Goal: Task Accomplishment & Management: Manage account settings

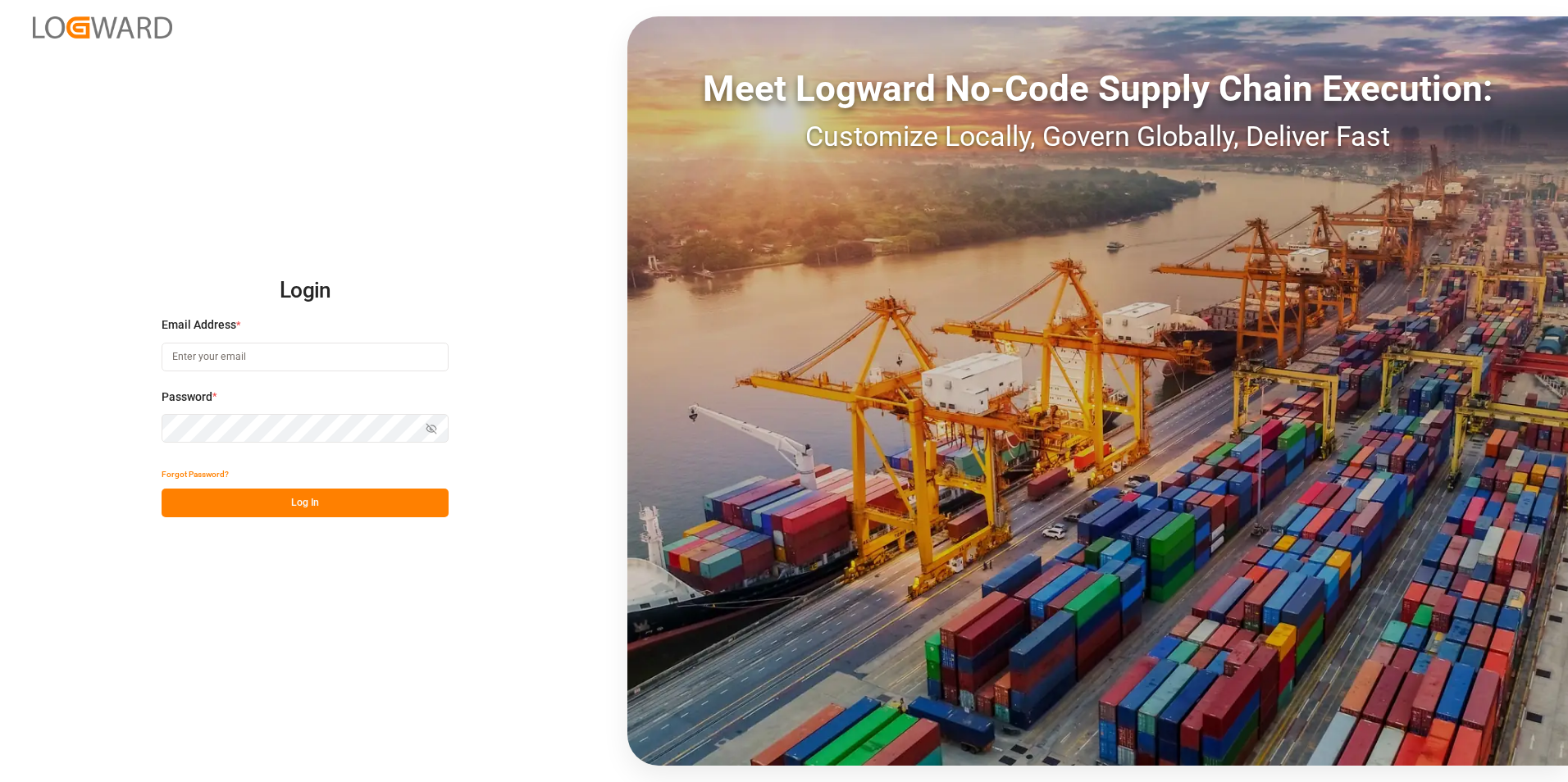
type input "[PERSON_NAME][EMAIL_ADDRESS][PERSON_NAME][DOMAIN_NAME]"
click at [427, 497] on button "Log In" at bounding box center [305, 503] width 287 height 29
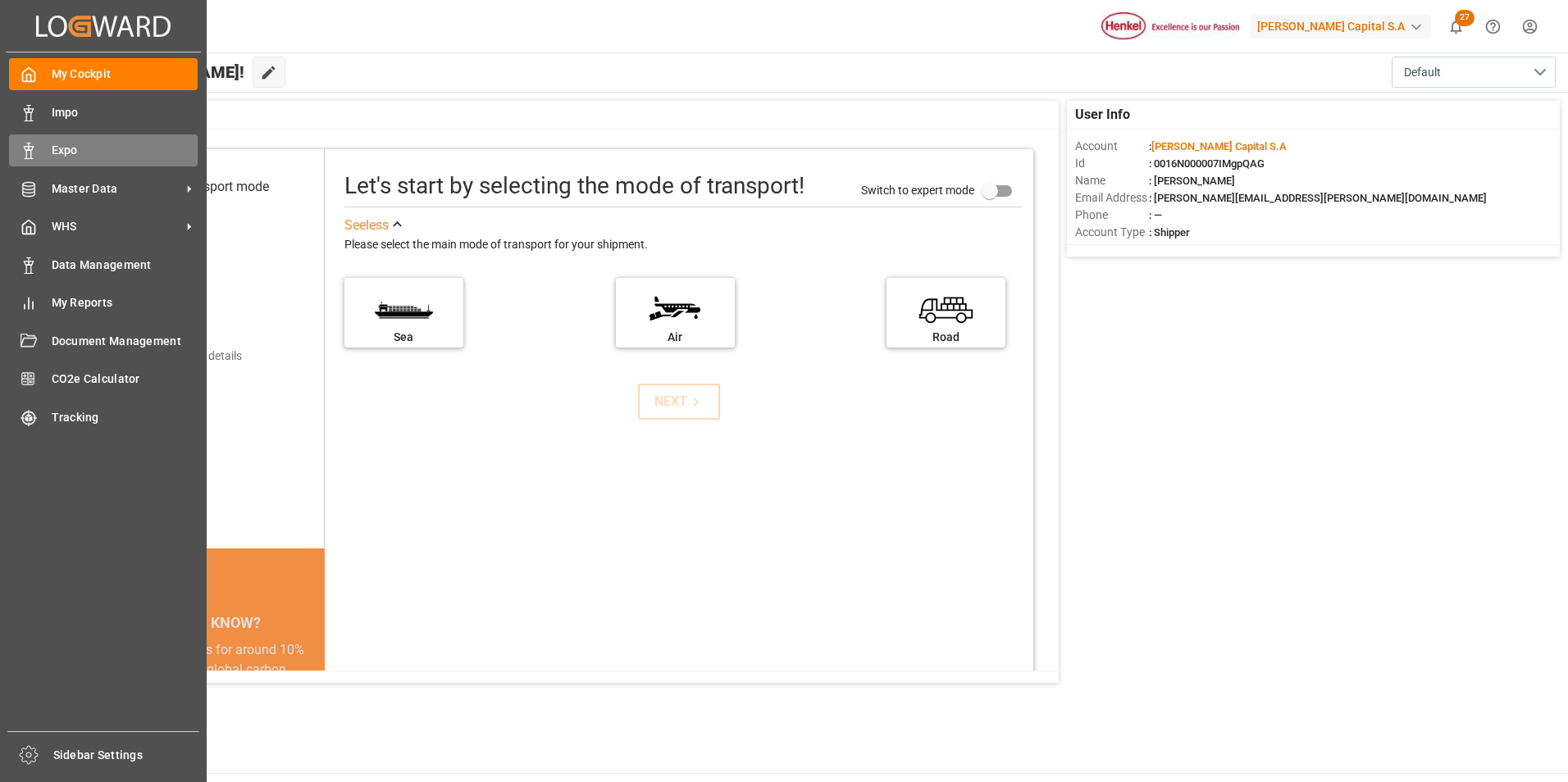
click at [35, 150] on icon at bounding box center [28, 151] width 16 height 16
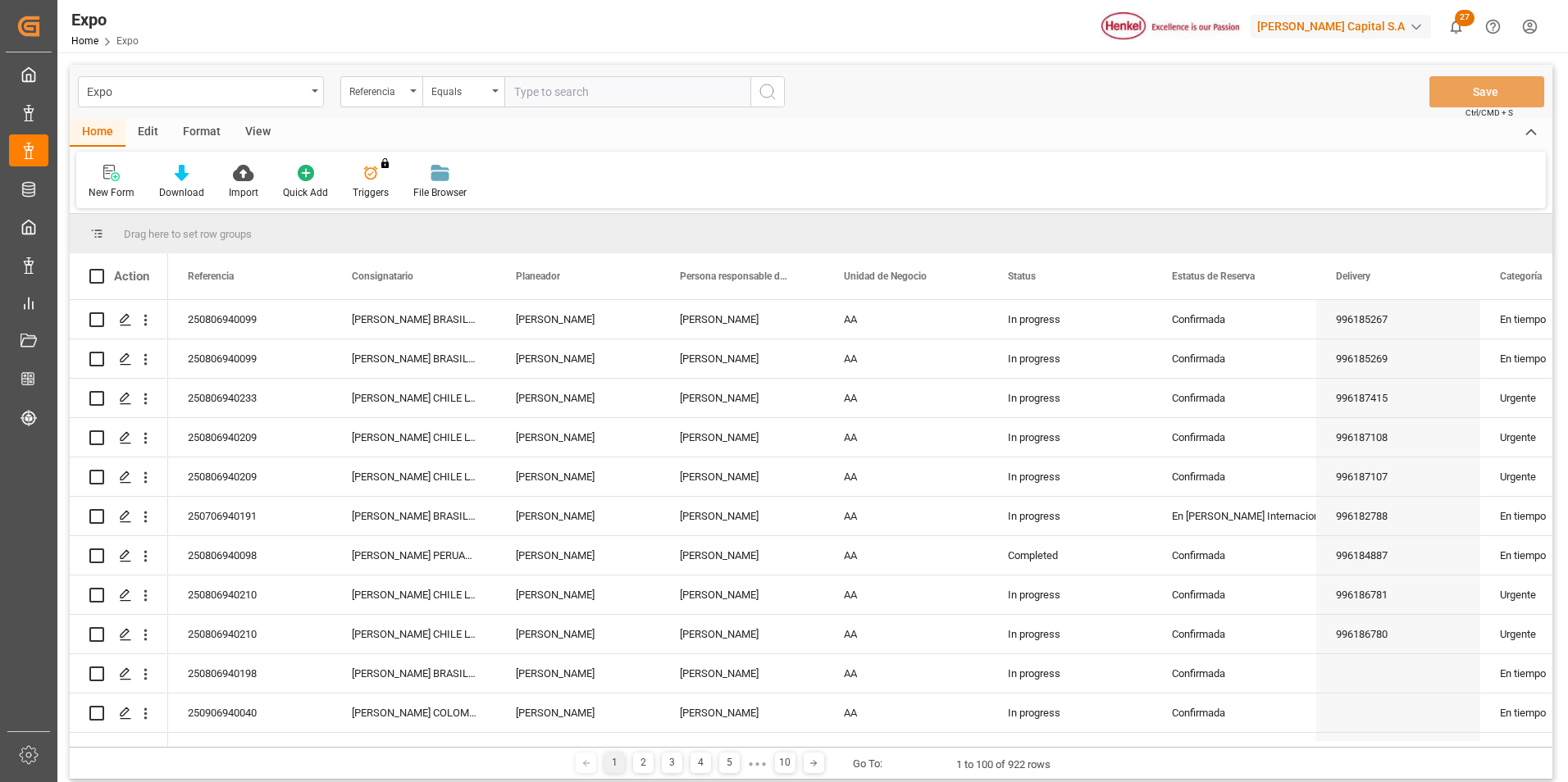
click at [642, 97] on input "text" at bounding box center [627, 92] width 246 height 31
type input "250806940010"
click at [775, 85] on icon "search button" at bounding box center [767, 91] width 20 height 20
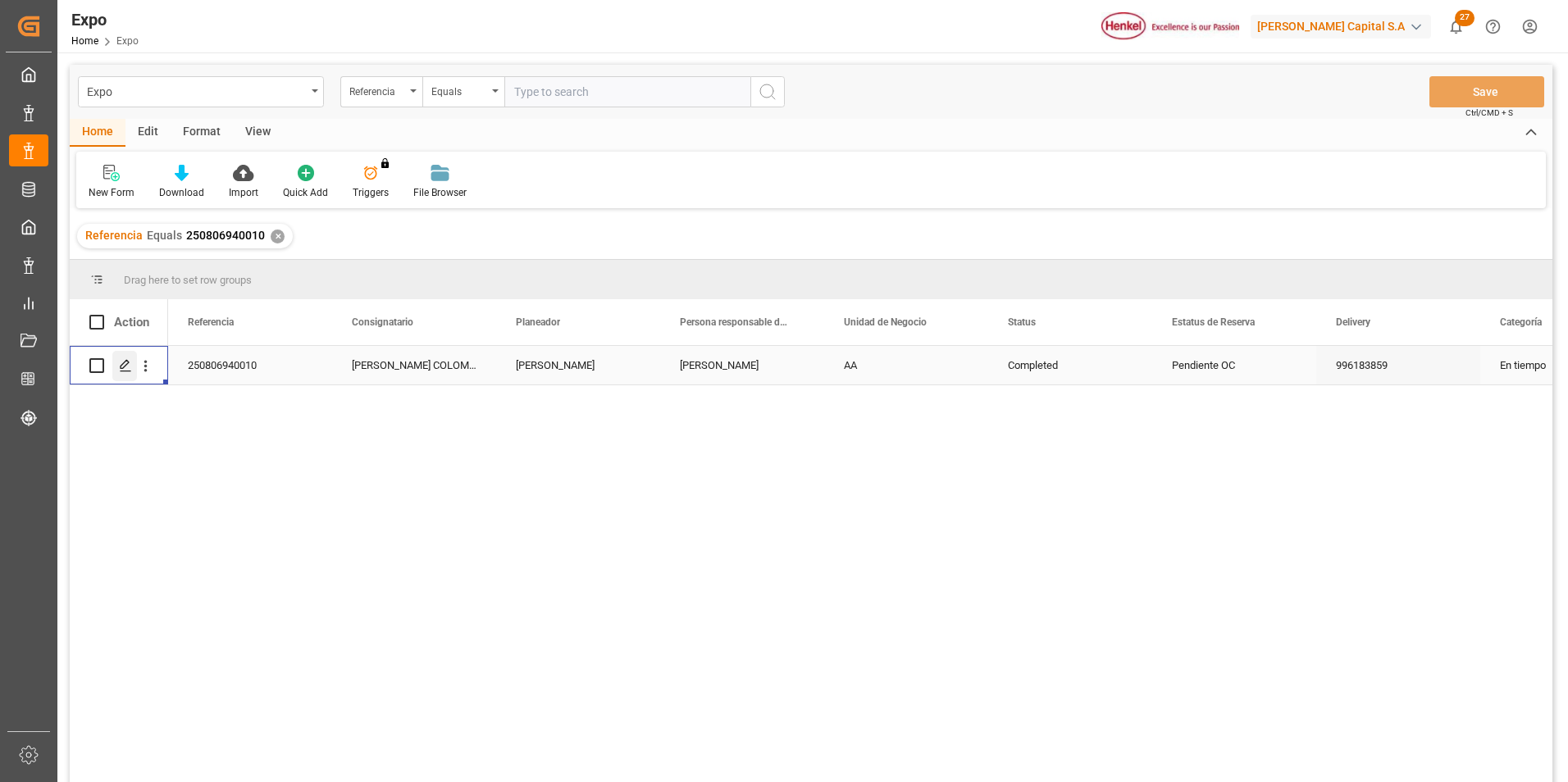
click at [126, 367] on icon "Press SPACE to select this row." at bounding box center [125, 365] width 13 height 13
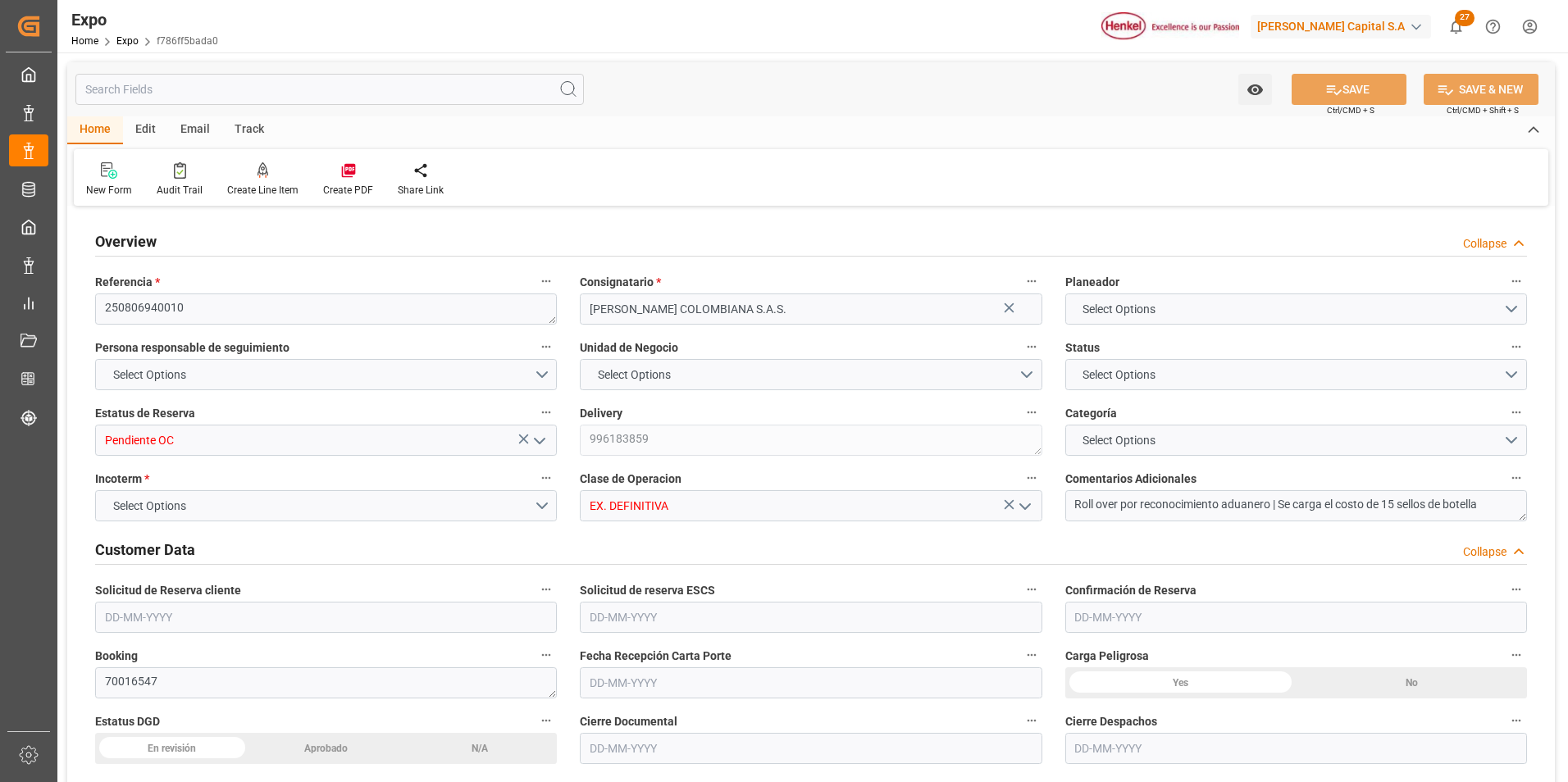
type textarea "250806940010"
type input "[PERSON_NAME] COLOMBIANA S.A.S."
type input "Pendiente OC"
type textarea "996183859"
type input "EX. DEFINITIVA"
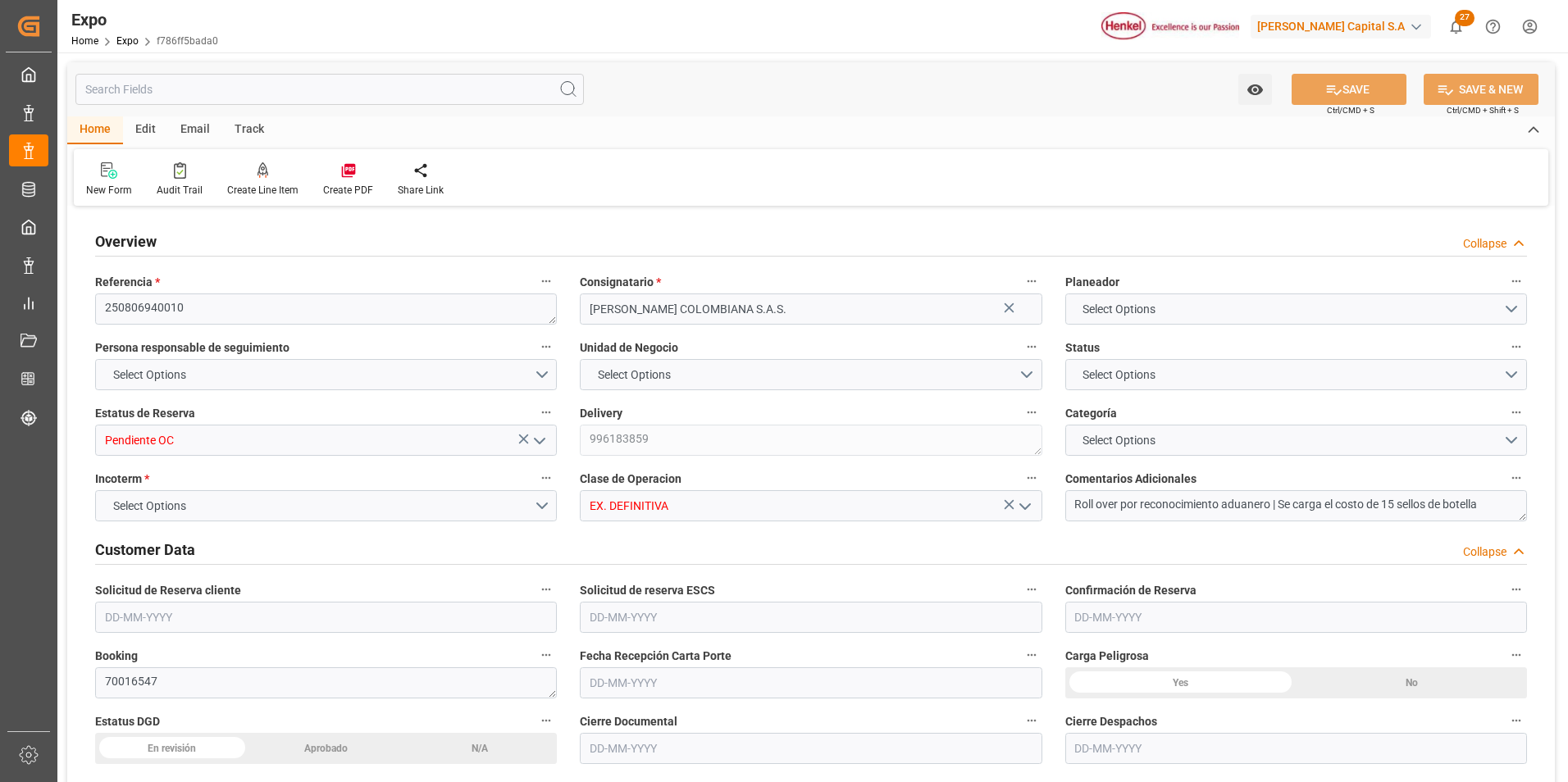
type textarea "Roll over por reconocimiento aduanero | Se carga el costo de 15 sellos de botel…"
type textarea "70016547"
type textarea "0163"
type textarea "HLBU1790882"
type input "[PERSON_NAME]"
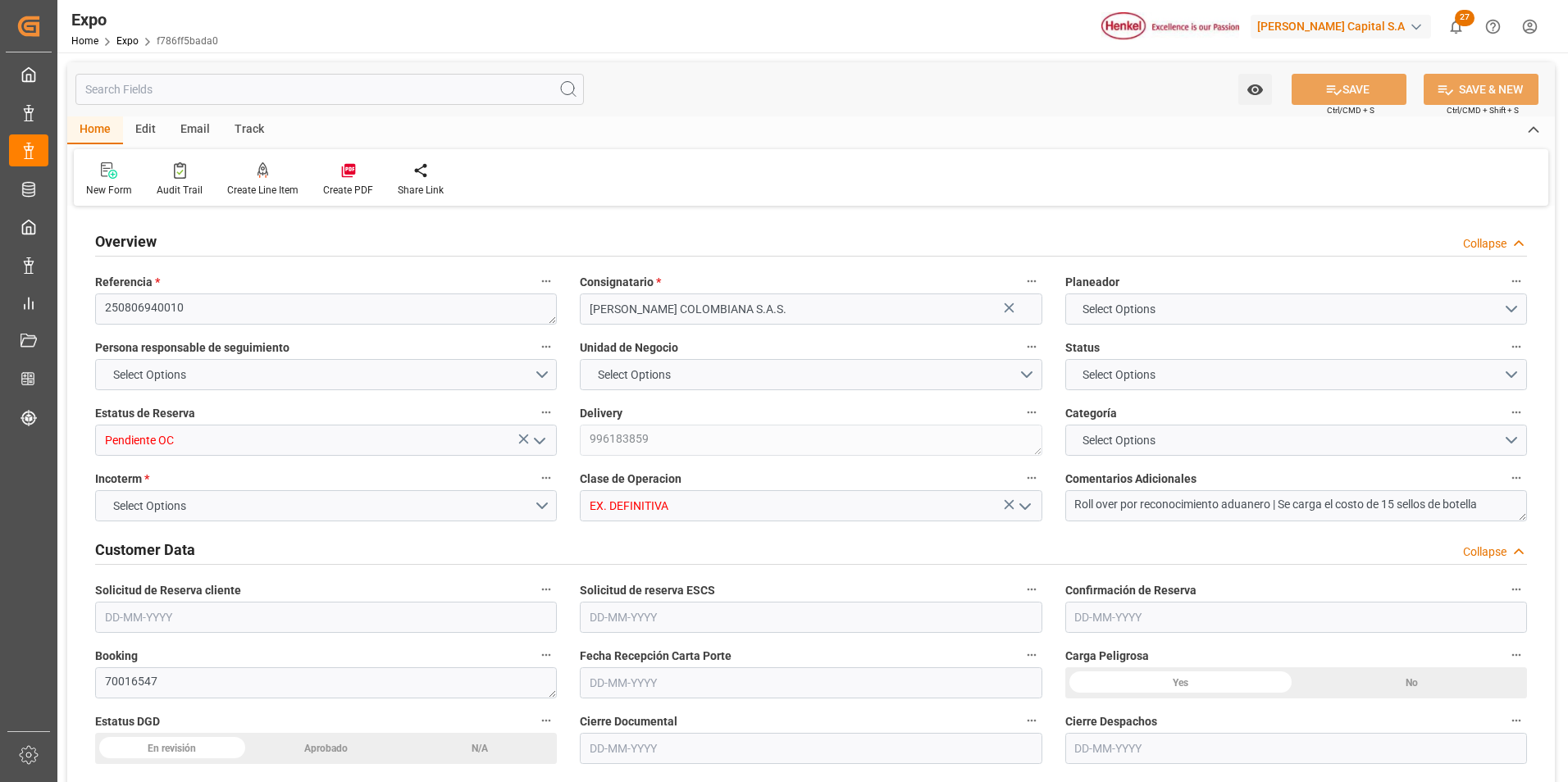
type textarea "25 16 3108 5003046"
type input "SEASPAN BRIGHTNESS"
type input "ONE SPARKLE"
type textarea "2525E"
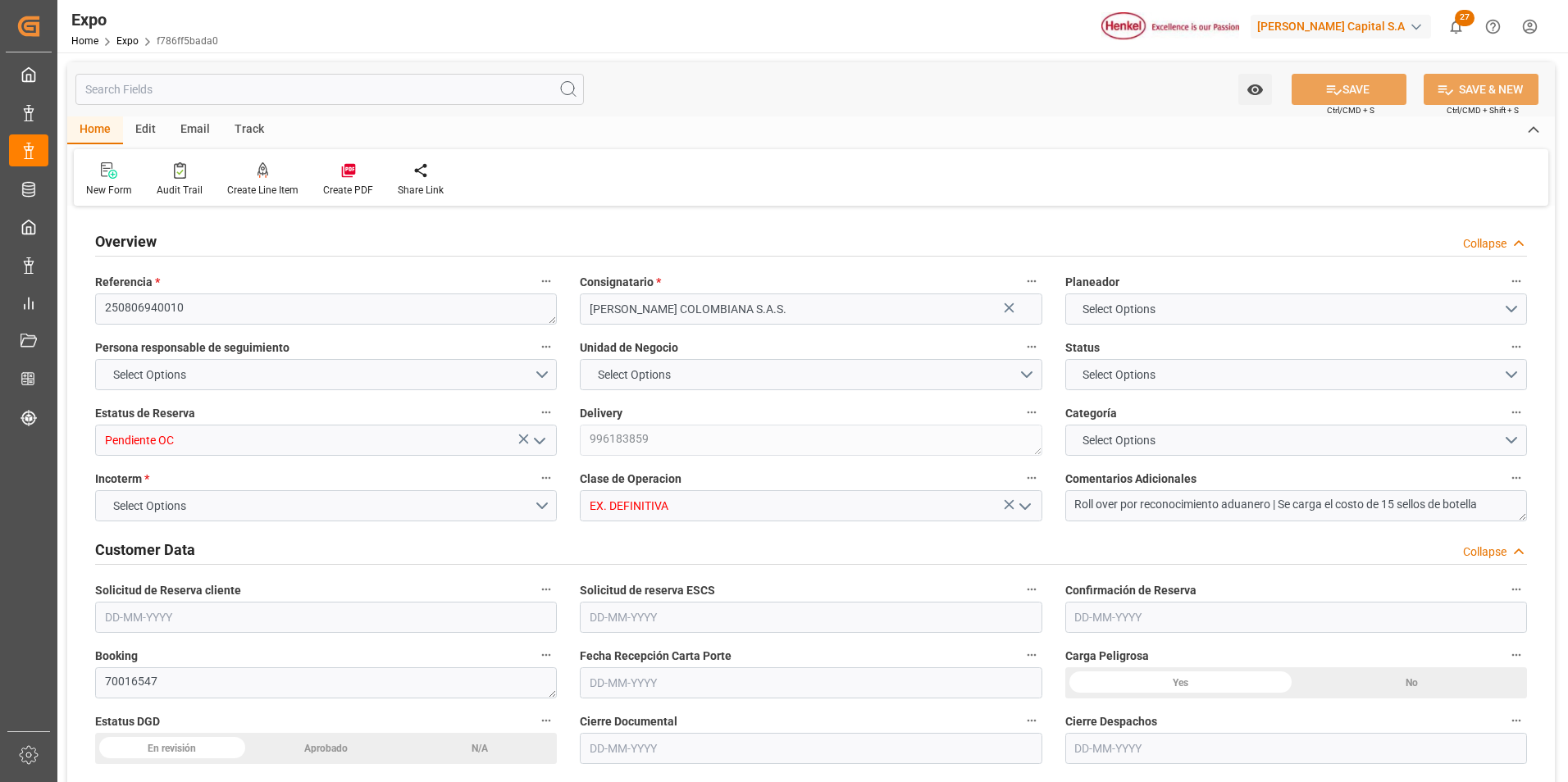
type textarea "2524E"
type input "Hapag [PERSON_NAME]"
type input "HLCU"
type input "Manzanillo"
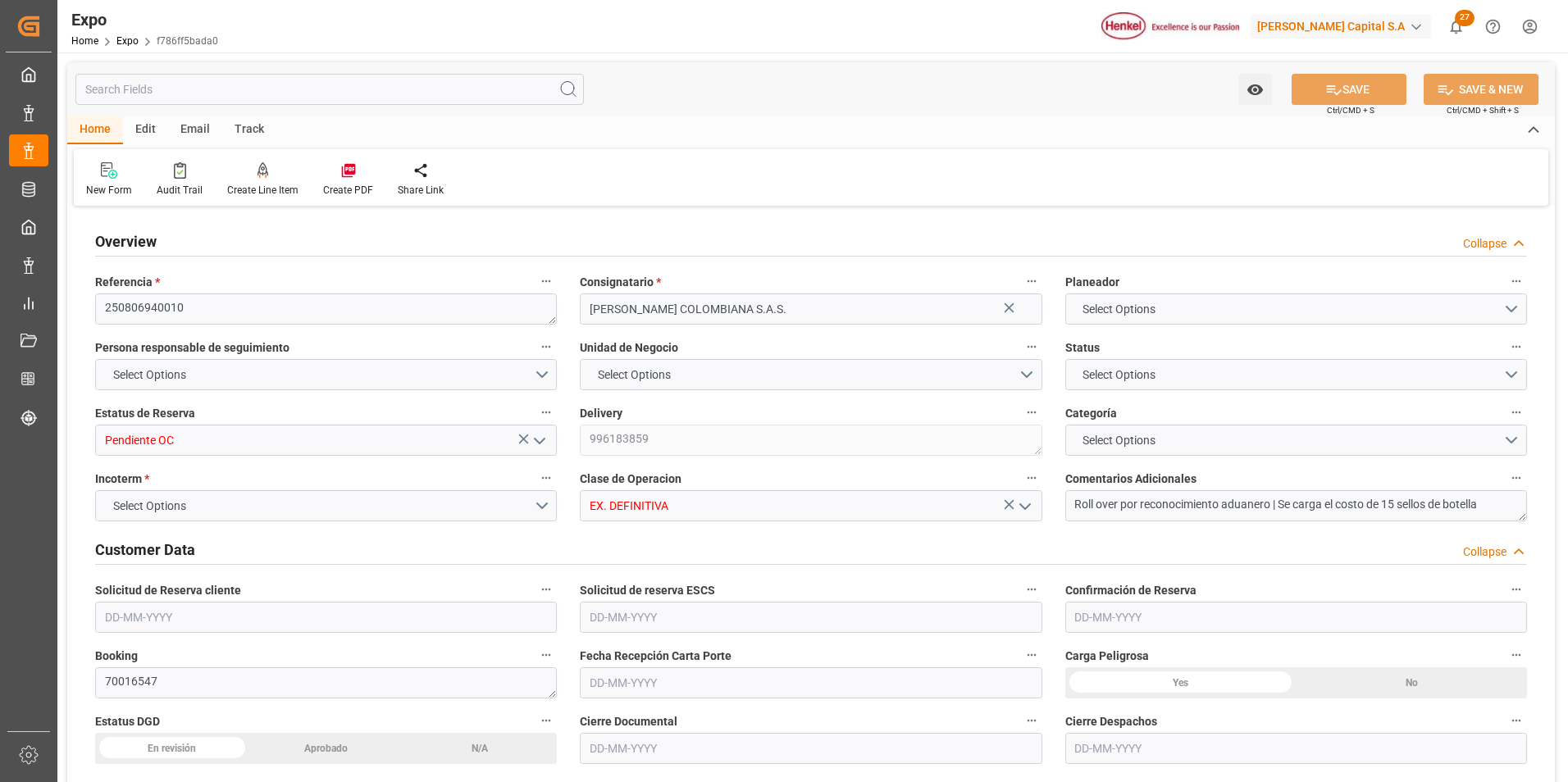
type input "[PERSON_NAME]"
type input "Reconocimiento Aduanero"
type input "HH TRANSPORTES SA DE CV"
type textarea "[PERSON_NAME] [PERSON_NAME]"
type textarea "92BA2E"
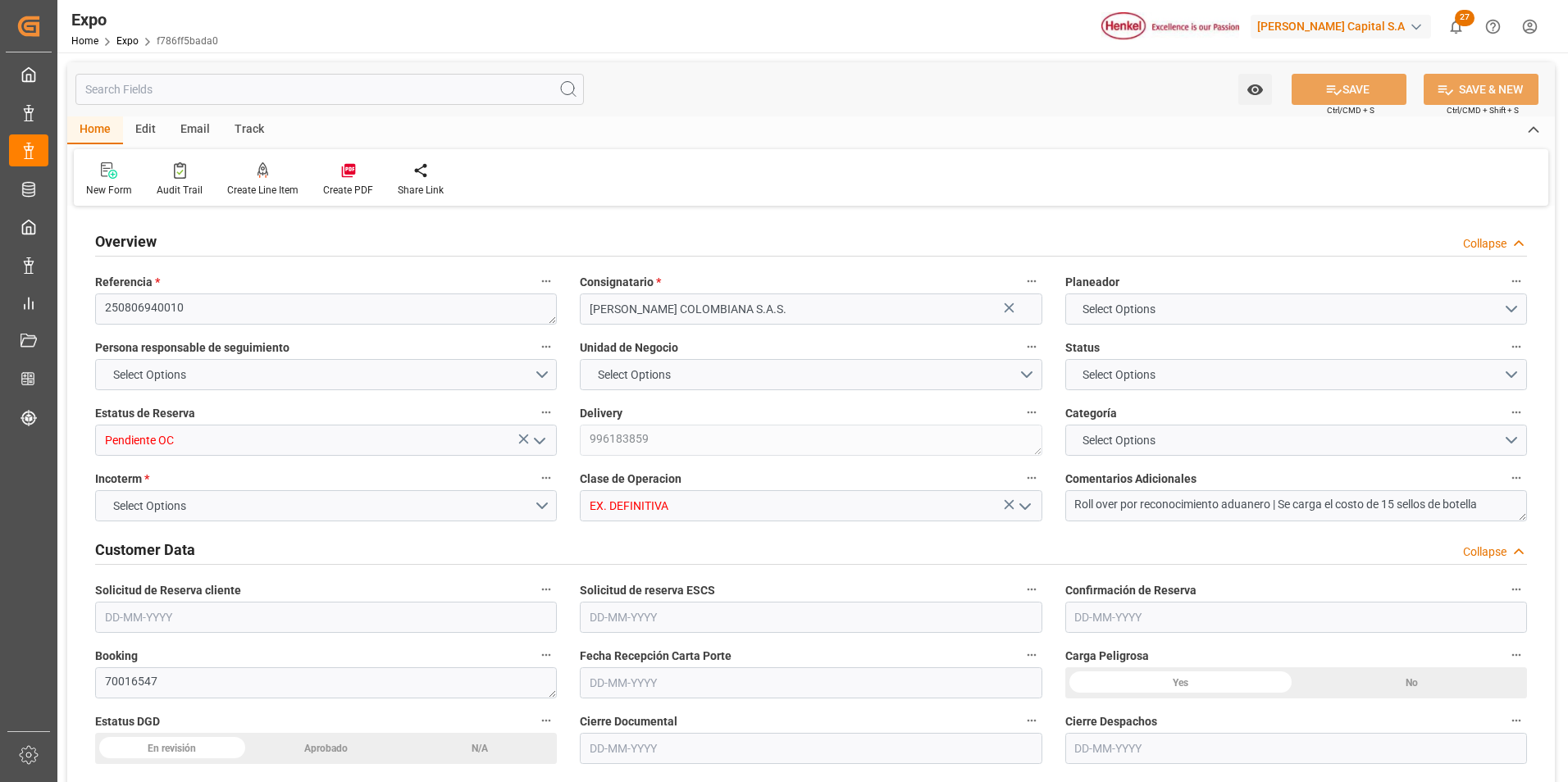
type textarea "HH201"
type textarea "[PERSON_NAME]"
type input "MANZANILLO"
type input "MX"
type input "TRUCK"
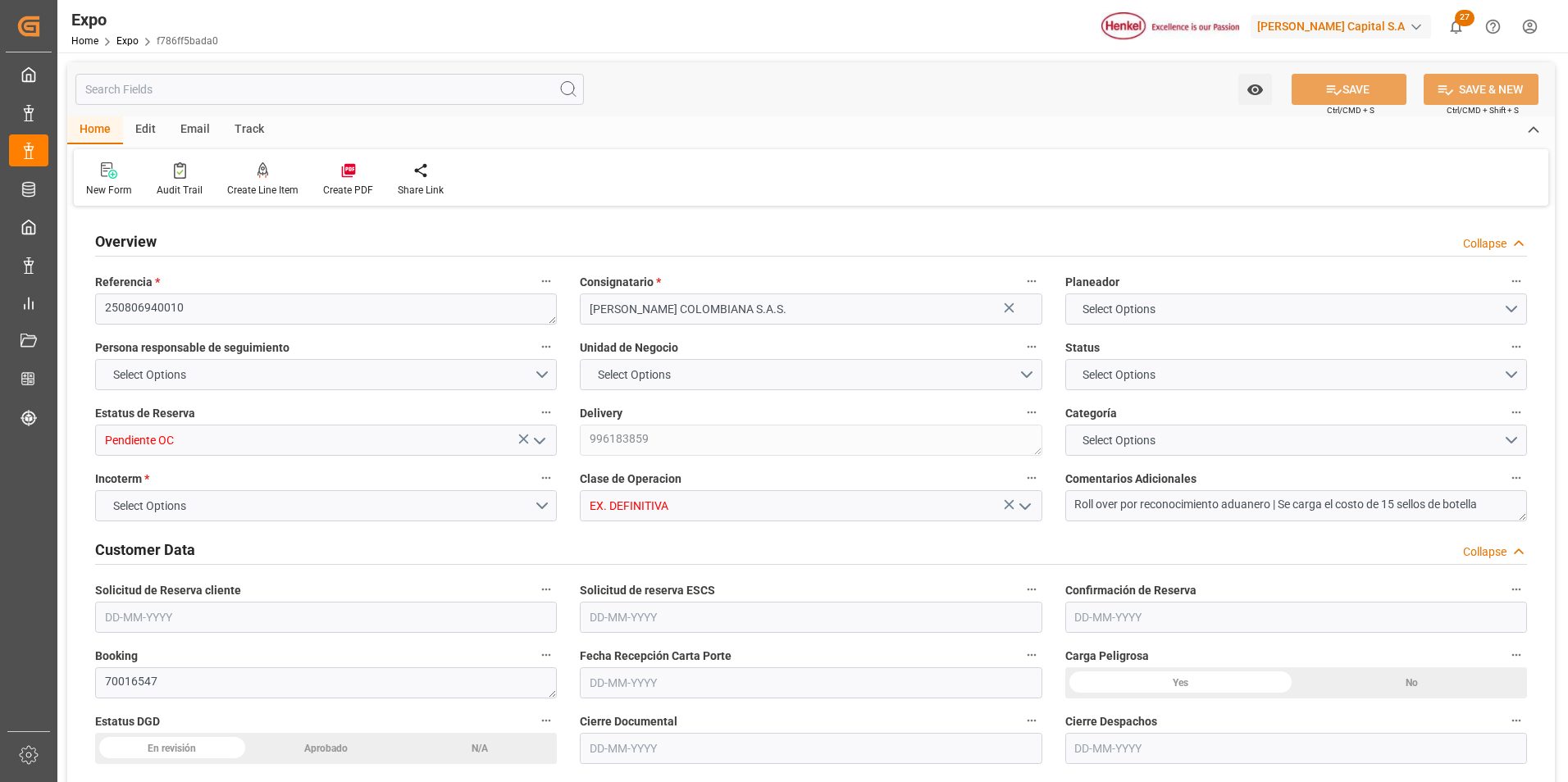
type input "VESSEL"
type input "SEASPAN BRIGHTNESS"
type input "TRUCK"
type input "18702"
type input "19661.264"
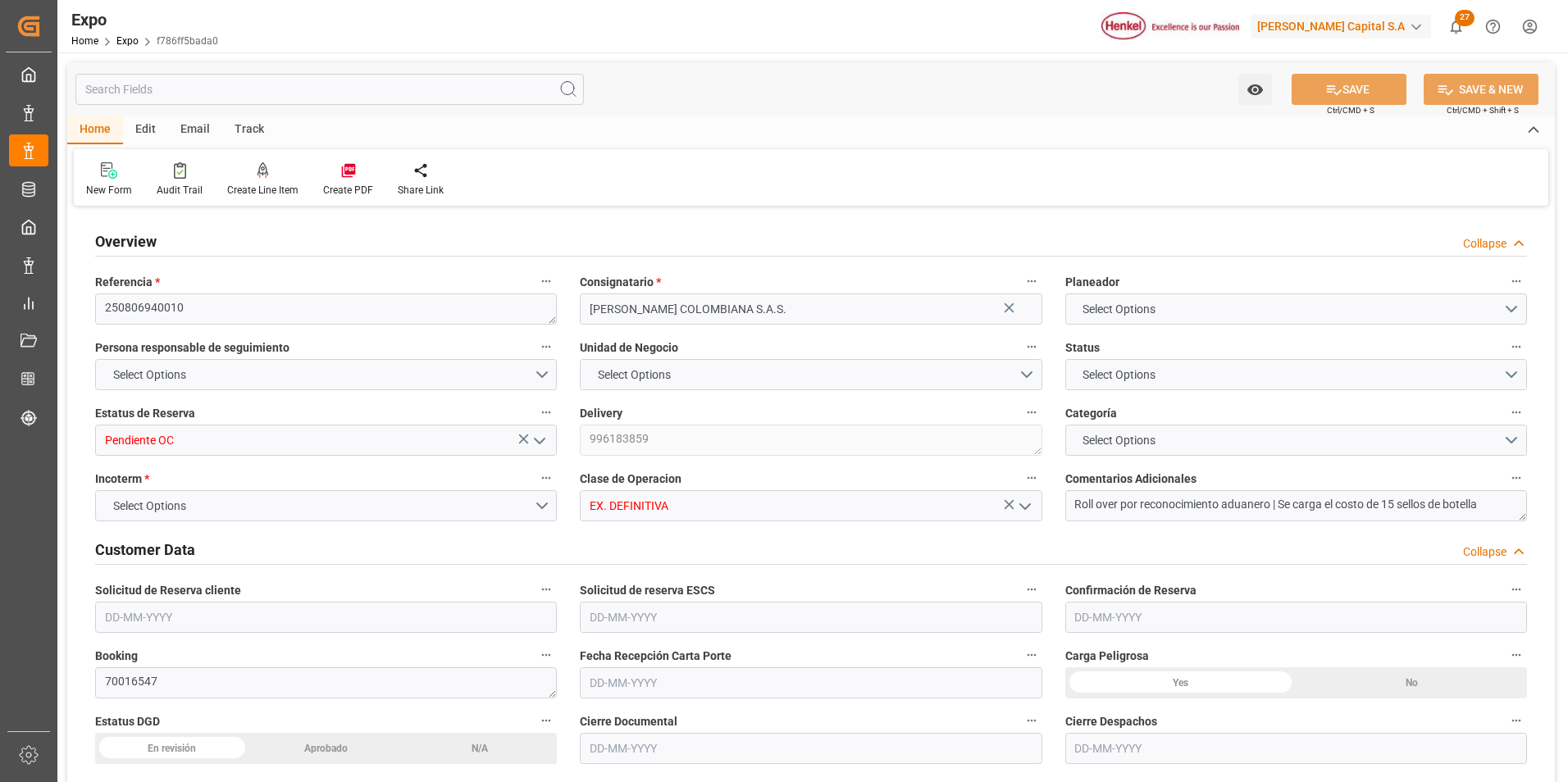
type input "31"
type input "9685346"
type input "9975612"
type input "MXZLO"
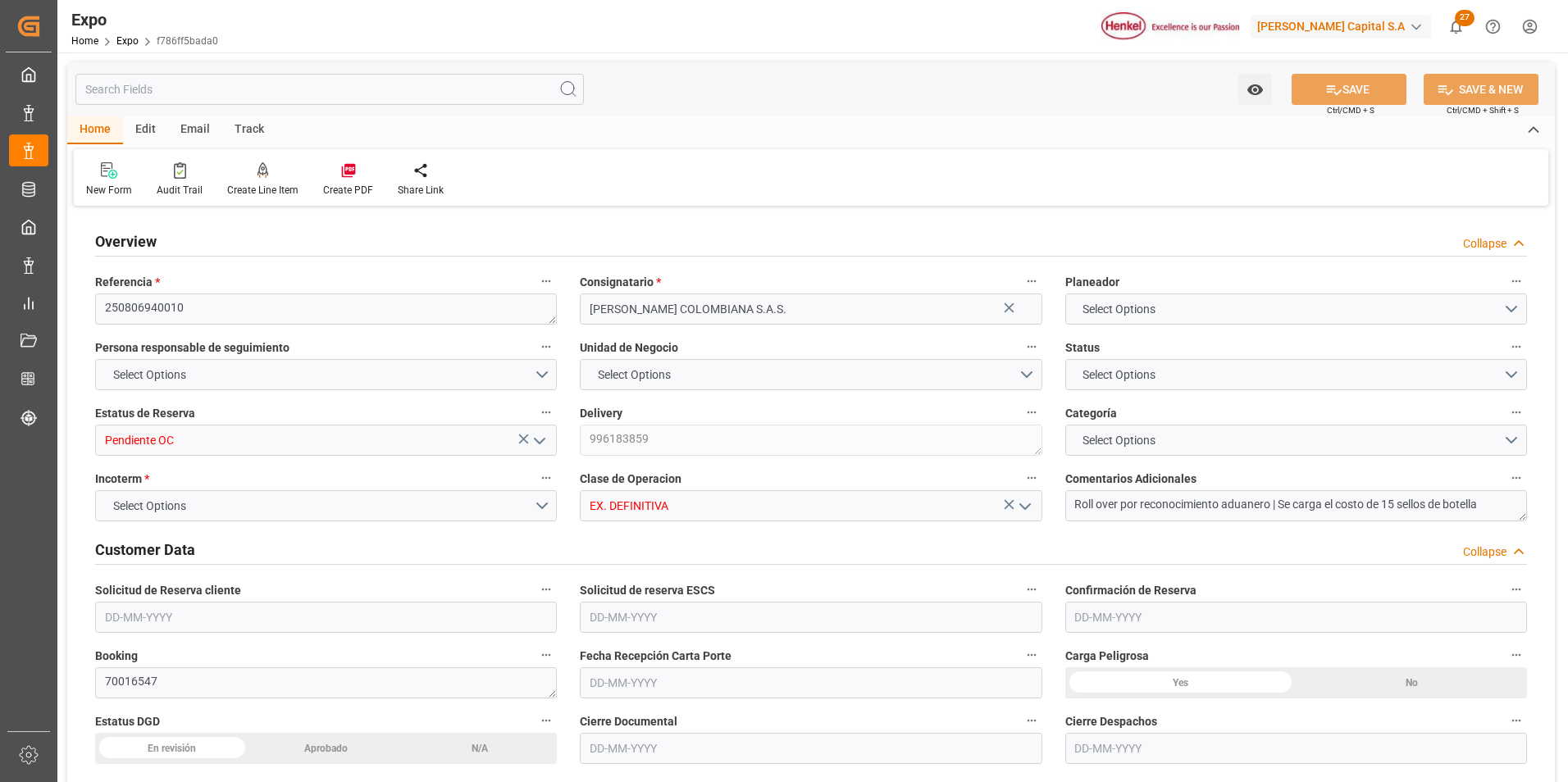
type input "[PERSON_NAME]"
type input "9685346"
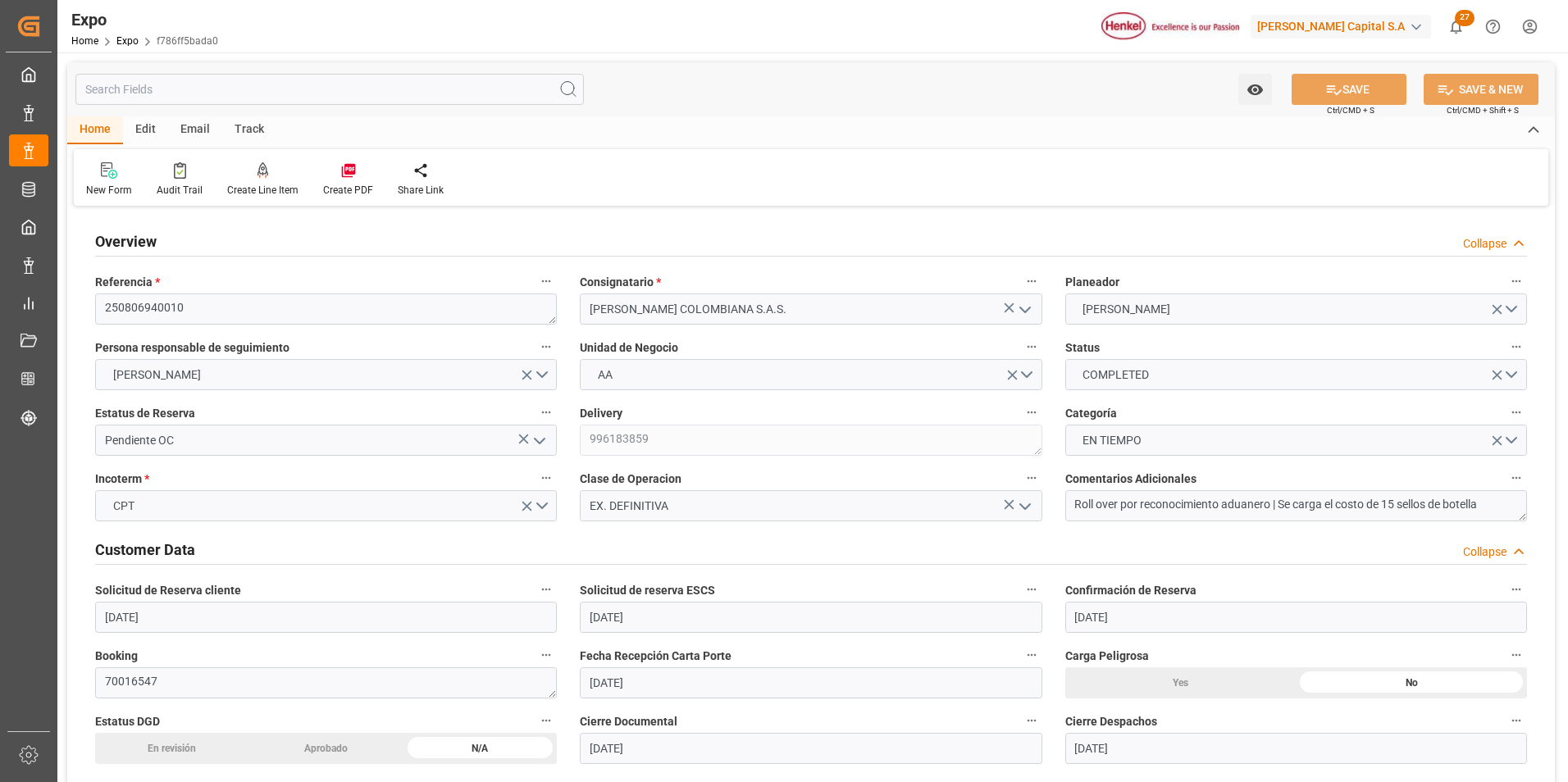
type input "[DATE]"
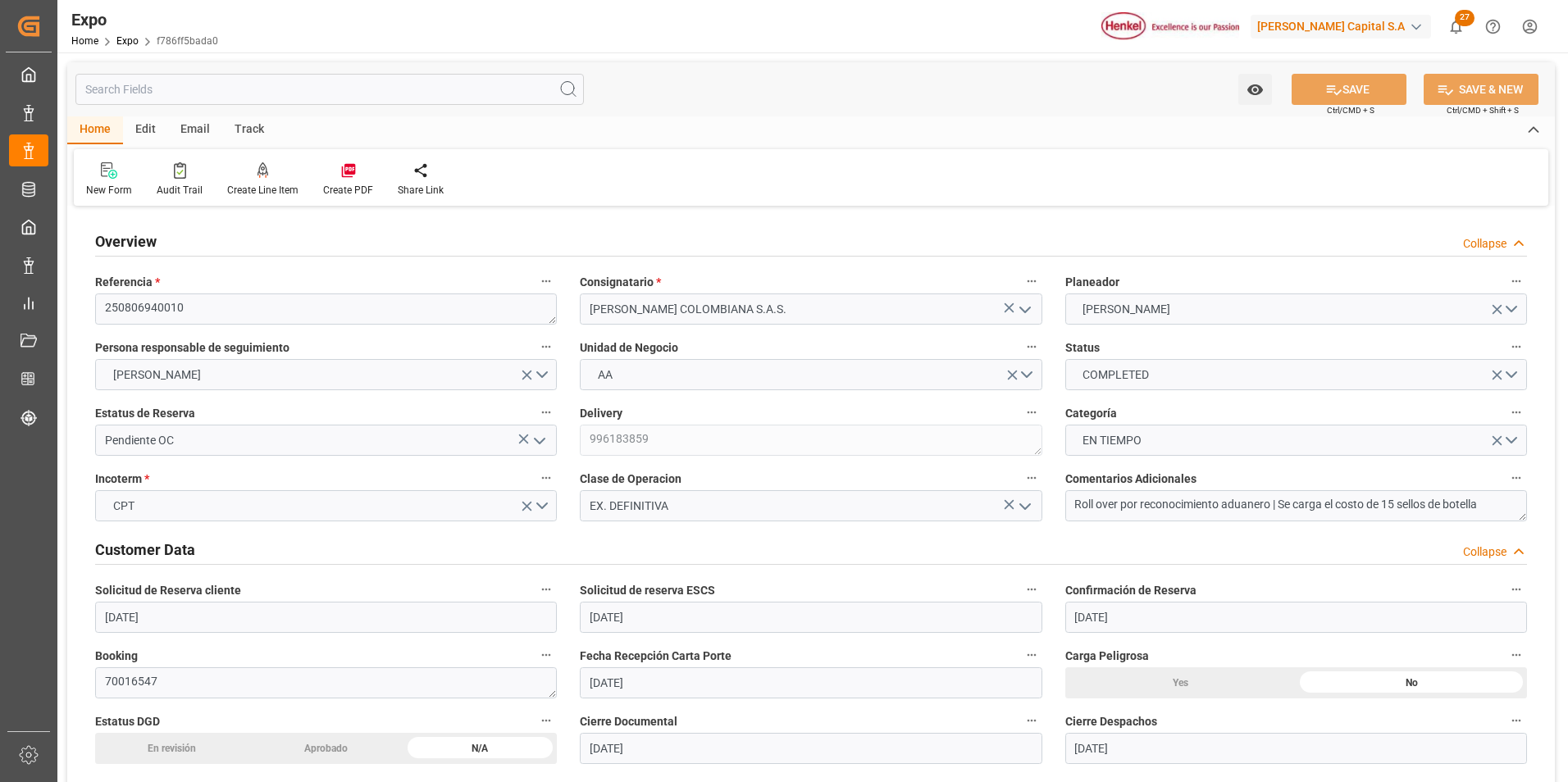
type input "[DATE]"
type input "[DATE] 00:00"
type input "[DATE]"
type input "[DATE] 15:45"
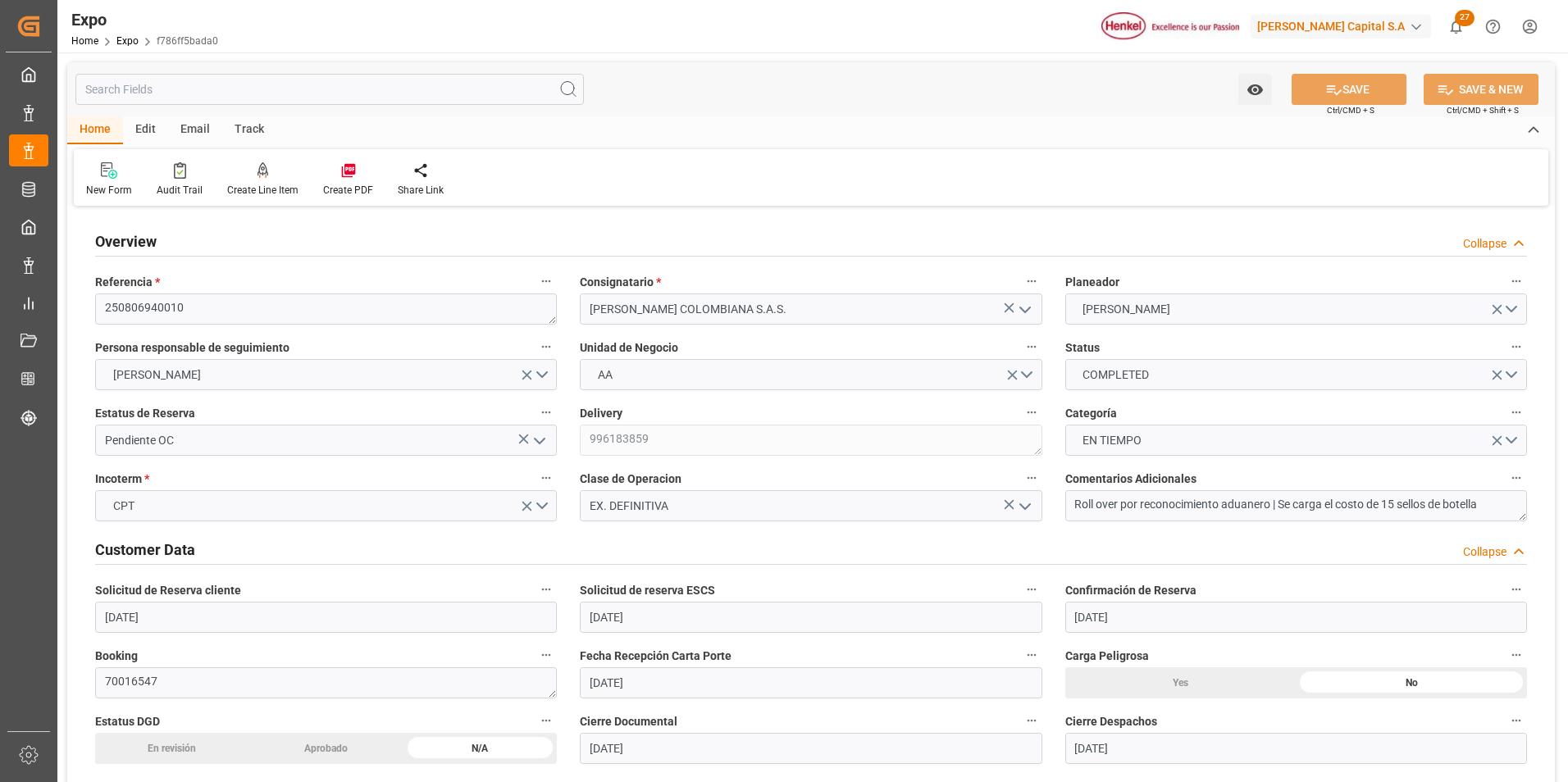
type input "[DATE]"
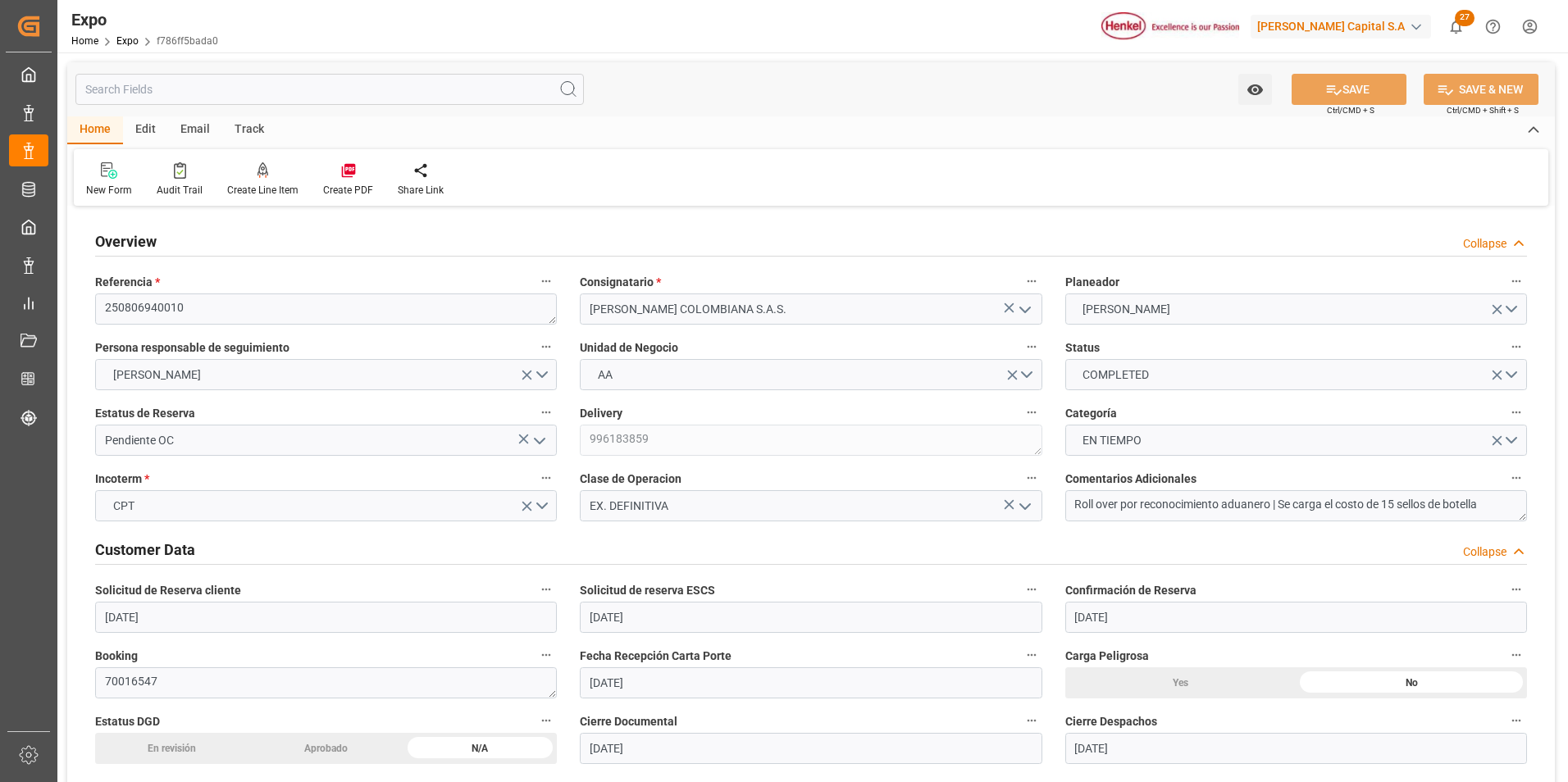
type input "[DATE]"
type input "[DATE] 04:00"
type input "[DATE] 00:00"
type input "[DATE] 03:24"
type input "[DATE] 09:00"
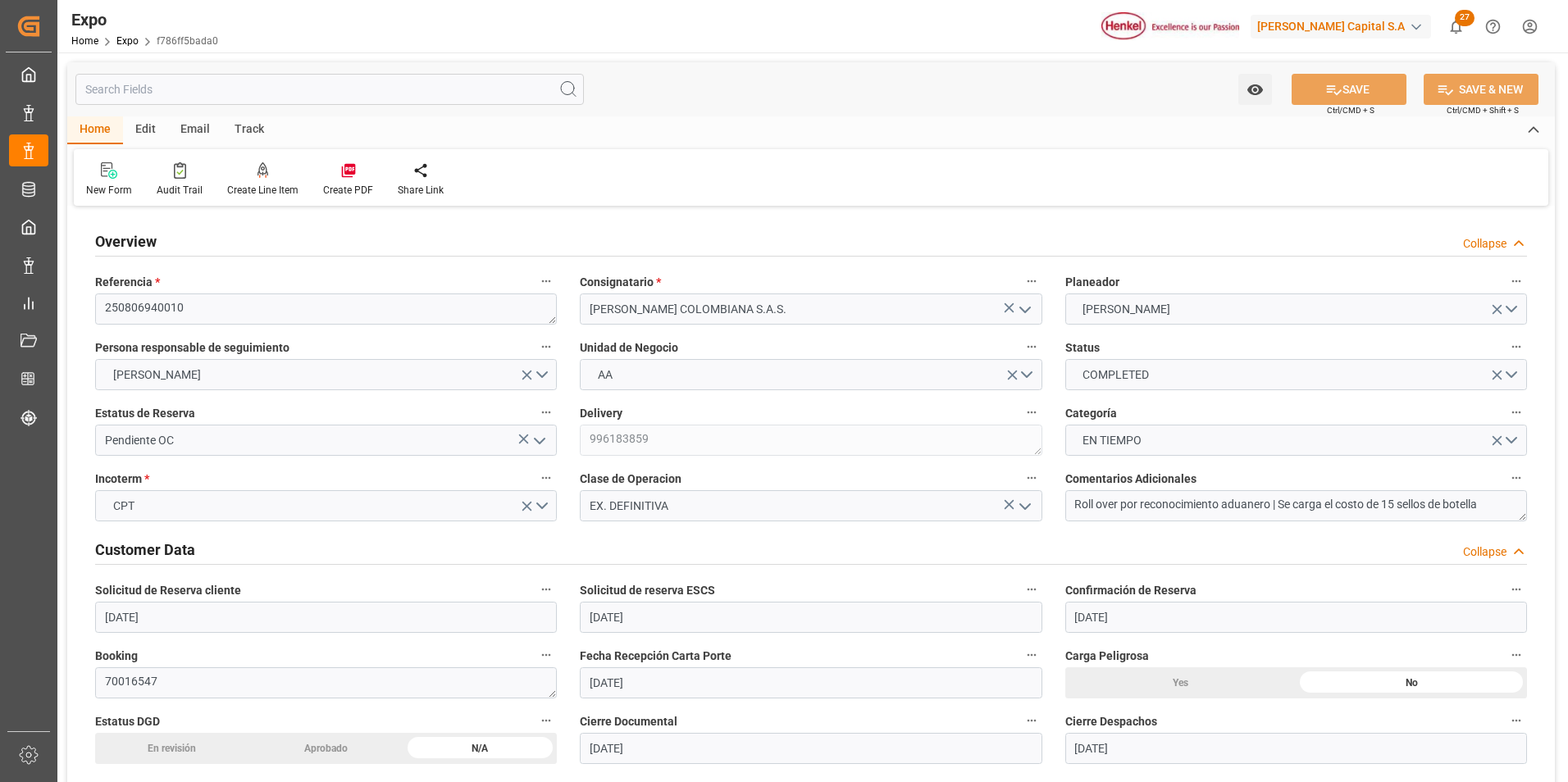
type input "[DATE] 00:00"
type input "[DATE] 00:30"
type input "[DATE] 14:42"
type input "[DATE] 13:10"
type input "[DATE] 13:25"
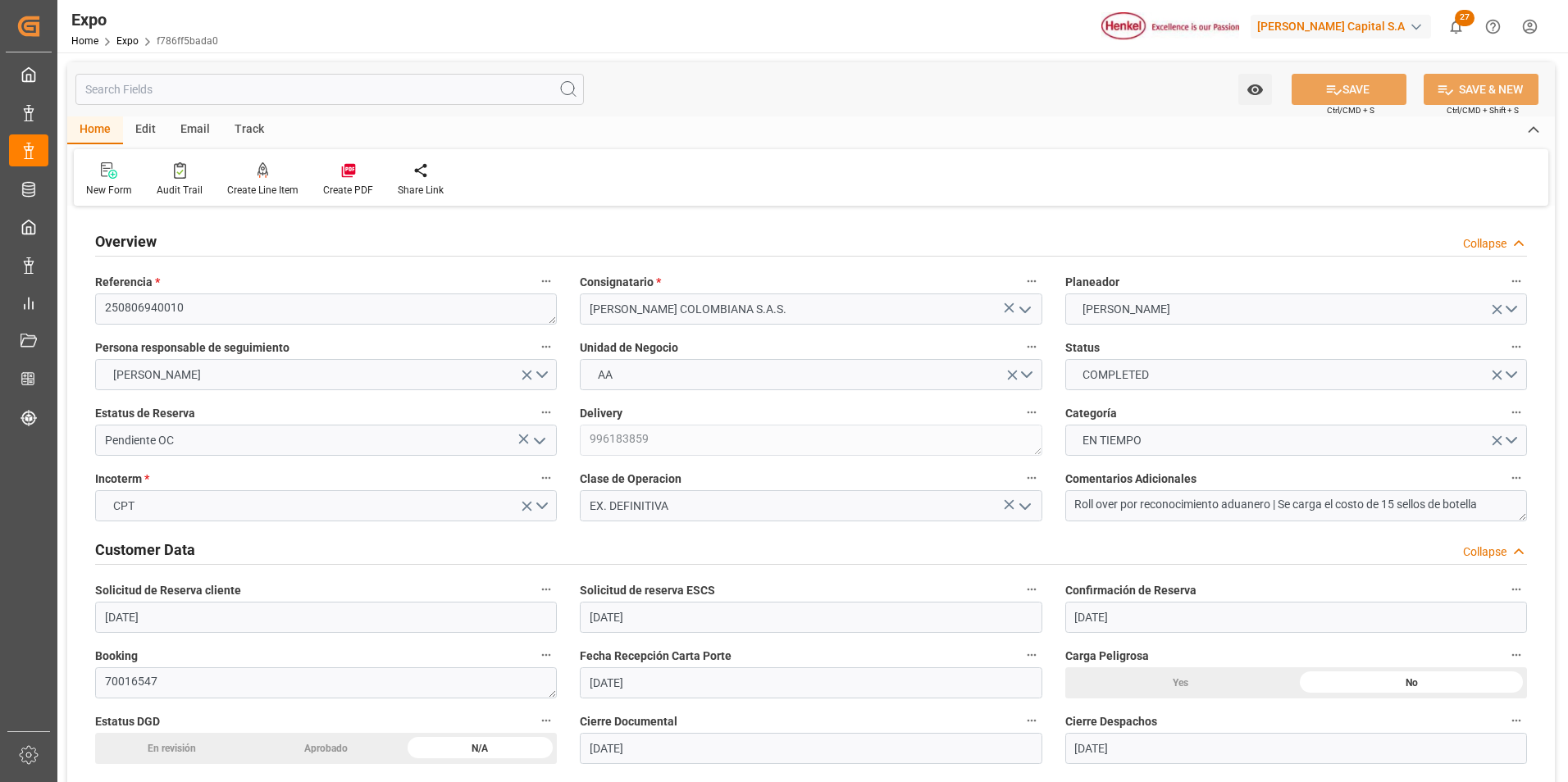
type input "[DATE] 13:25"
type input "[DATE] 15:06"
type input "[DATE] 04:00"
type input "[DATE] 03:53"
type input "[DATE] 09:00"
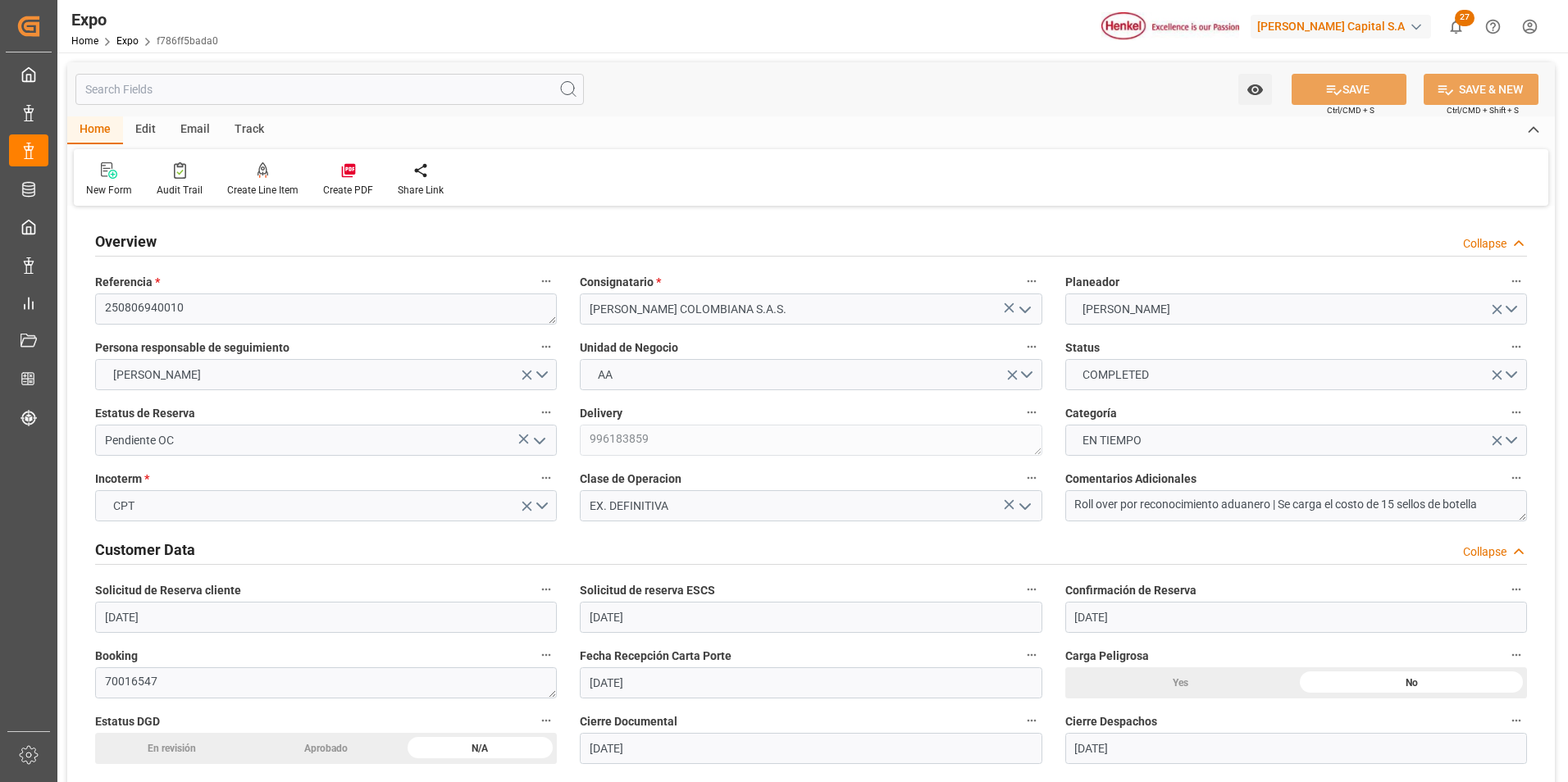
type input "[DATE] 00:25"
type input "[DATE] 10:23"
type input "[DATE] 00:30"
type input "[DATE] 10:23"
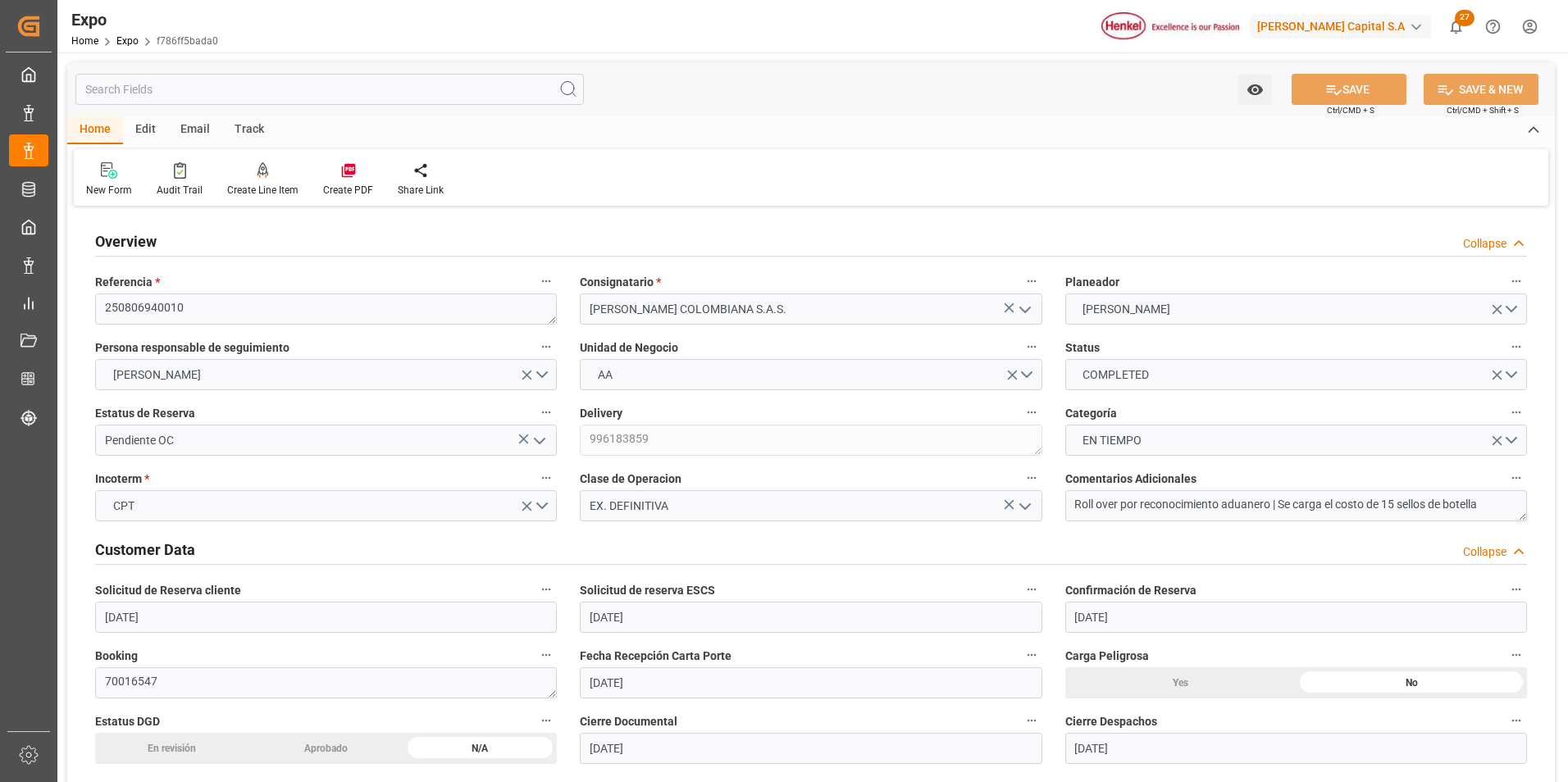
click at [548, 441] on icon "open menu" at bounding box center [539, 441] width 20 height 20
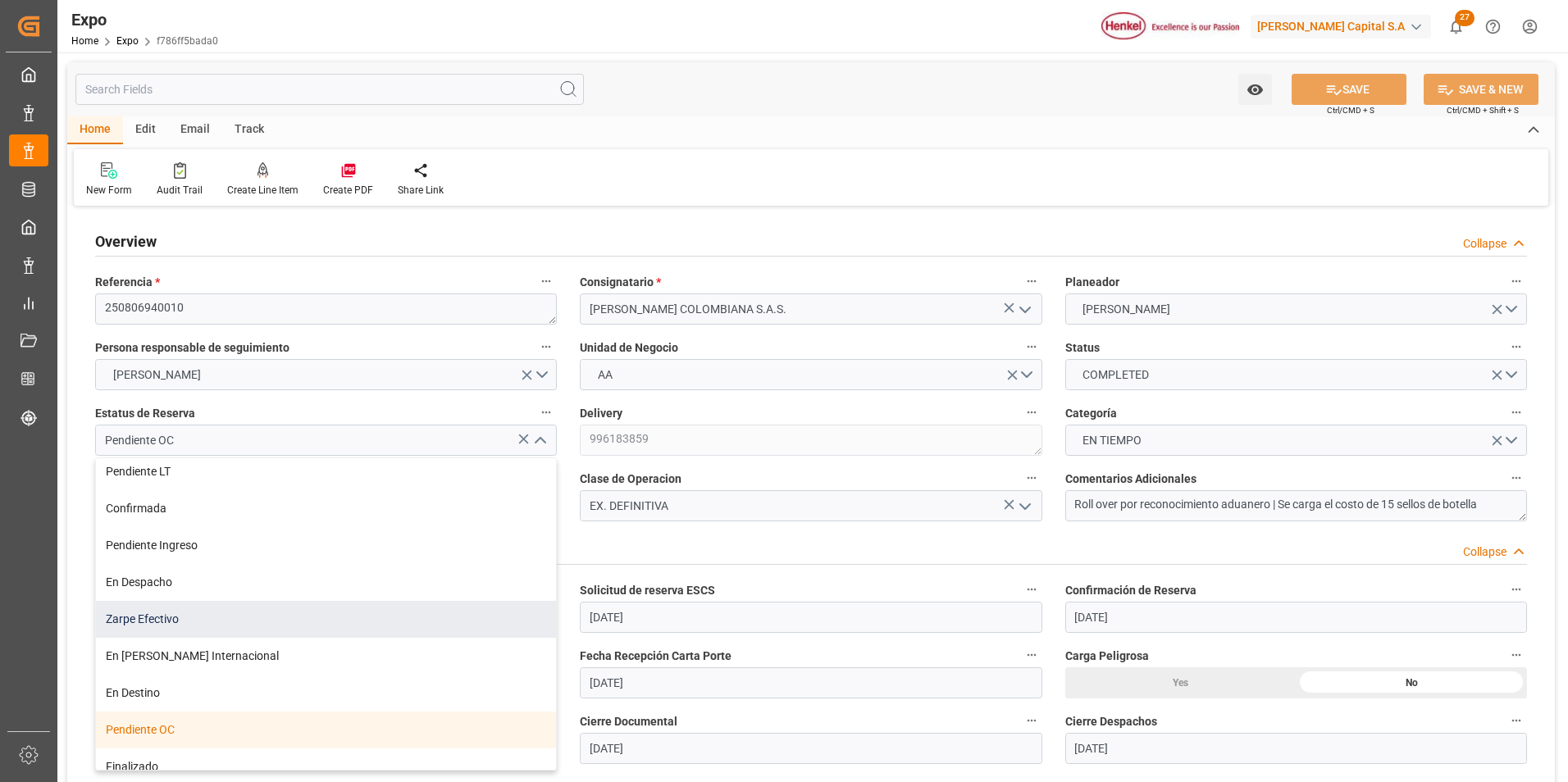
scroll to position [131, 0]
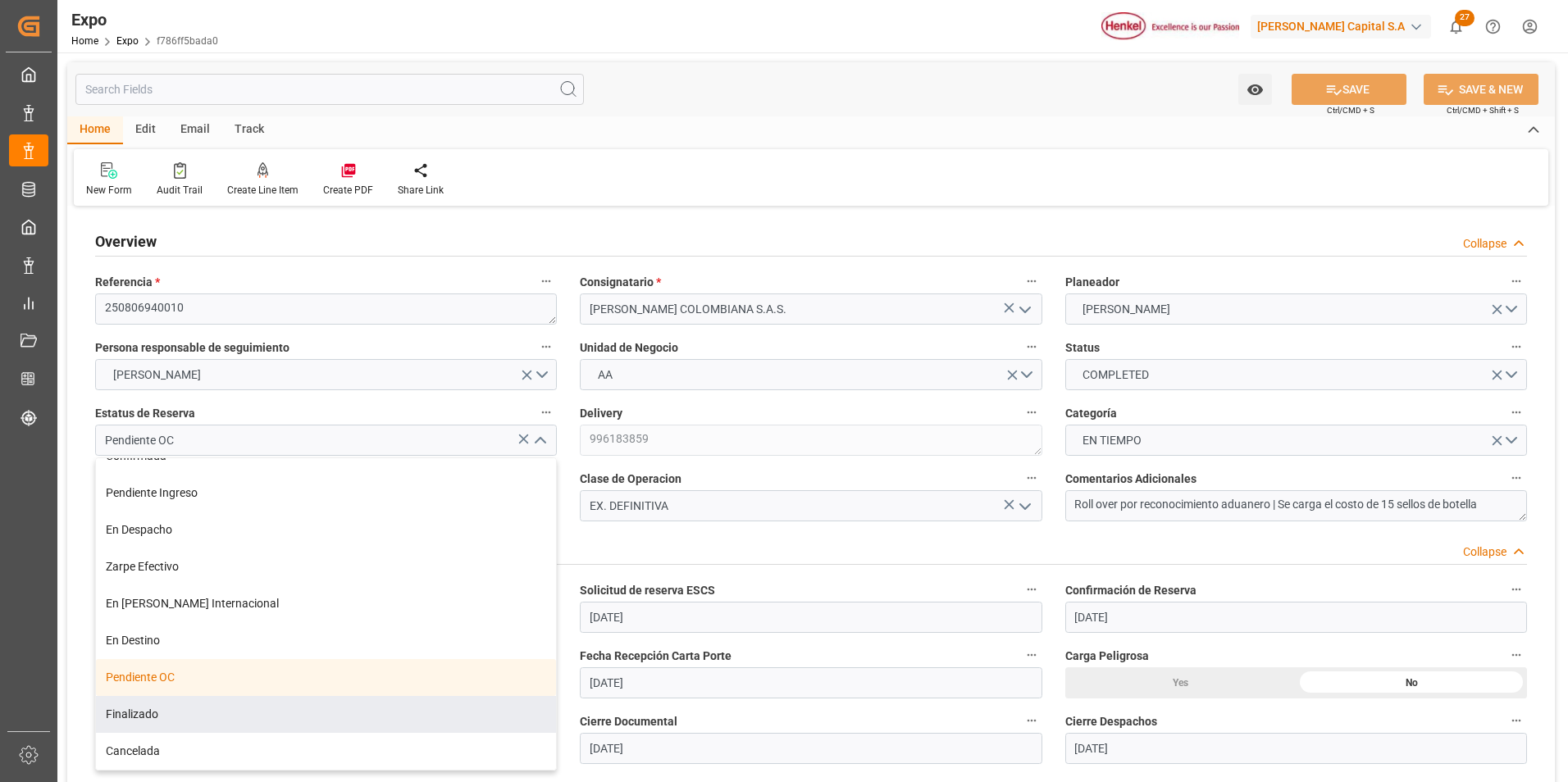
drag, startPoint x: 275, startPoint y: 717, endPoint x: 282, endPoint y: 712, distance: 8.6
click at [274, 717] on div "Finalizado" at bounding box center [326, 714] width 461 height 37
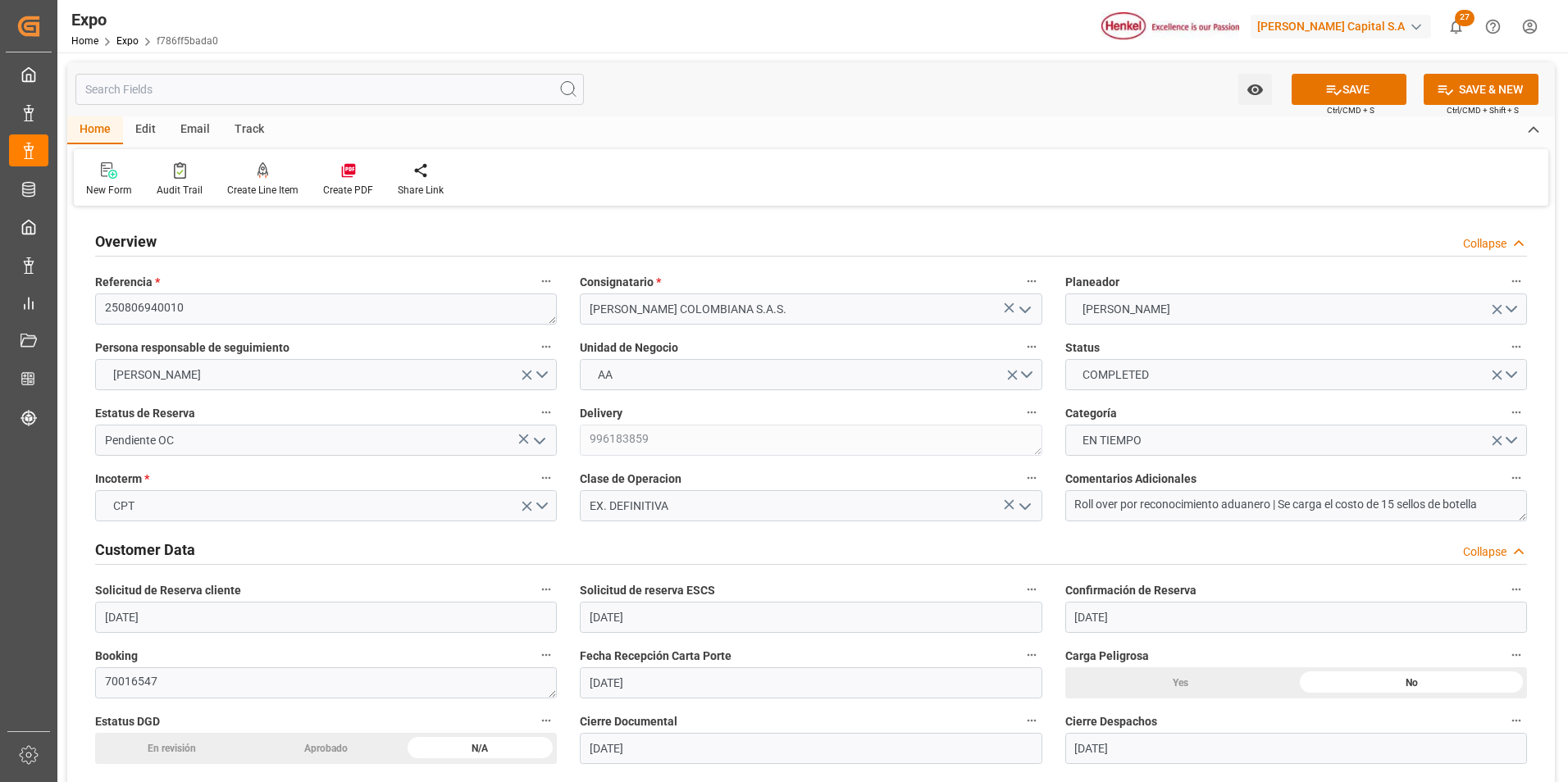
type input "Finalizado"
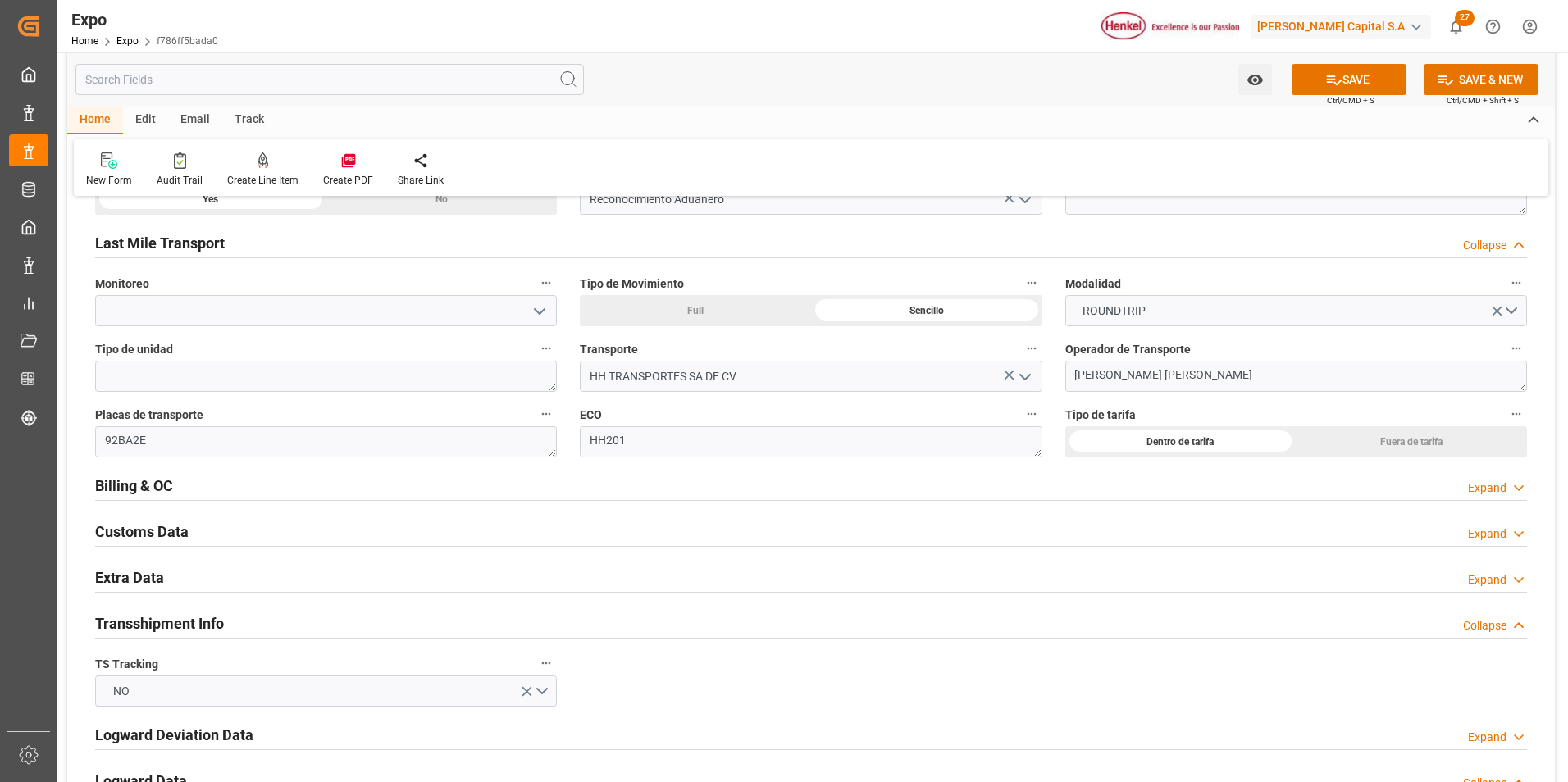
scroll to position [2706, 0]
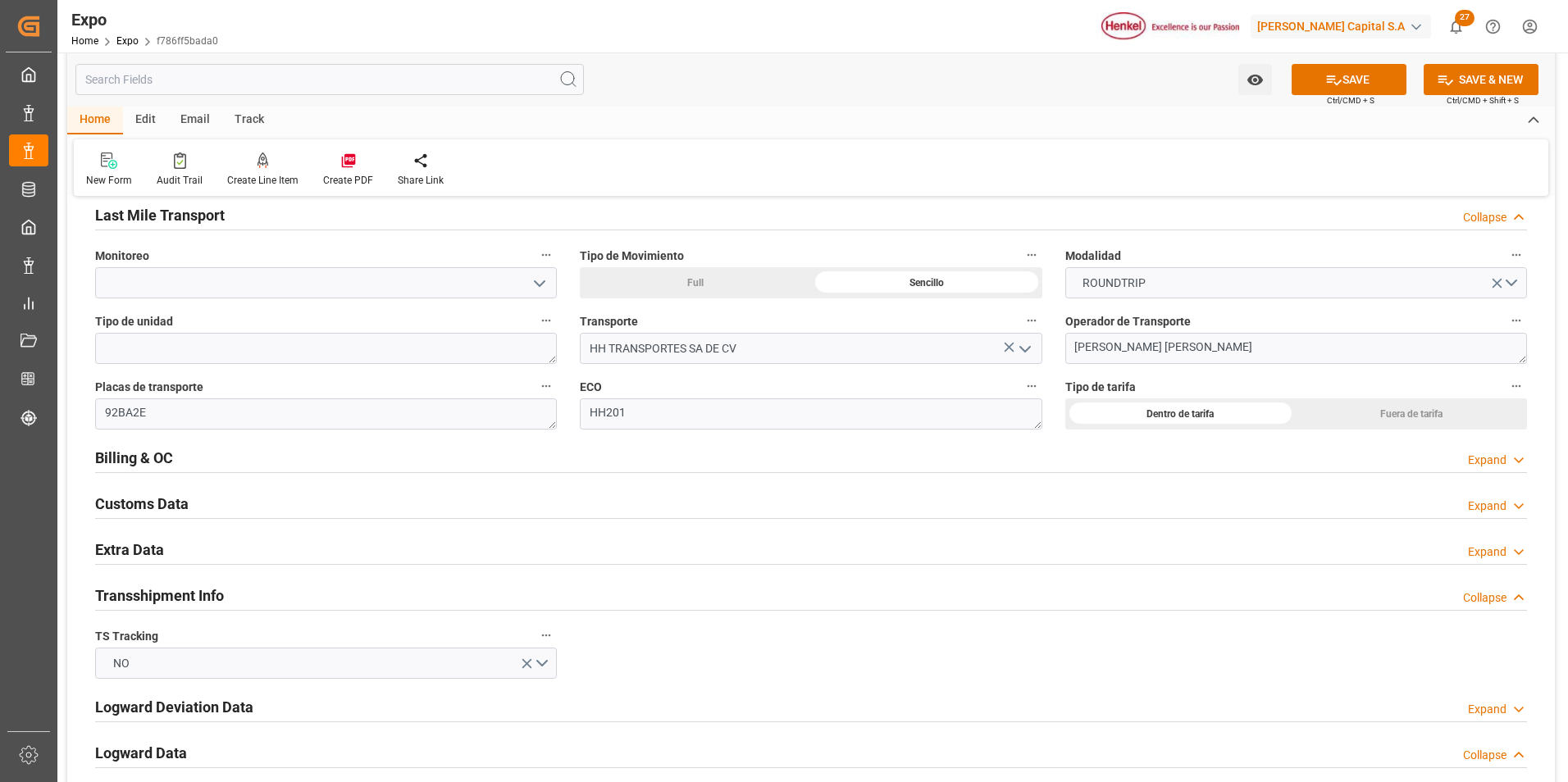
click at [1519, 462] on polyline at bounding box center [1519, 460] width 9 height 4
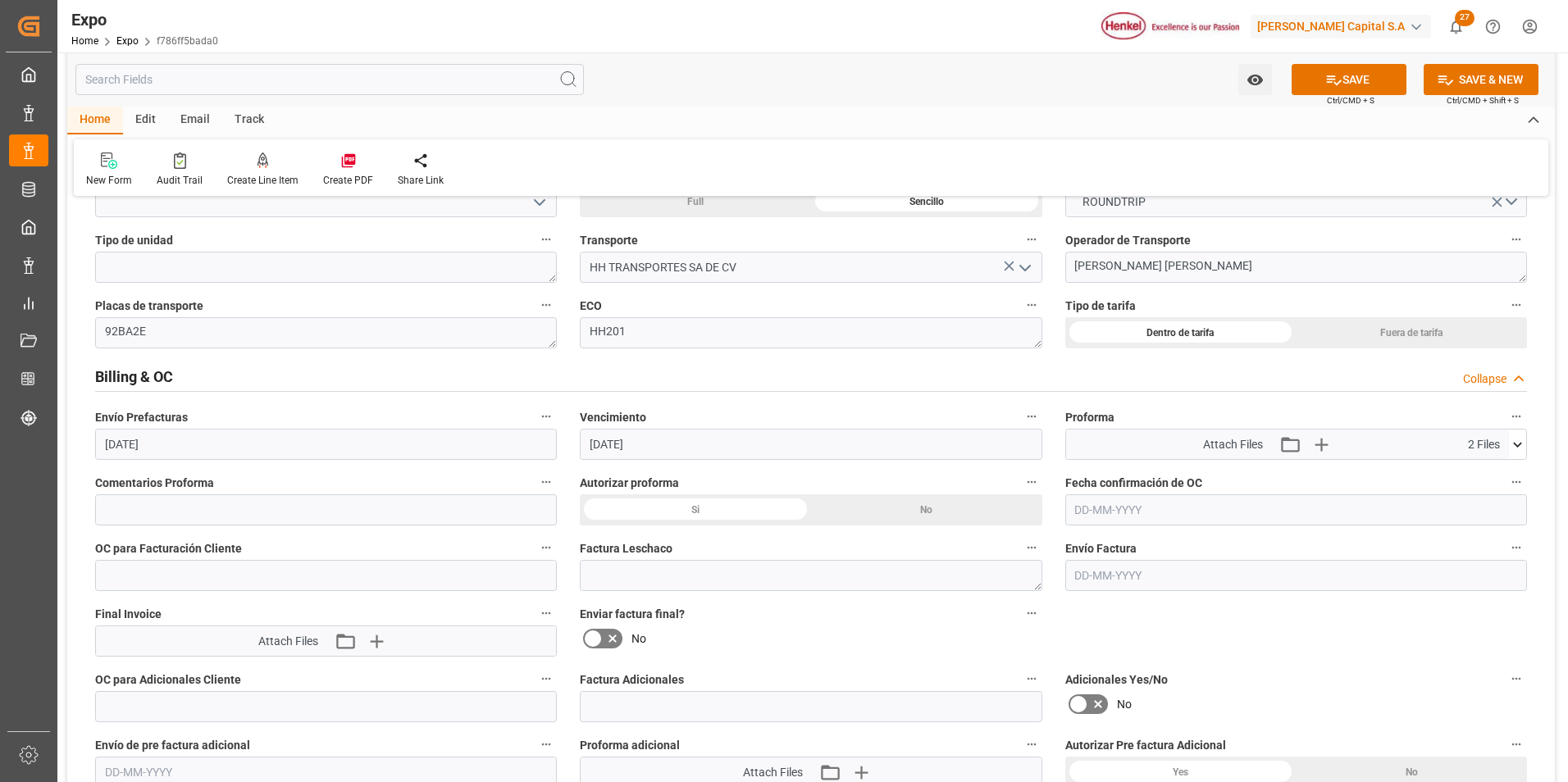
scroll to position [2788, 0]
click at [253, 510] on input at bounding box center [326, 509] width 461 height 31
paste input "4578509086"
type input "4"
click at [255, 577] on input "text" at bounding box center [326, 574] width 461 height 31
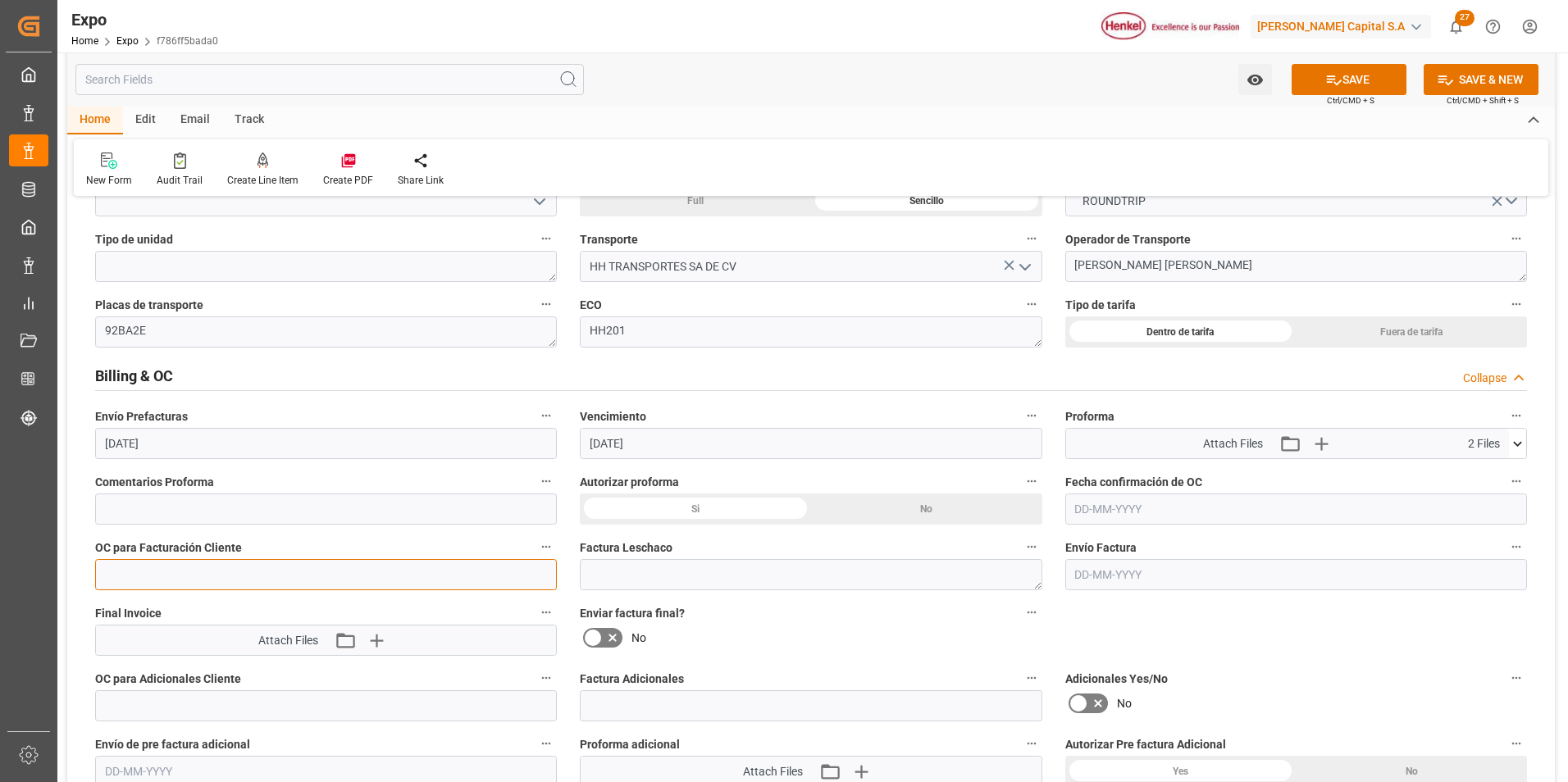
paste input "4578509086"
type input "4578509086"
click at [260, 508] on input at bounding box center [326, 509] width 461 height 31
type input "APROBADA"
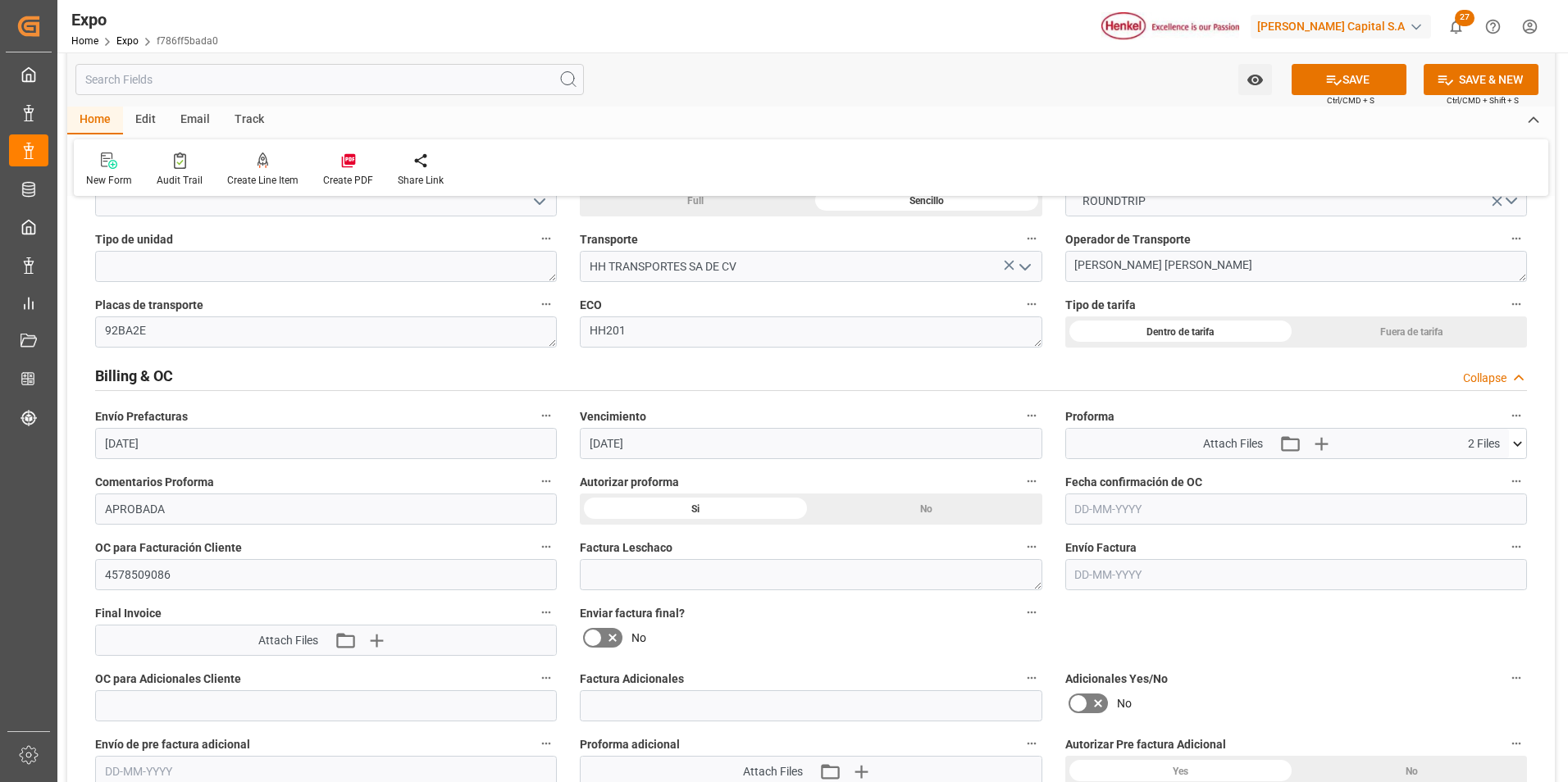
click at [1128, 504] on input "text" at bounding box center [1296, 509] width 461 height 31
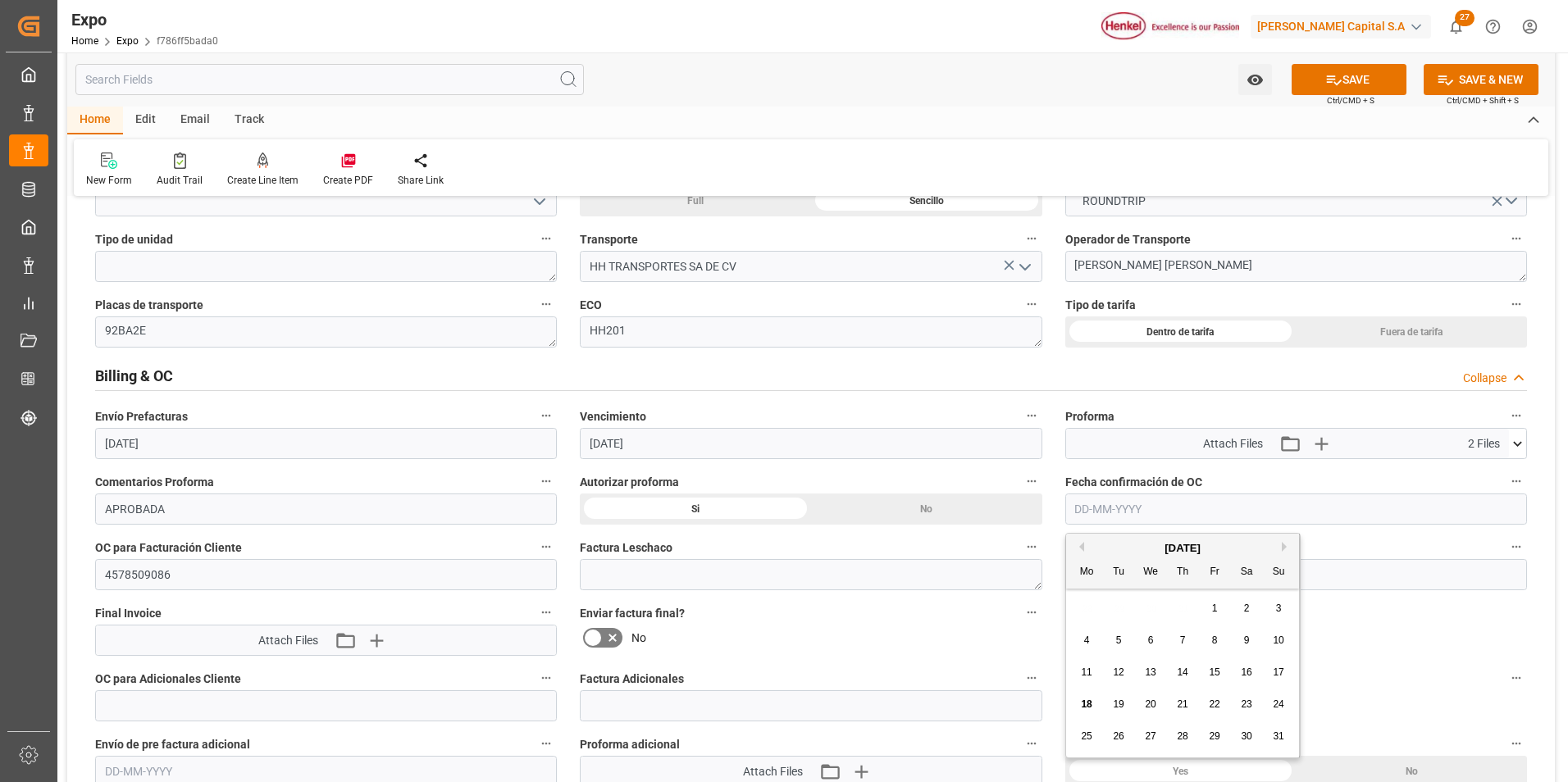
click at [1085, 704] on span "18" at bounding box center [1086, 704] width 11 height 11
type input "[DATE]"
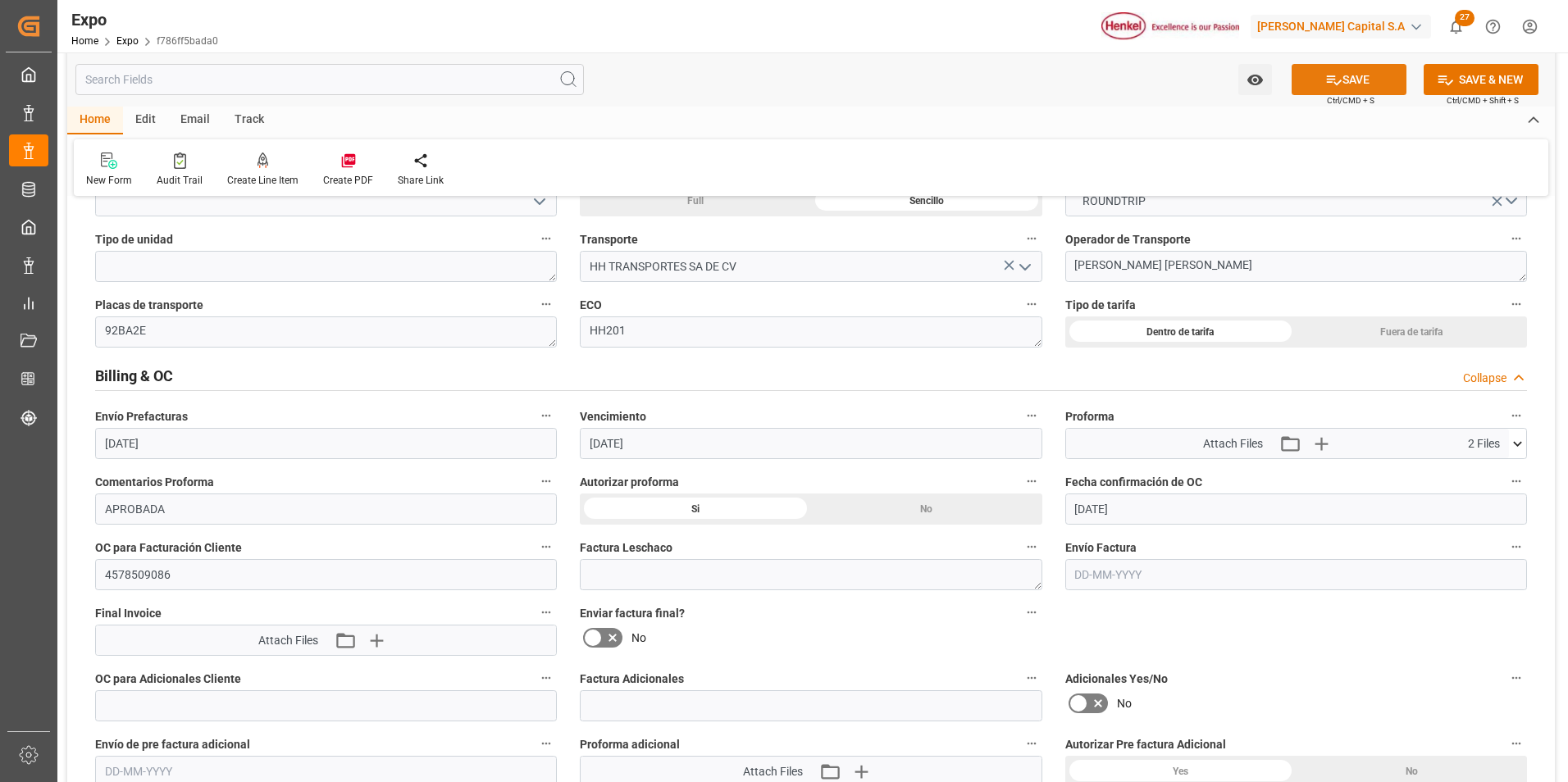
click at [1357, 85] on button "SAVE" at bounding box center [1348, 79] width 115 height 31
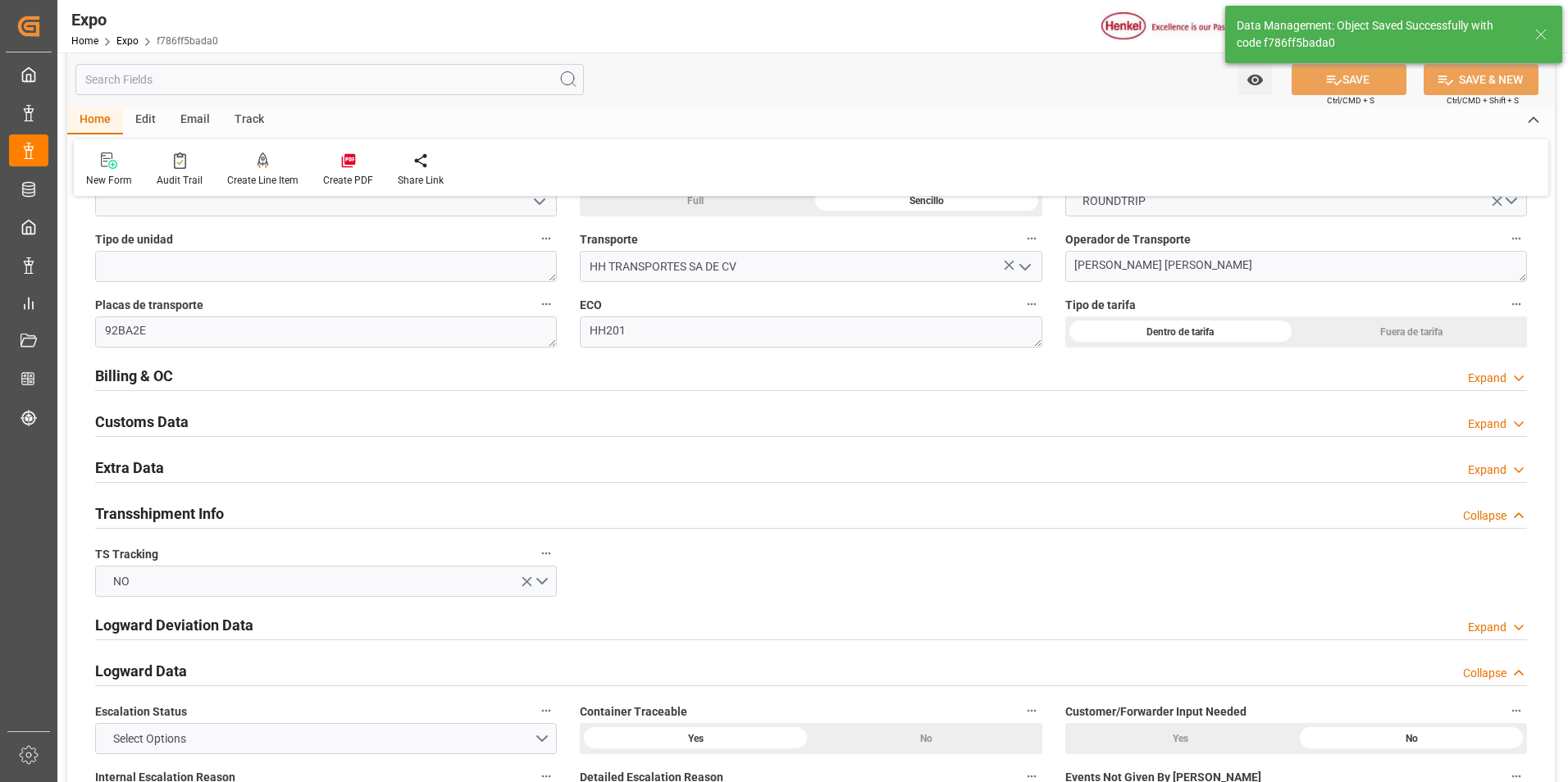
type input "[DATE] 17:55"
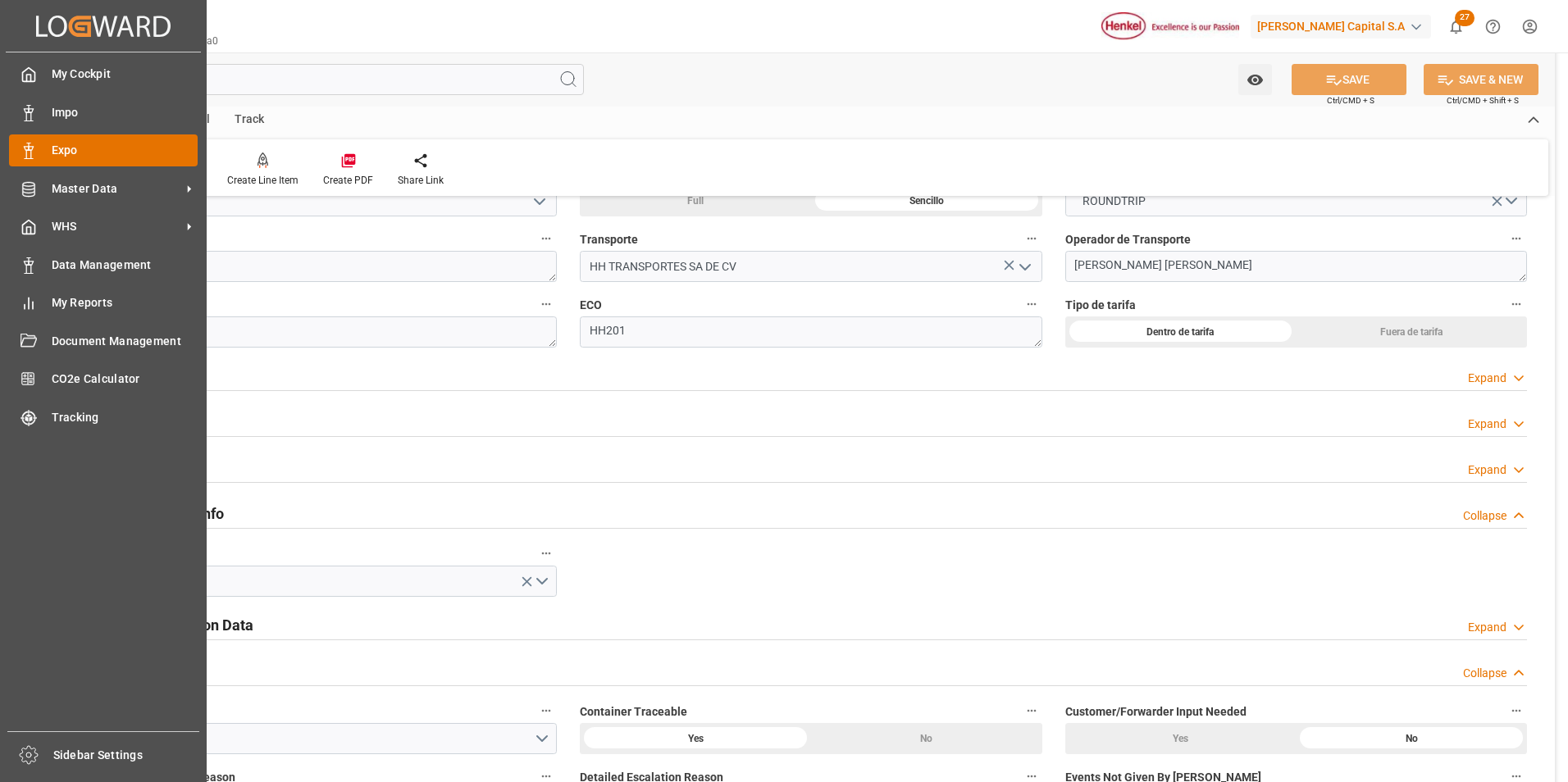
click at [12, 146] on div at bounding box center [23, 151] width 28 height 17
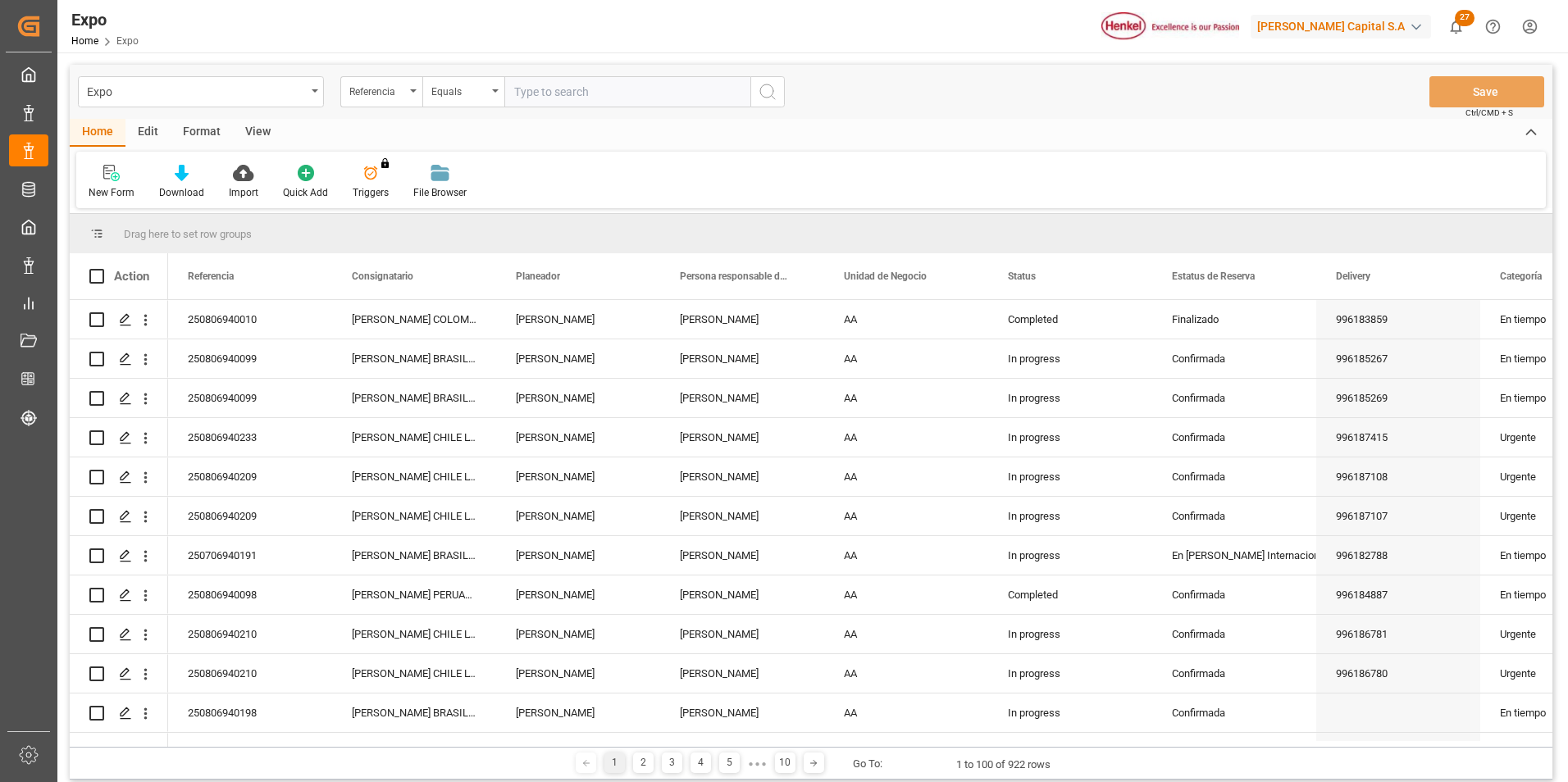
click at [623, 92] on input "text" at bounding box center [627, 92] width 246 height 31
type input "250706940165"
click at [767, 94] on icon "search button" at bounding box center [767, 91] width 20 height 20
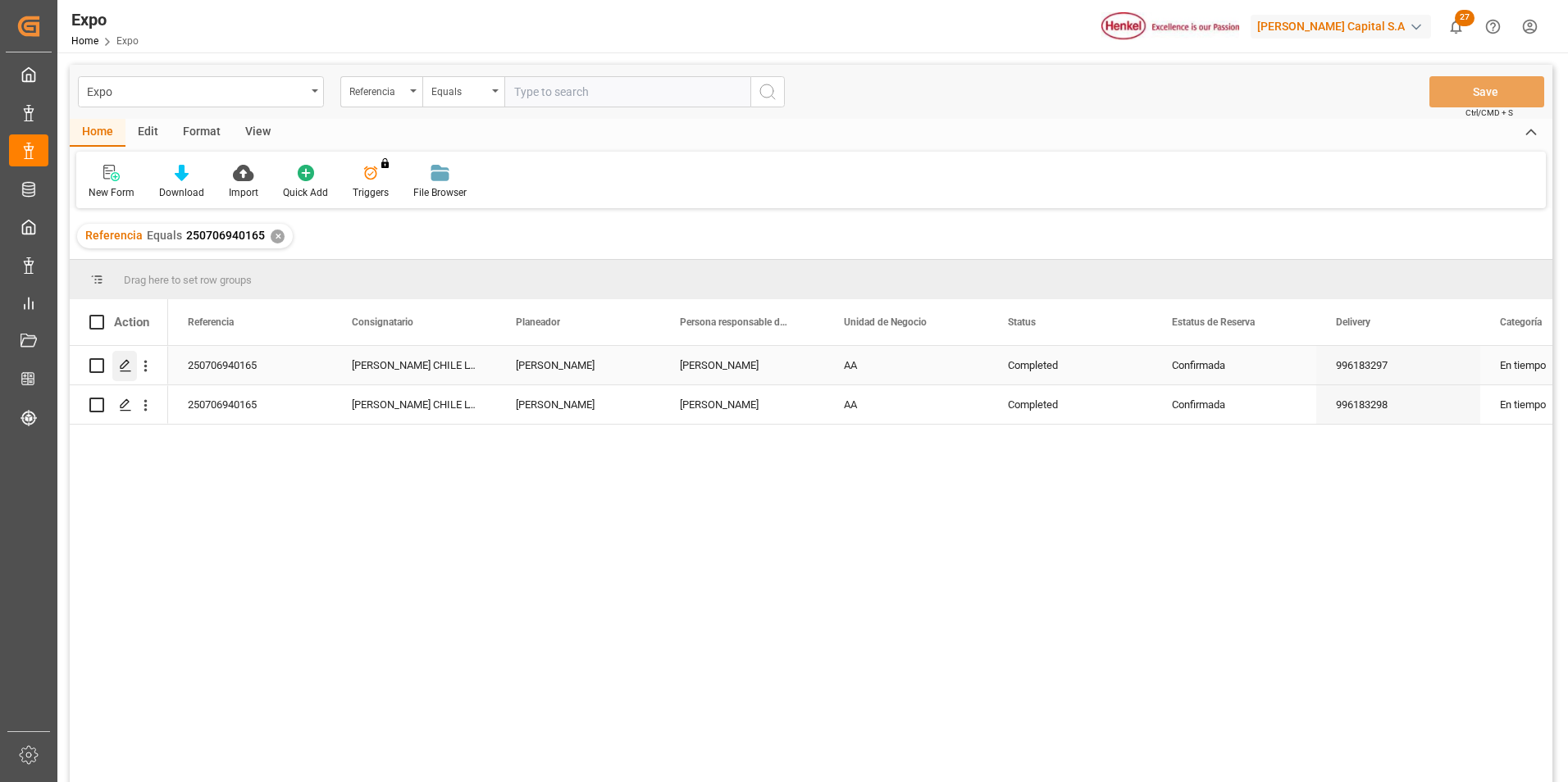
click at [123, 363] on icon "Press SPACE to select this row." at bounding box center [125, 365] width 13 height 13
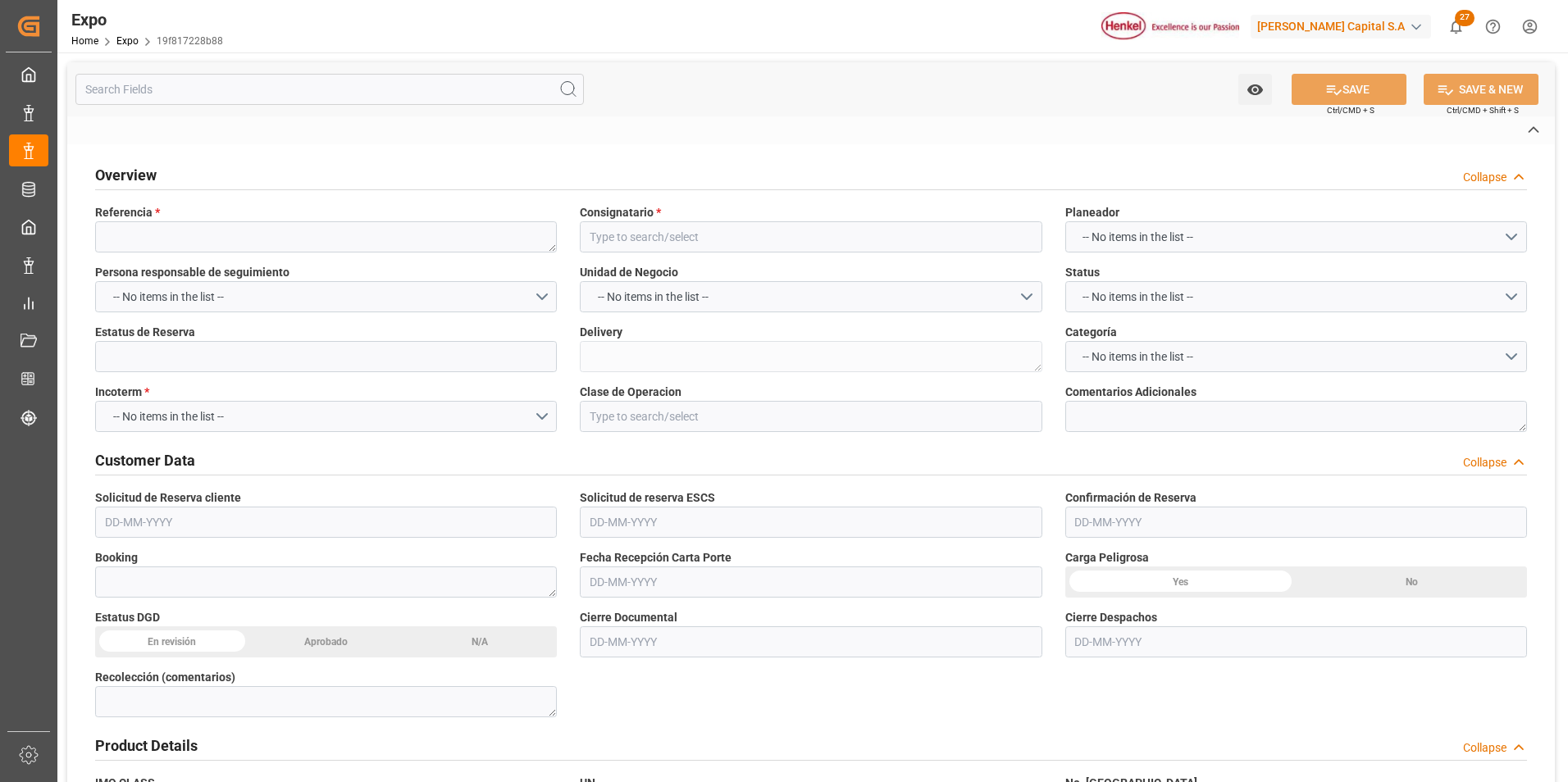
type textarea "250706940165"
type input "[PERSON_NAME] CHILE LTDA."
type input "Confirmada"
type textarea "996183297"
type input "EX. DEFINITIVA"
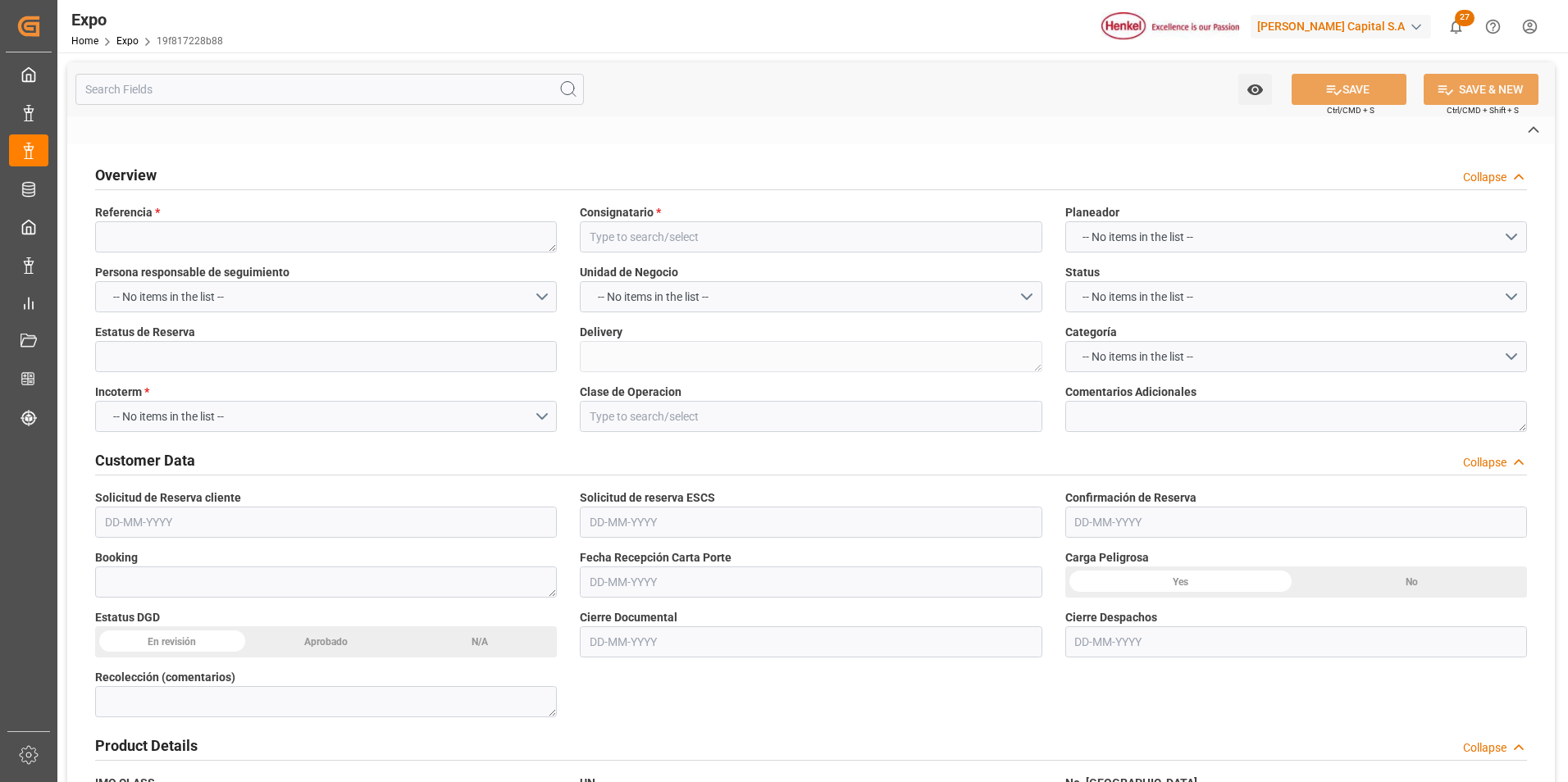
type textarea "Se carga el costo de 50 sellos de botella | Pendiente factura de adicionales po…"
type textarea "23419754"
type textarea "0087"
type textarea "UACU8346830"
type input "[PERSON_NAME]"
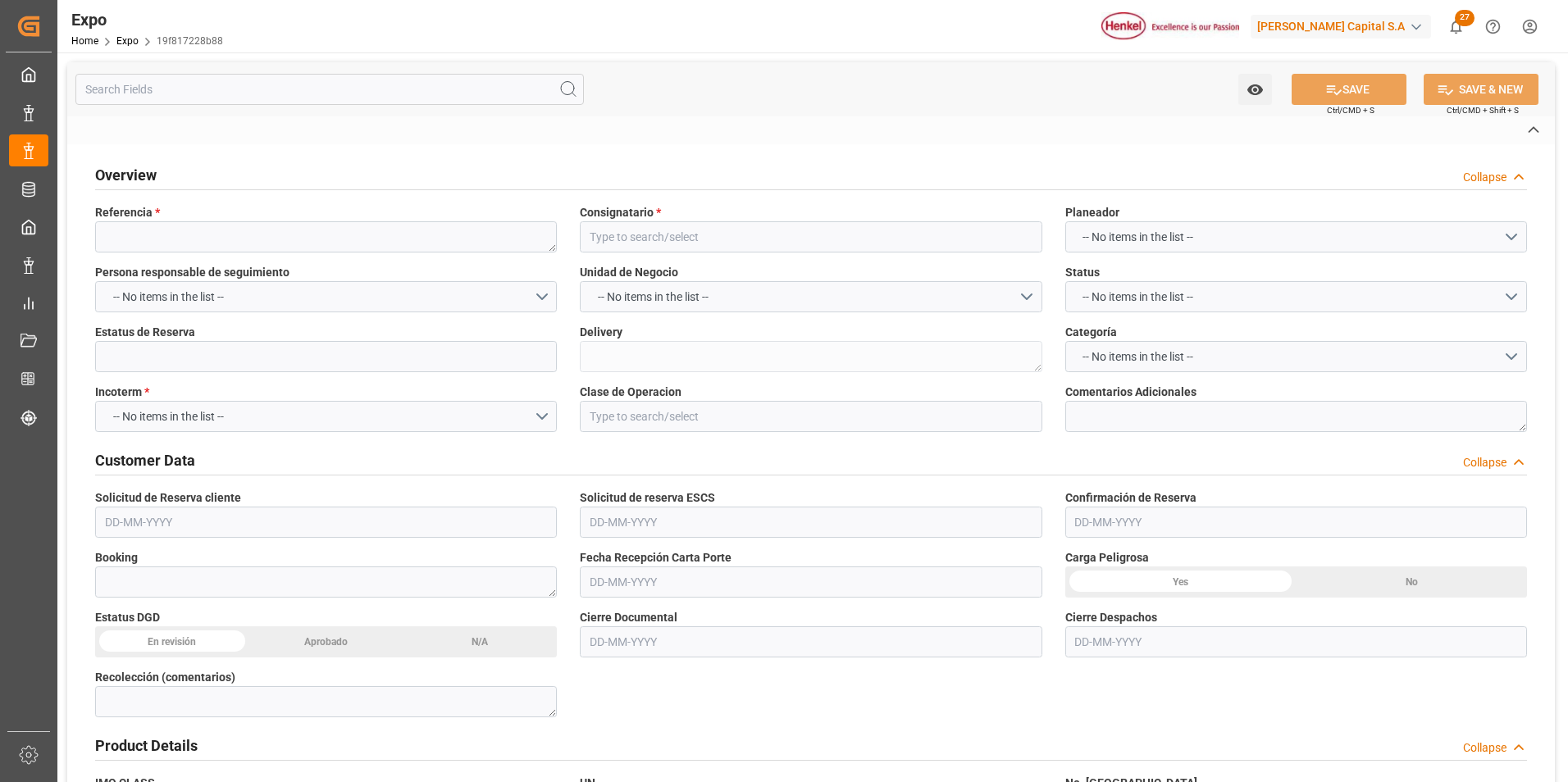
type textarea "251631085002921"
type input "MSC VIRGO"
type input "MSC CHIYO"
type input "MSC VIRGO"
type textarea "FA524A"
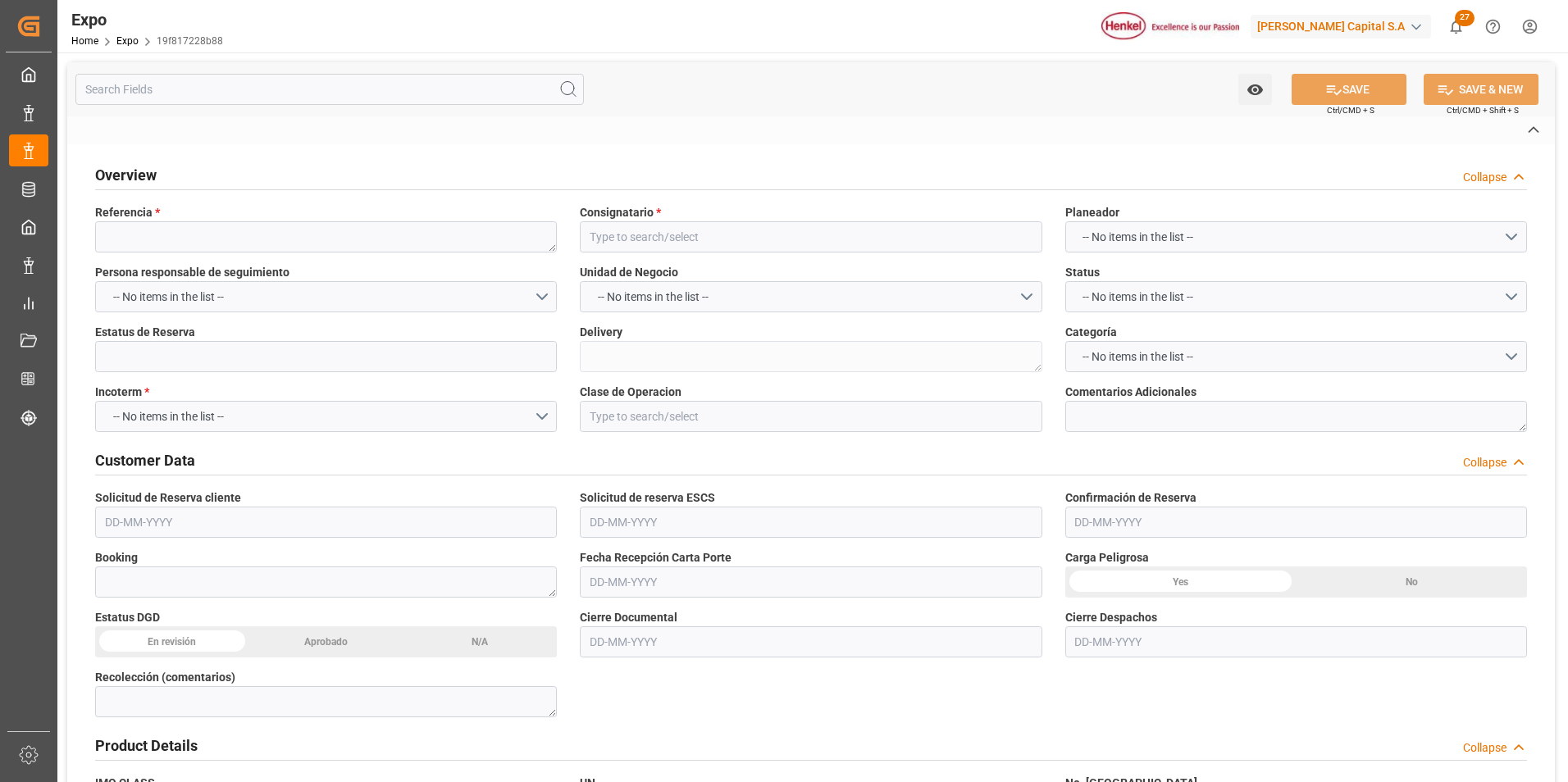
type textarea "FA523A"
type textarea "FA524A"
type input "Hapag [PERSON_NAME]"
type input "HLCU"
type input "Manzanillo"
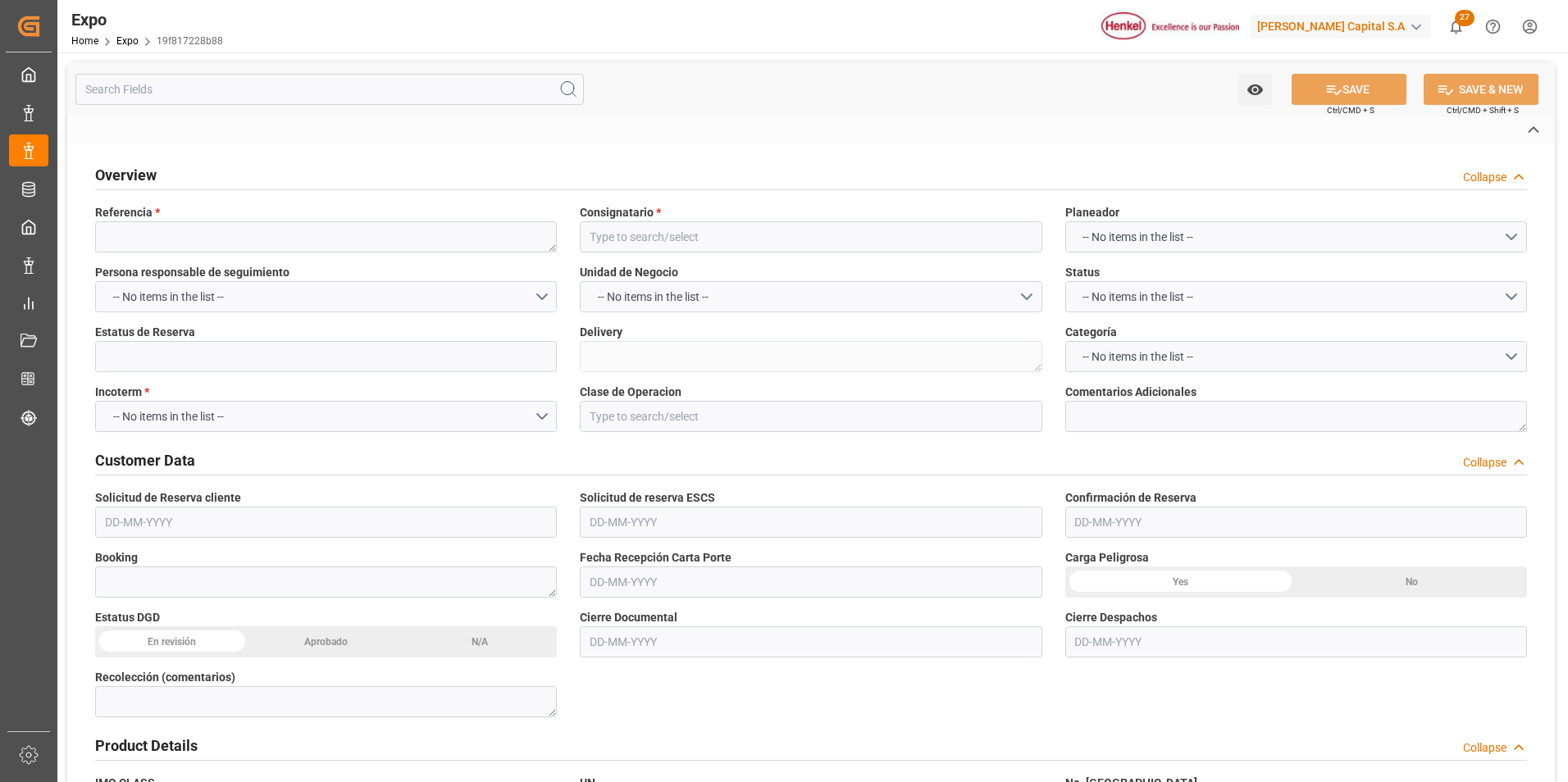
type input "Manzanillo"
type input "San Antonio"
type input "Retraso en Despacho"
type textarea "Tardanza en aprobación de la proforma de pedimento"
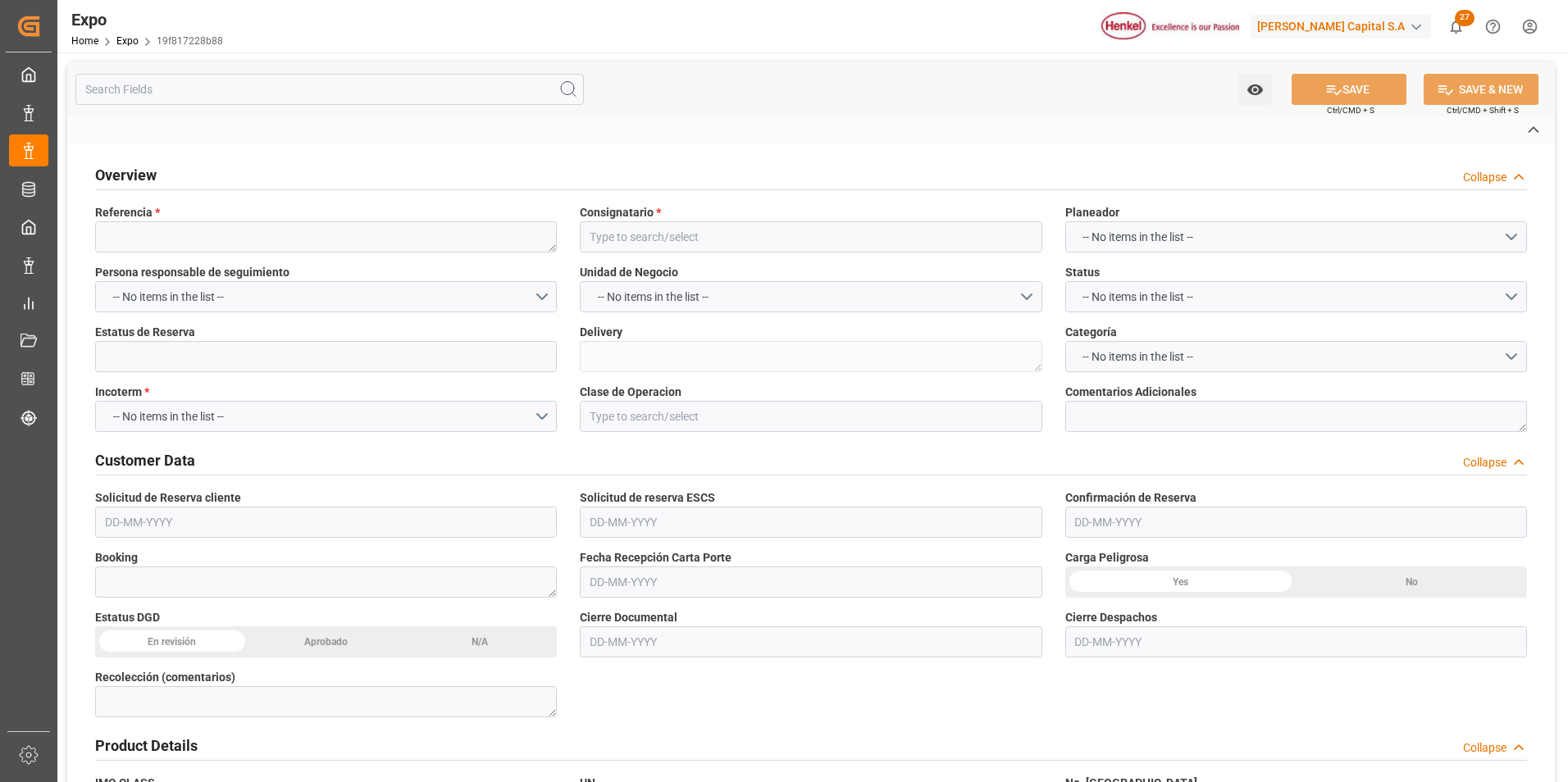
type input "HH TRANSPORTES SA DE CV"
type textarea "[PERSON_NAME] [PERSON_NAME]"
type textarea "40BA2E"
type textarea "HH44"
type textarea "Logward System"
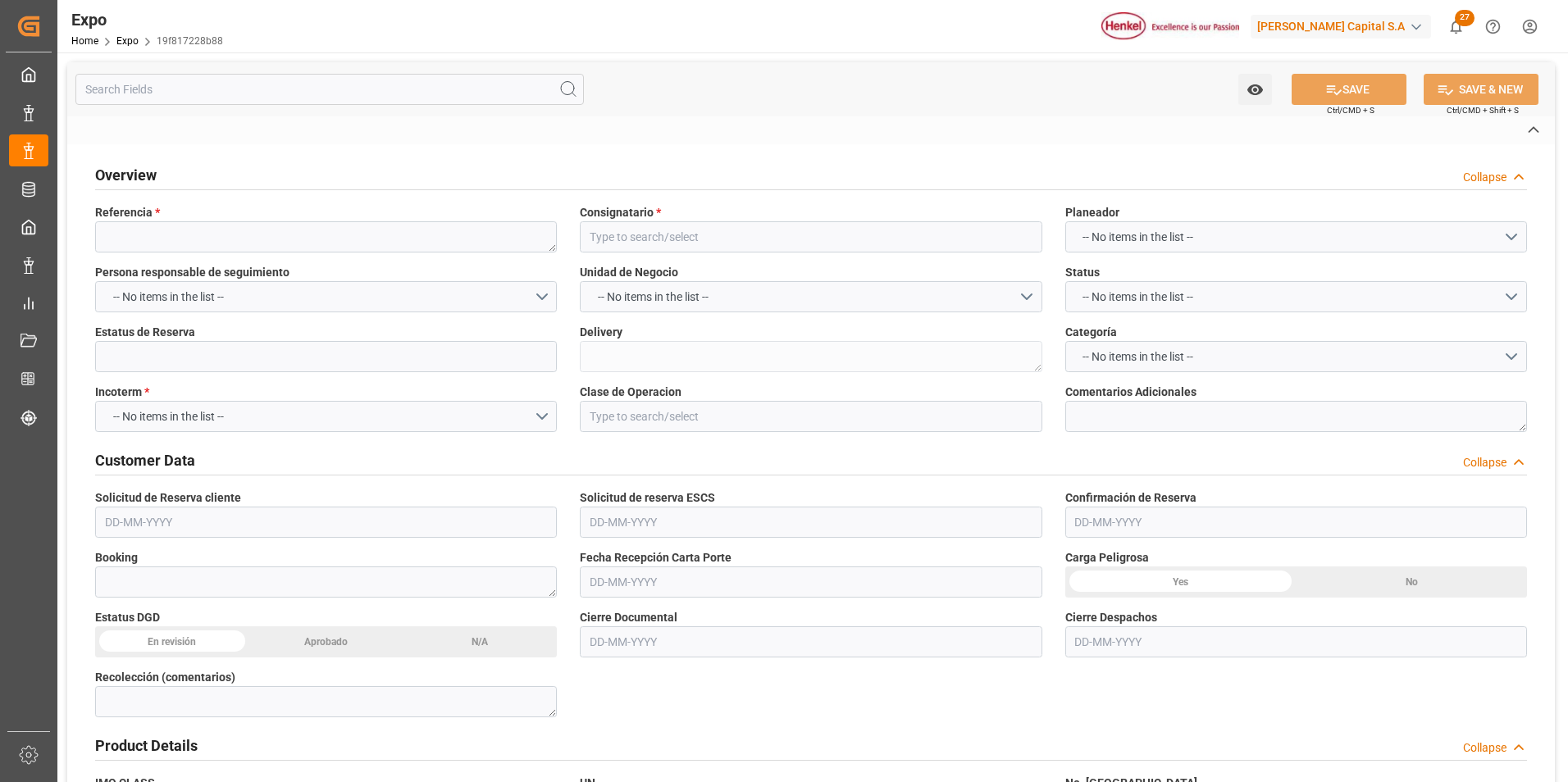
type input "MANZANILLO"
type input "MX"
type input "TRUCK"
type input "VESSEL"
type input "MSC VIRGO"
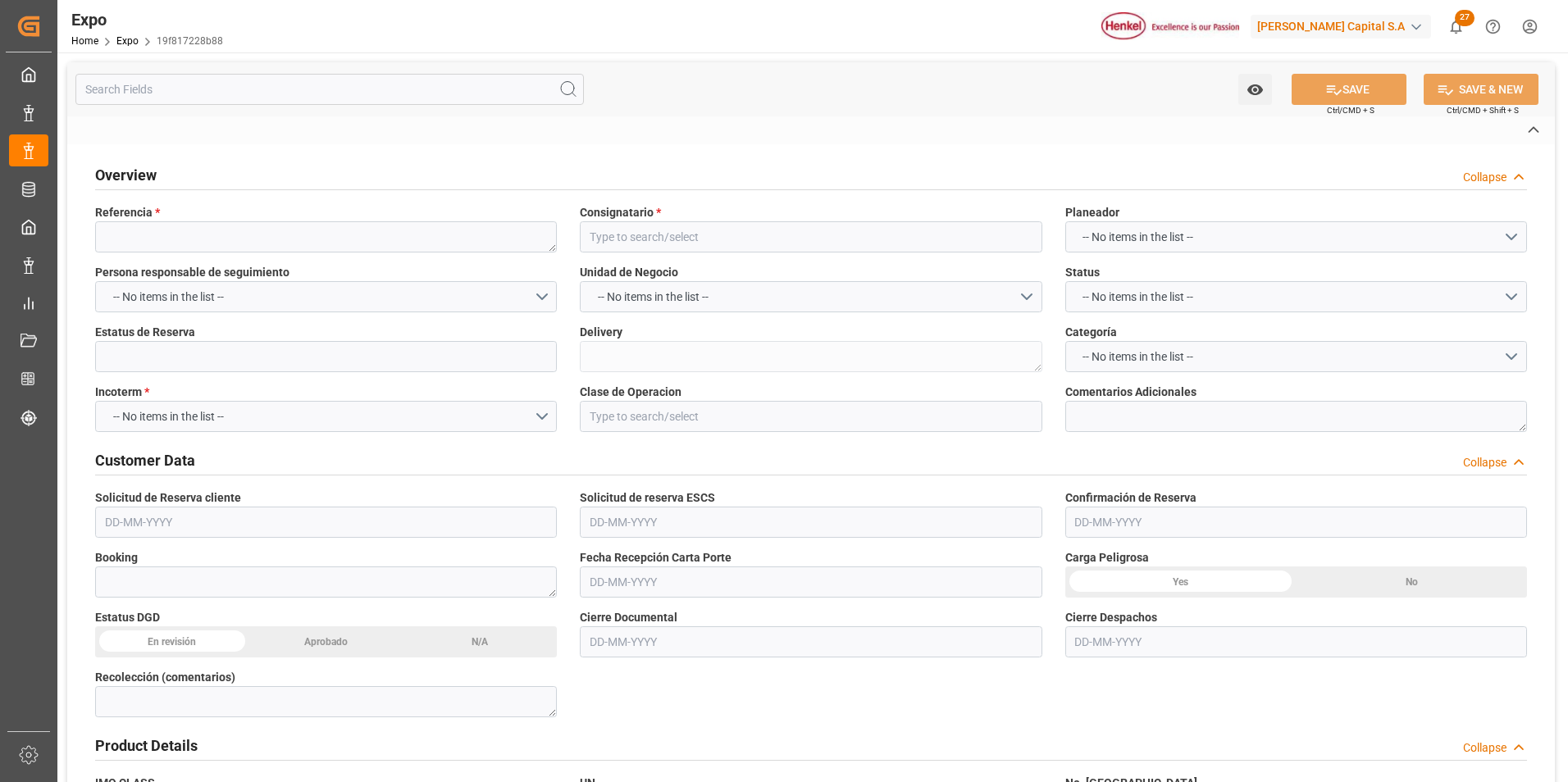
type input "TRUCK"
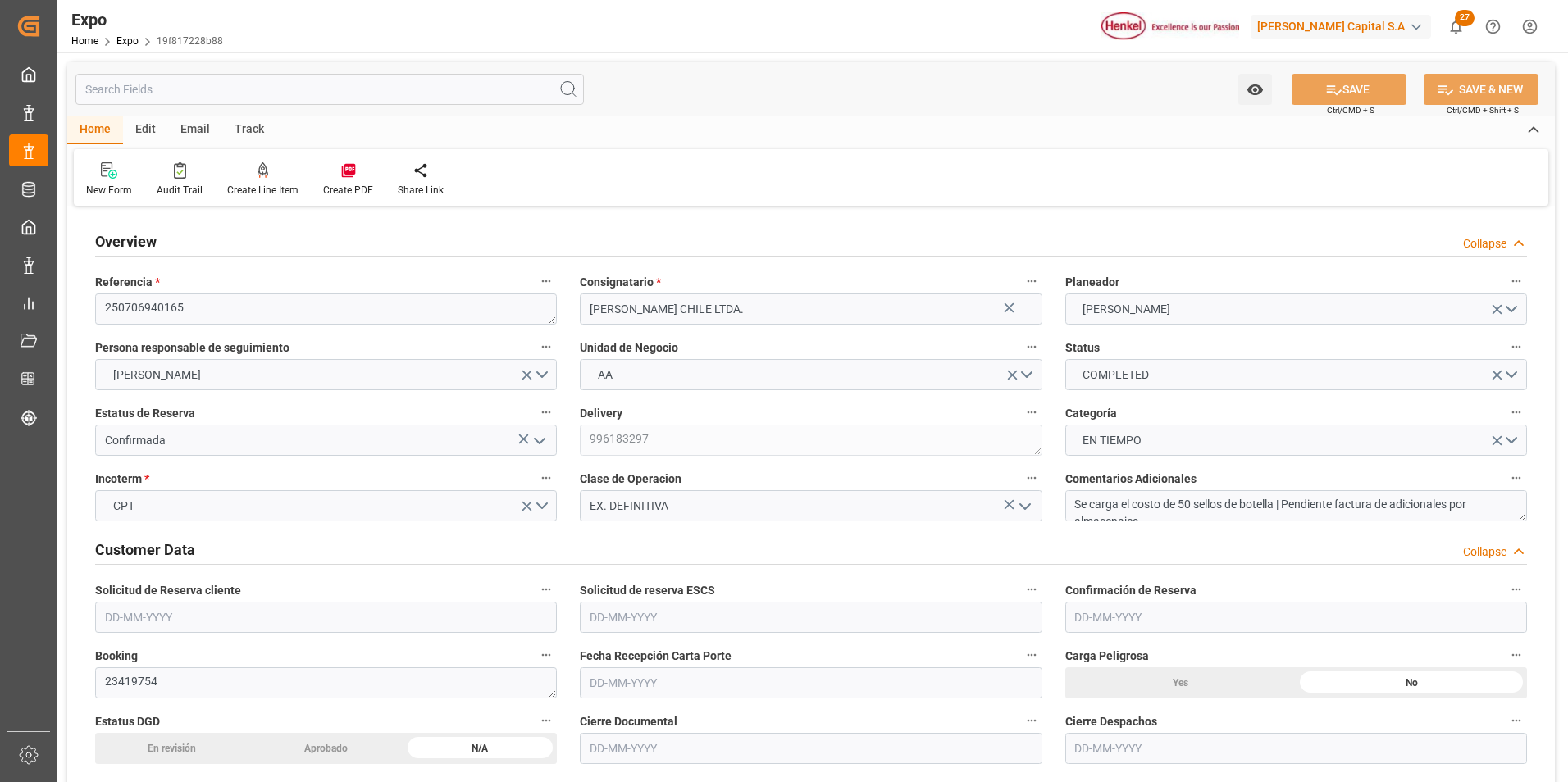
type input "15200"
type input "15953.6"
type input "20"
type input "9857171"
type input "9947110"
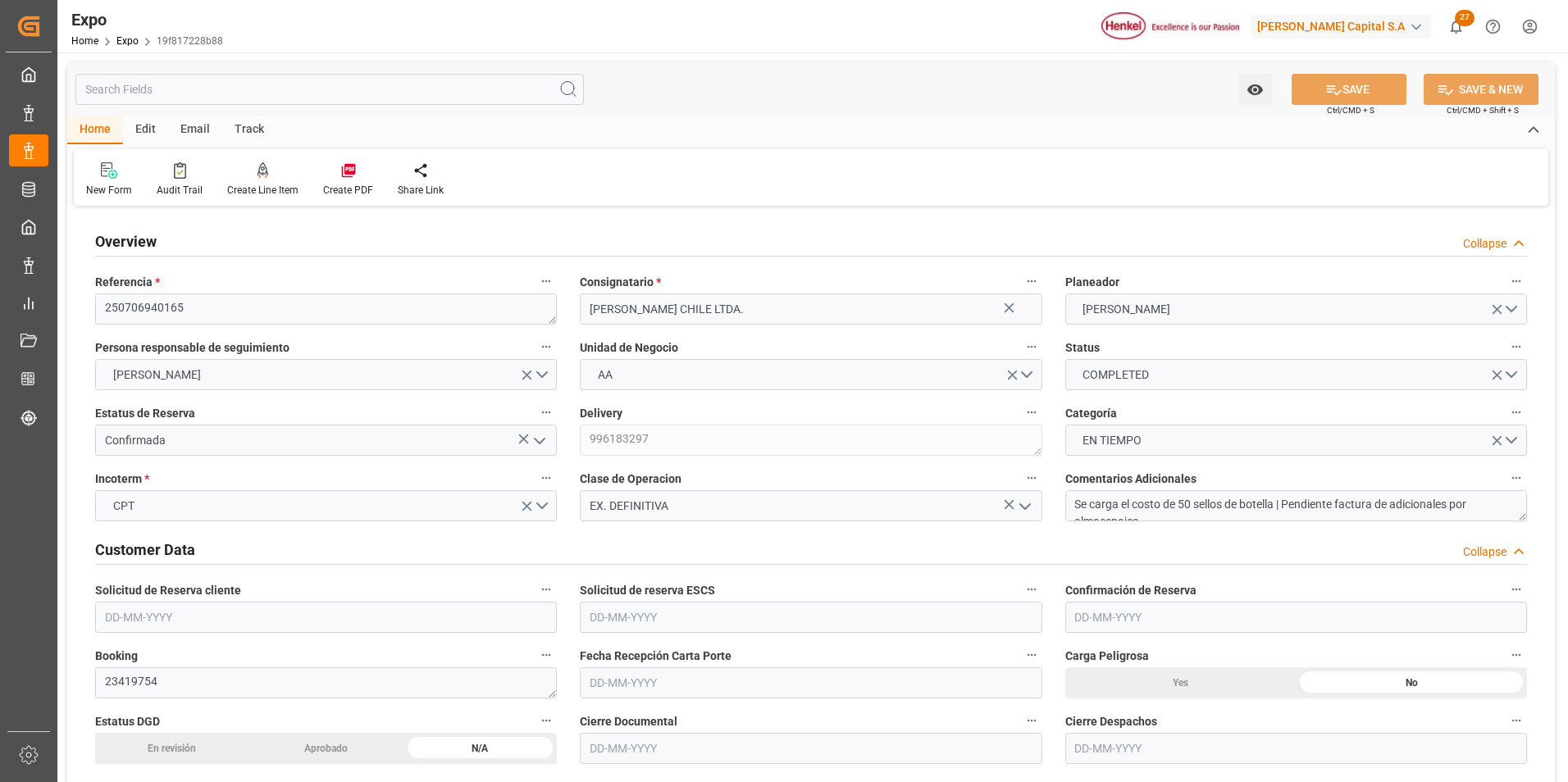
type input "9857171"
type input "MXZLO"
type input "CLSAI"
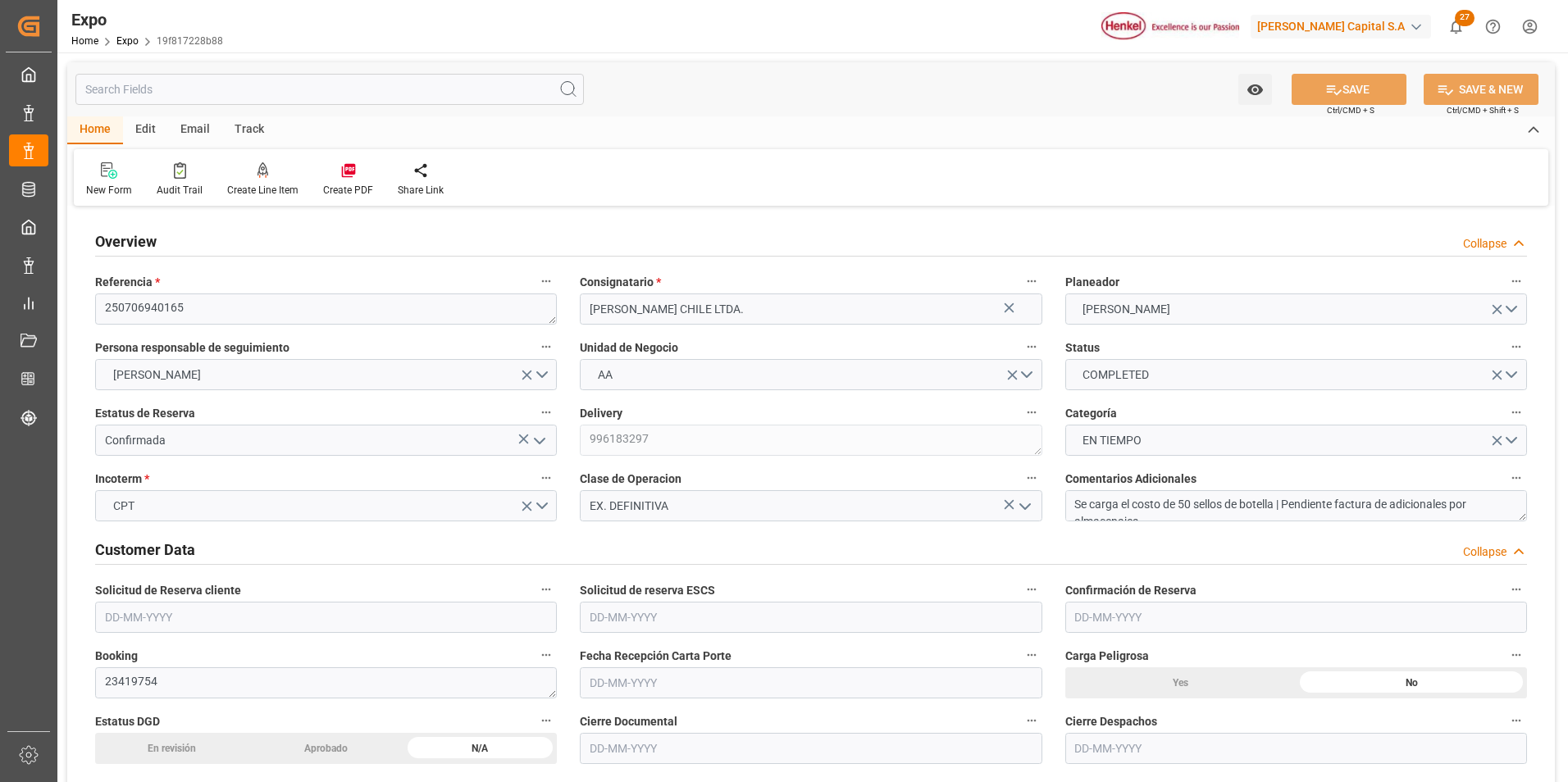
type input "4578498360"
type input "9857171"
type input "[DATE]"
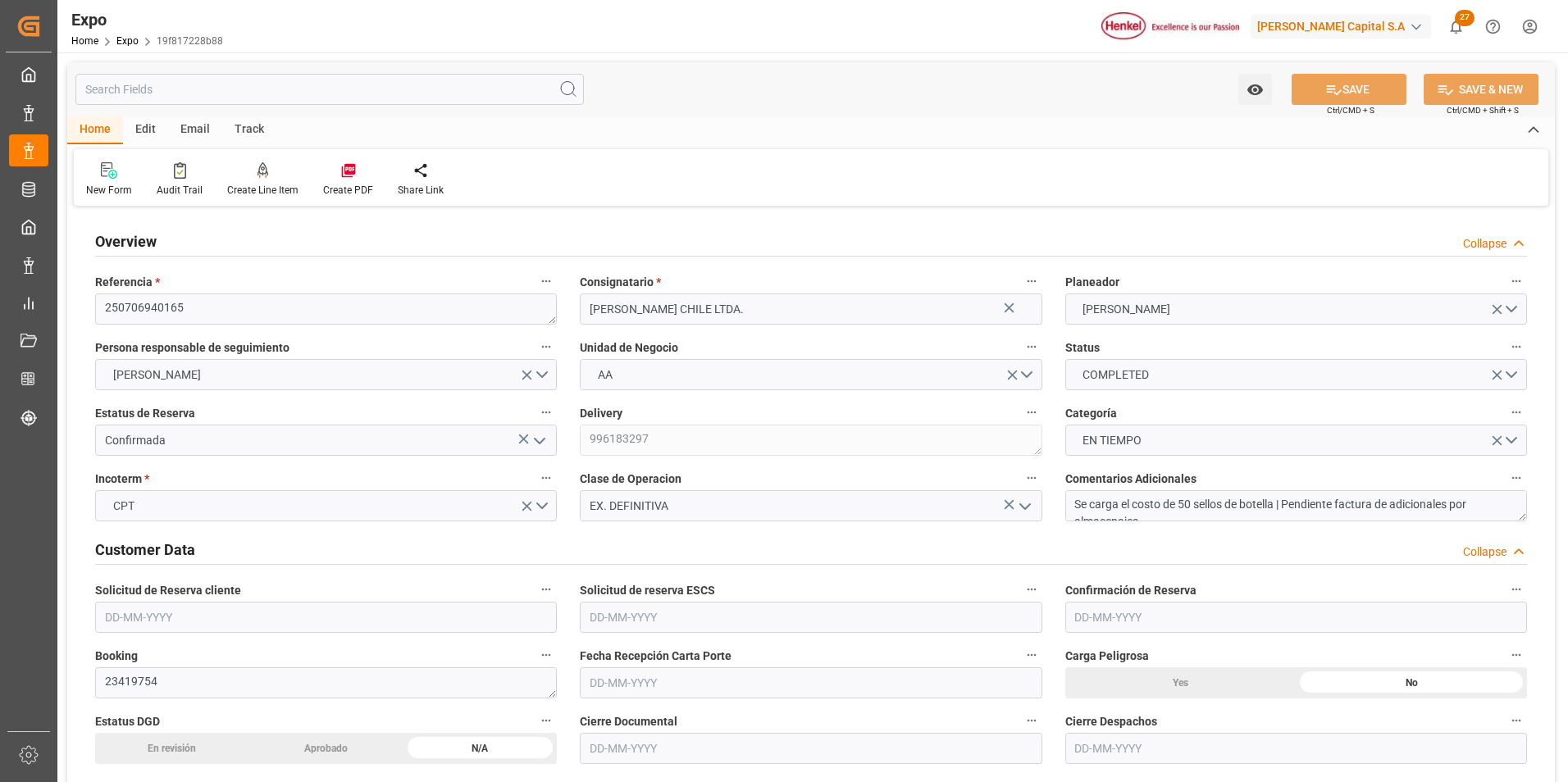
type input "[DATE]"
type input "[DATE] 00:00"
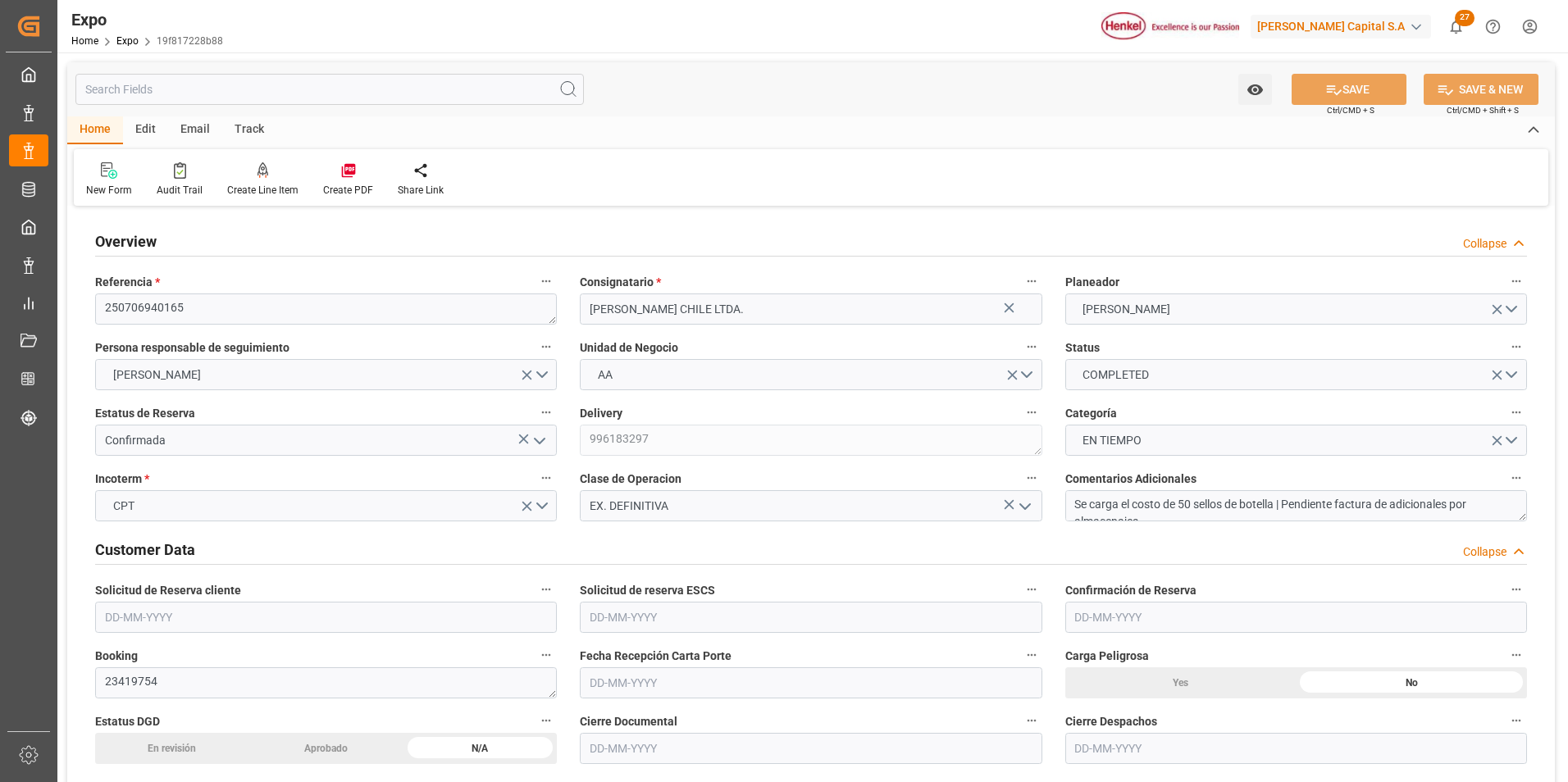
type input "[DATE]"
type input "[DATE] 01:56"
type input "[DATE]"
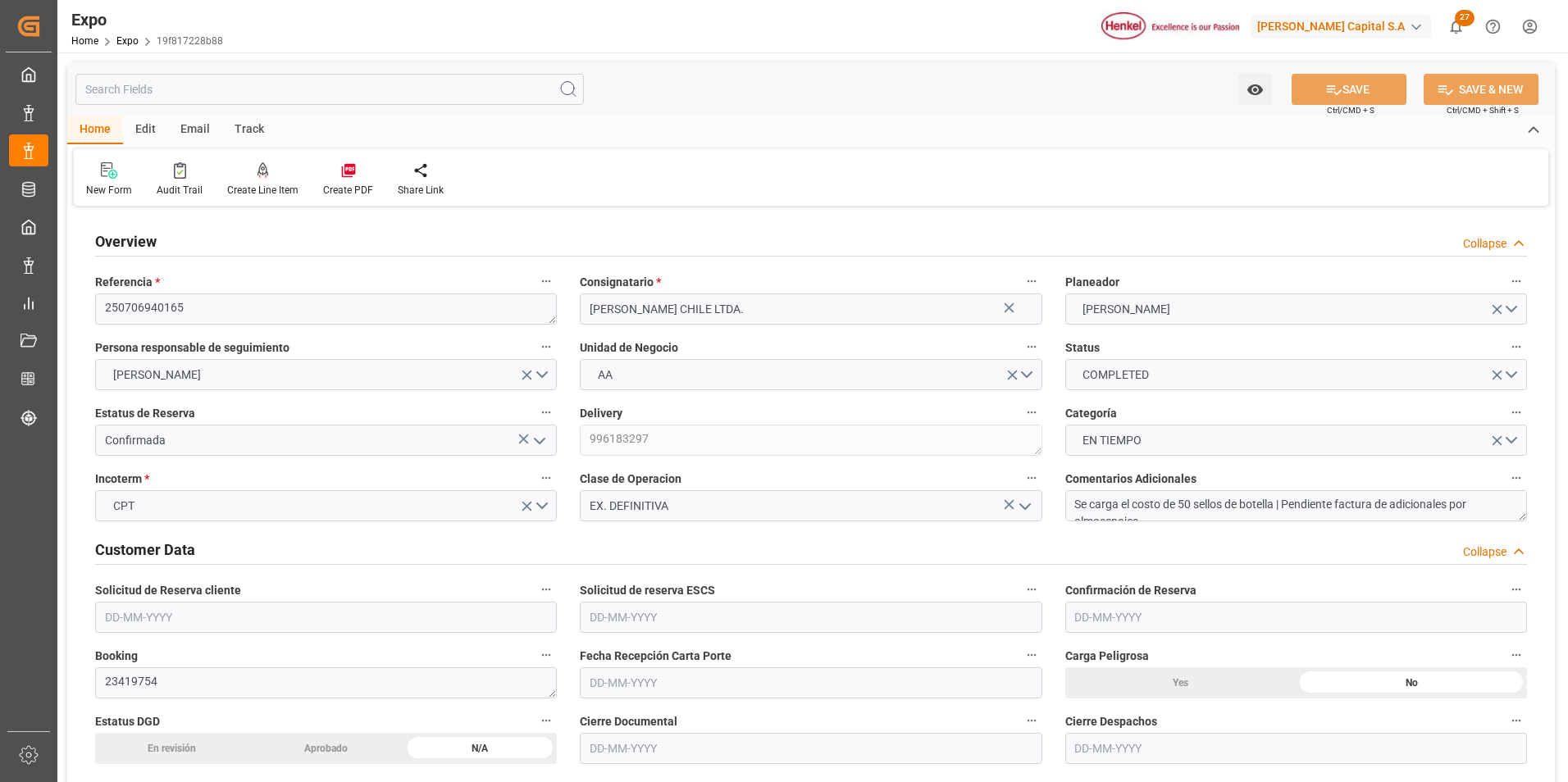
type input "[DATE]"
type input "[DATE] 23:01"
type input "[DATE] 00:00"
type input "[DATE] 04:54"
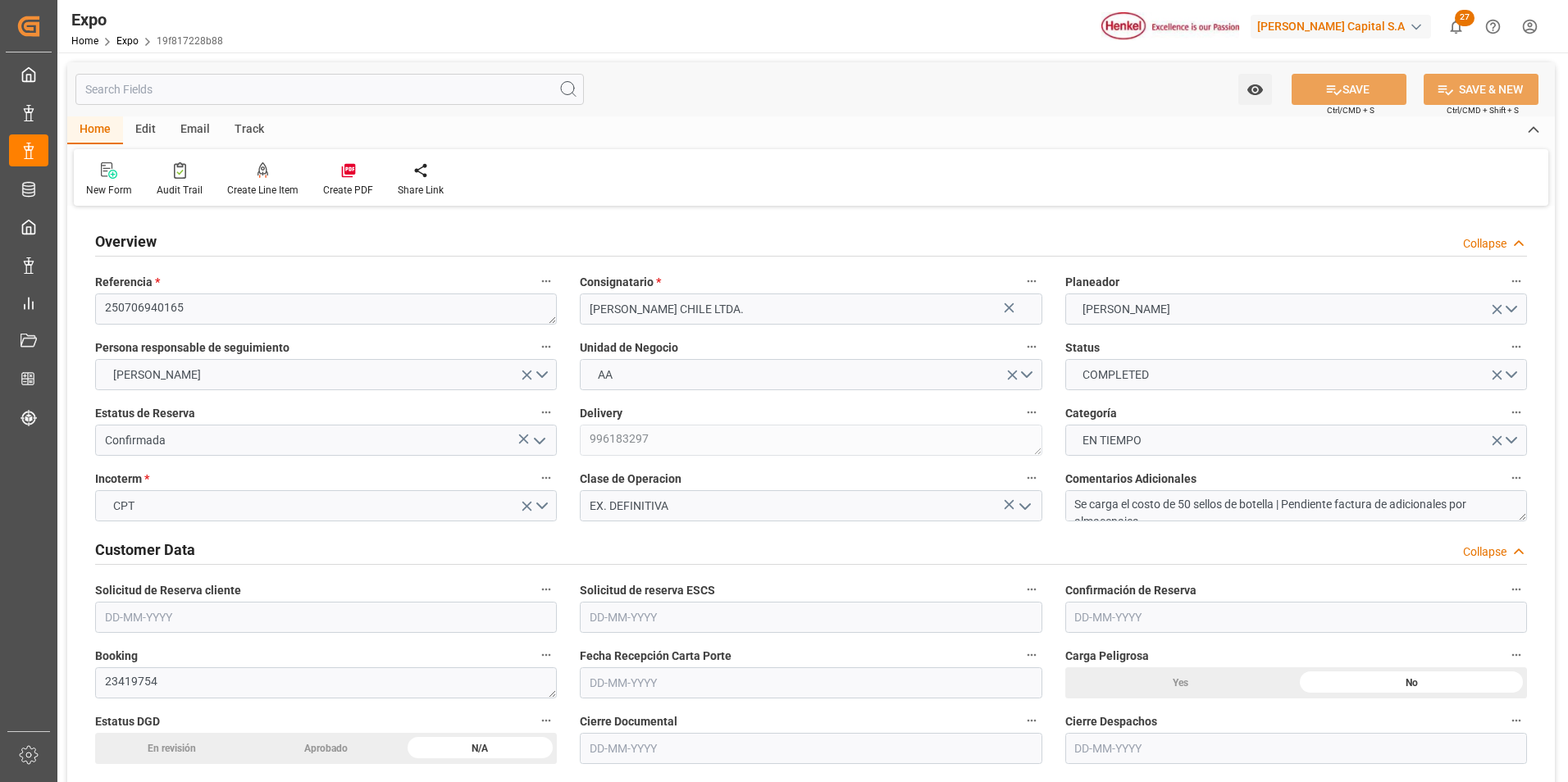
type input "[DATE] 08:00"
type input "[DATE] 00:00"
type input "[DATE] 16:00"
type input "[DATE]"
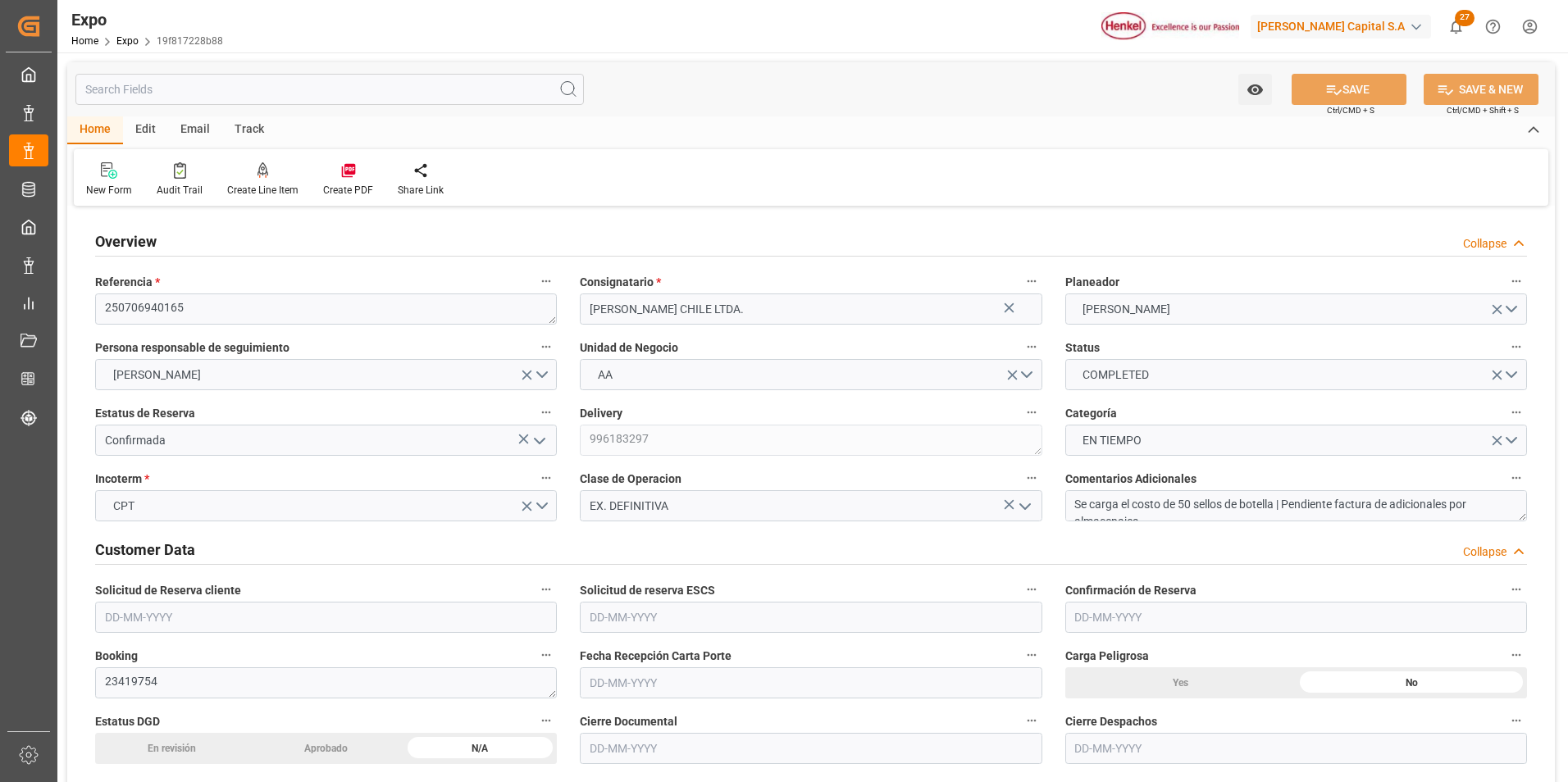
type input "[DATE]"
type input "[DATE] 10:13"
type input "[DATE] 09:59"
type input "[DATE] 19:08"
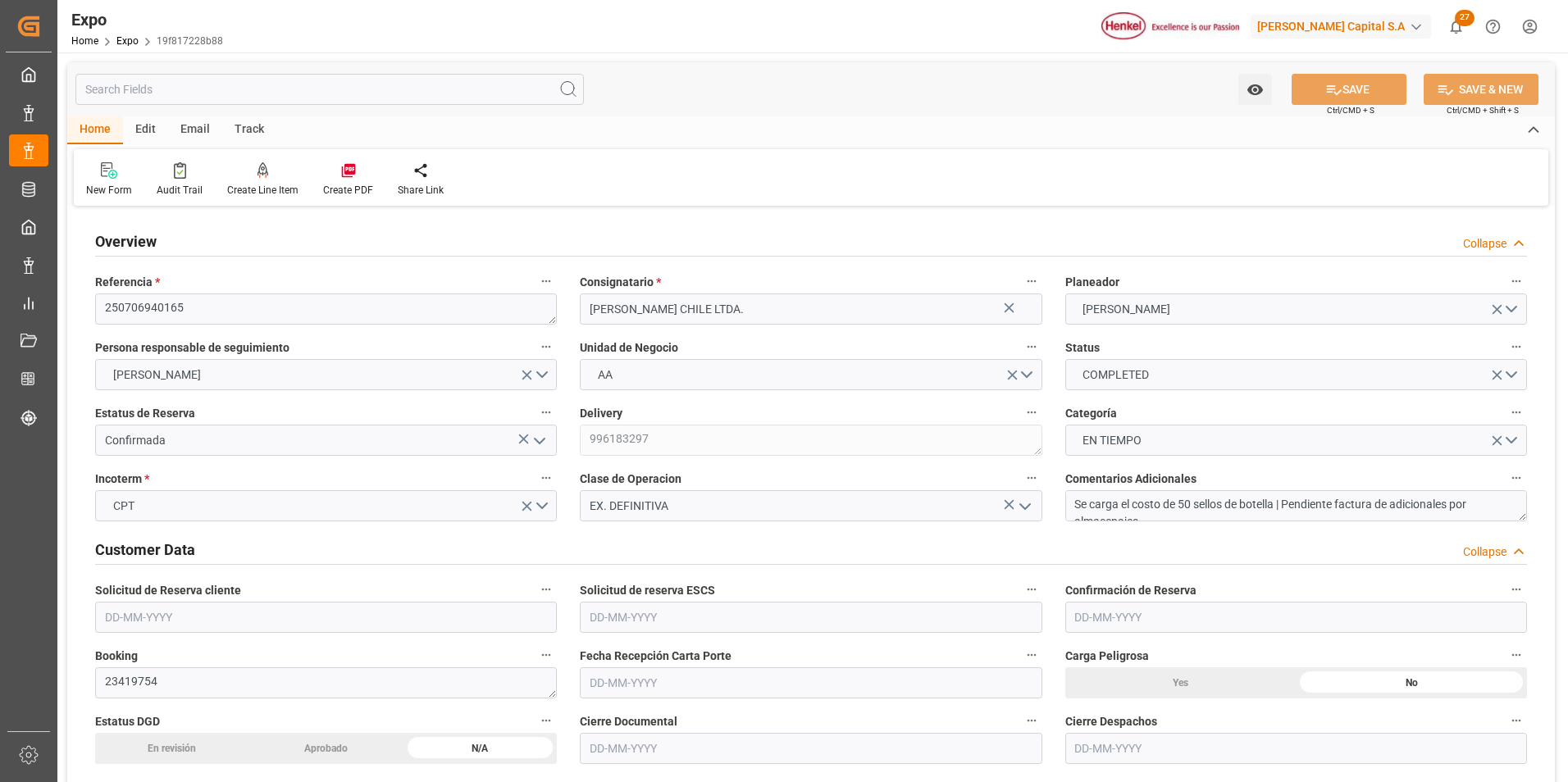
type input "[DATE] 00:01"
type input "[DATE] 04:19"
type input "[DATE] 08:00"
type input "[DATE] 15:59"
type input "[DATE] 12:17"
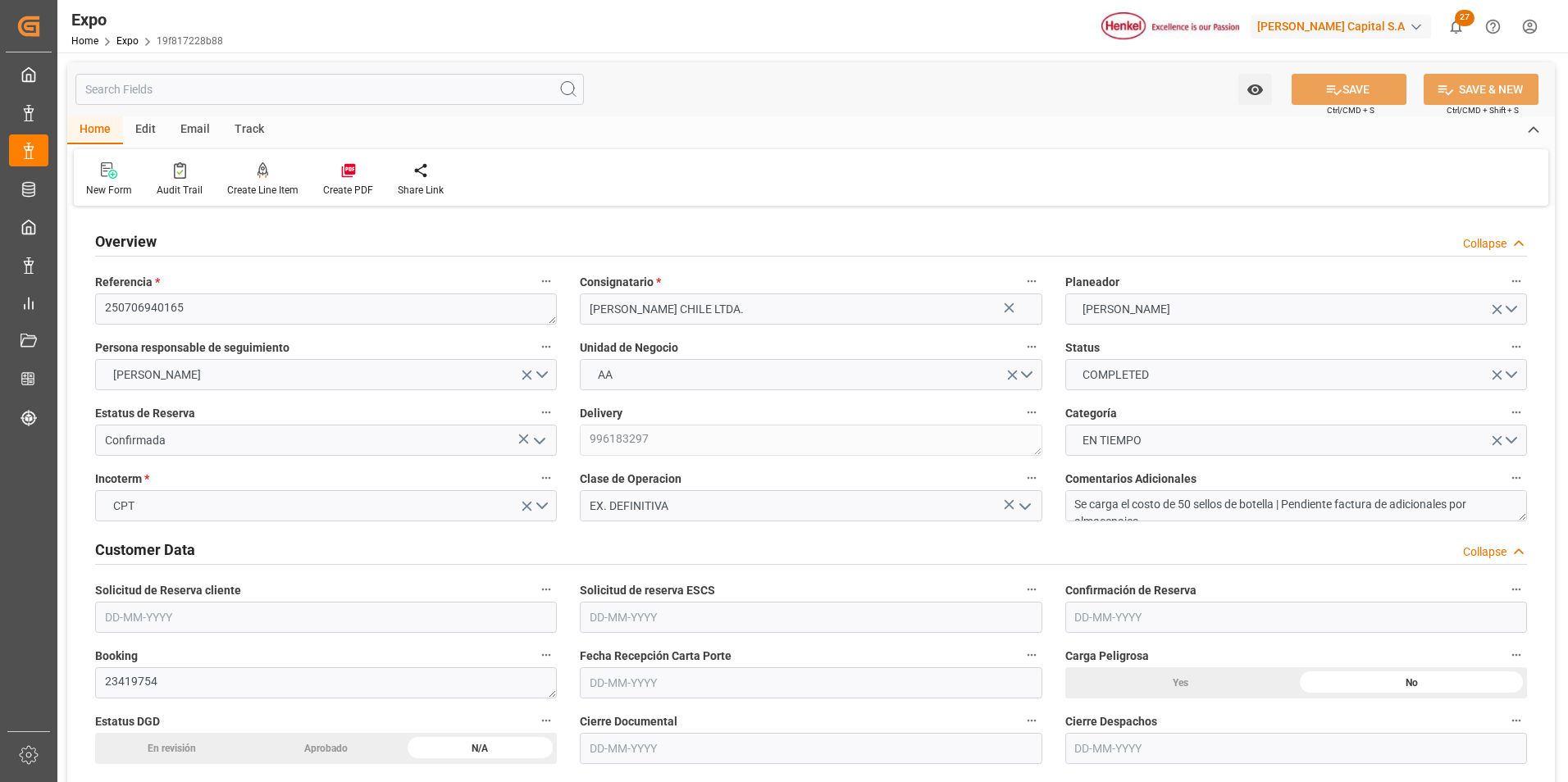
type input "[DATE] 16:00"
type input "[DATE] 01:48"
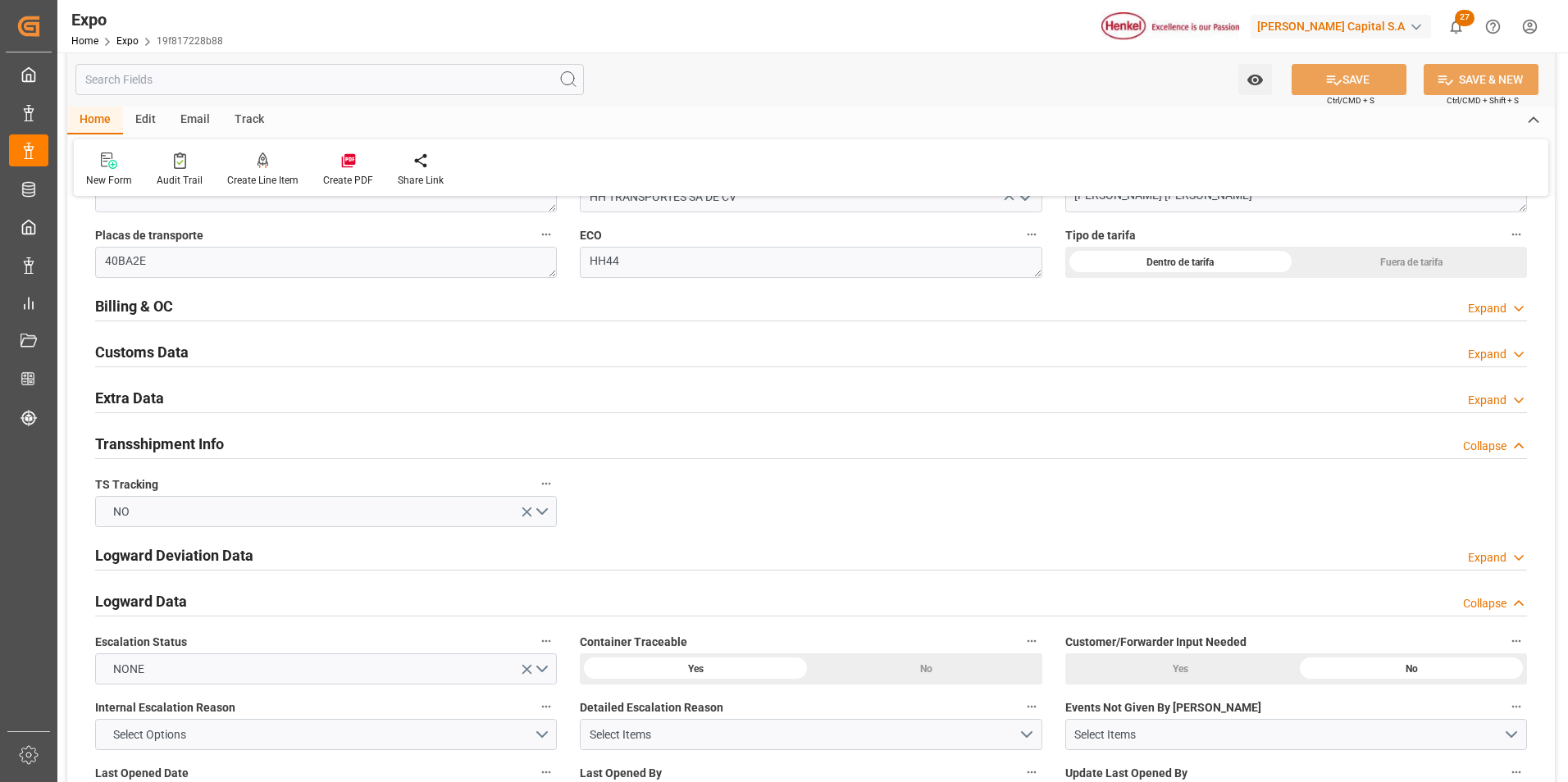
scroll to position [2706, 0]
click at [1503, 305] on div "Expand" at bounding box center [1487, 308] width 38 height 17
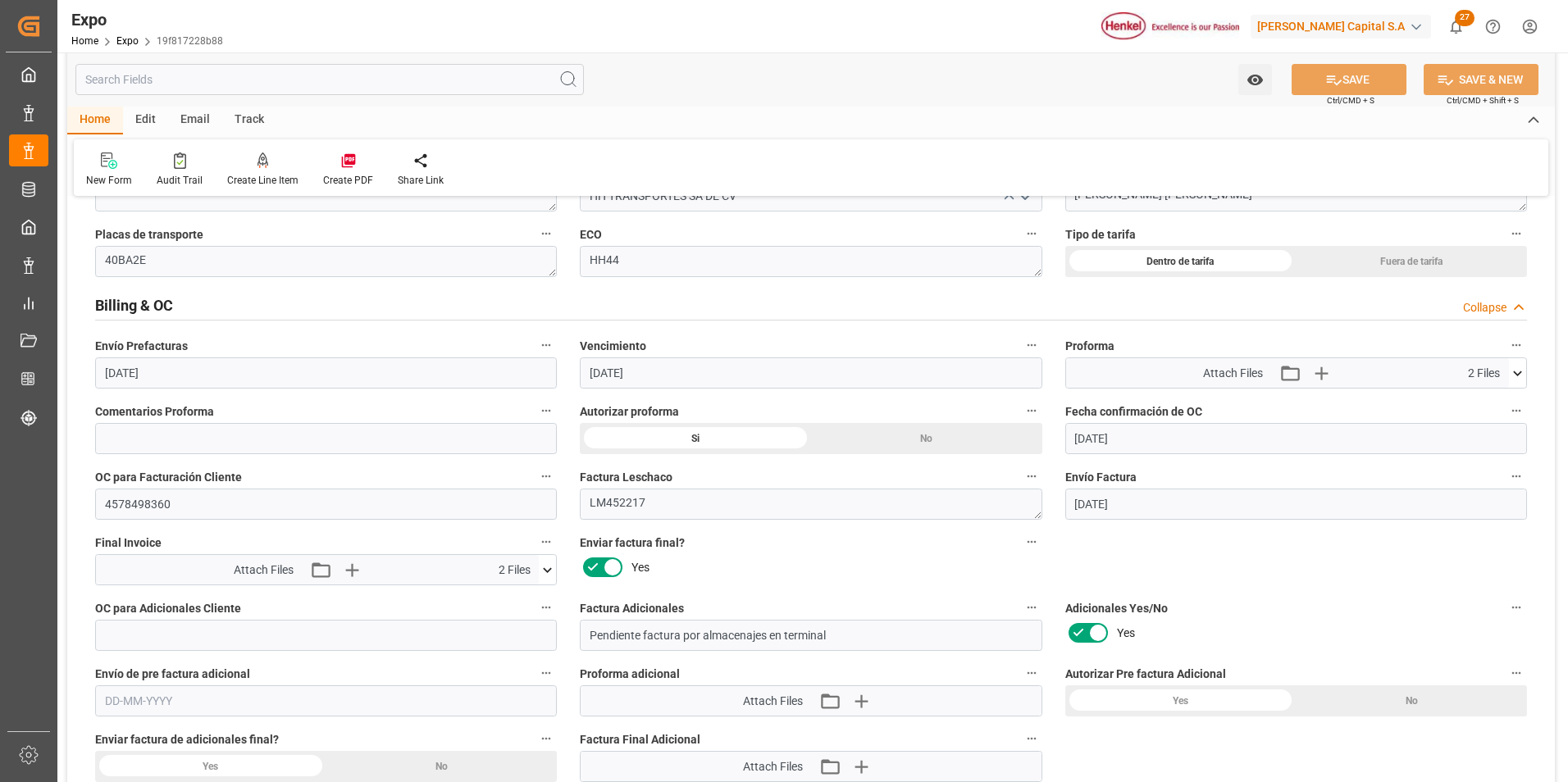
scroll to position [2788, 0]
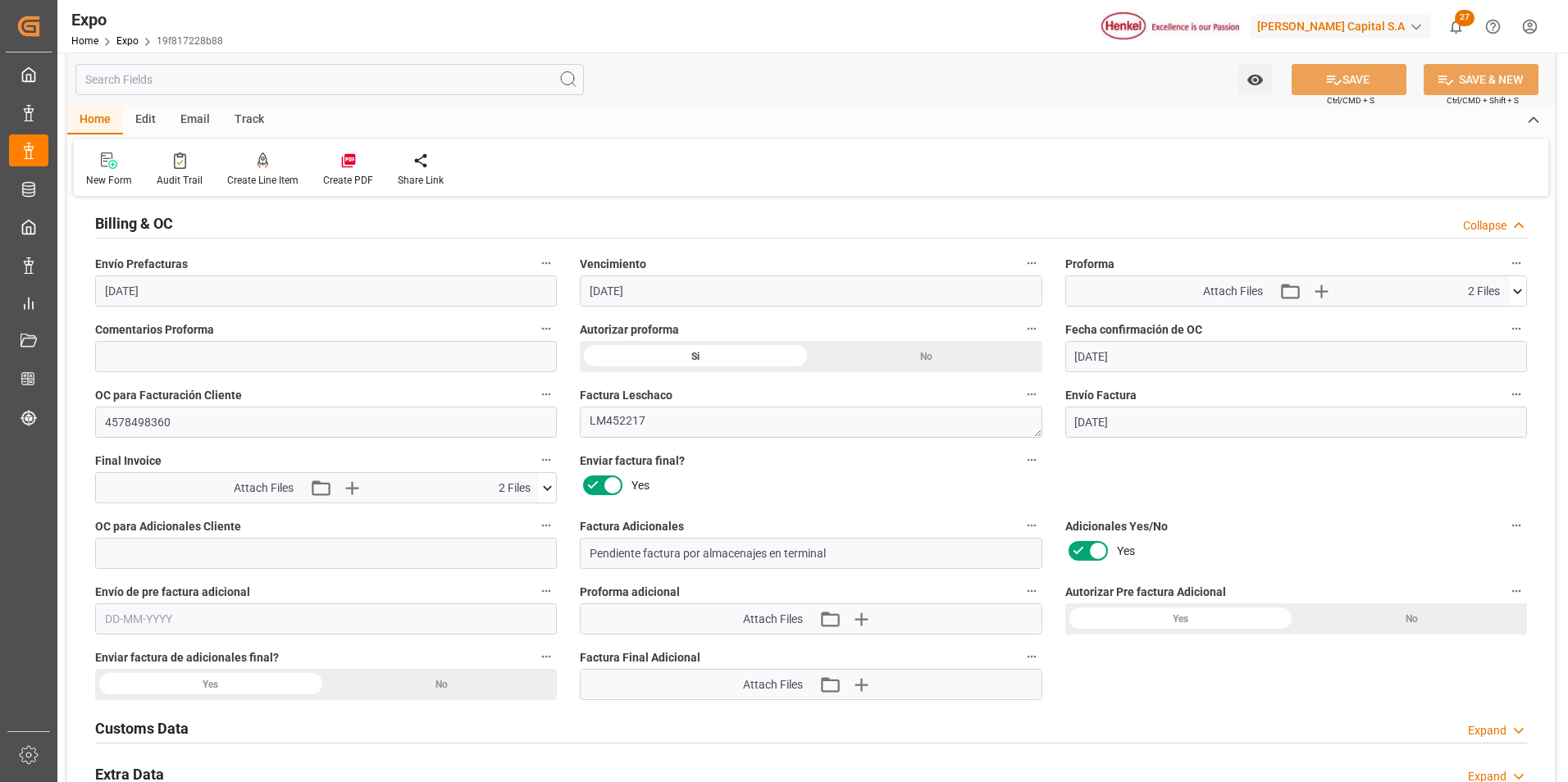
click at [1516, 287] on icon at bounding box center [1518, 291] width 17 height 17
click at [1481, 320] on icon at bounding box center [1474, 322] width 13 height 13
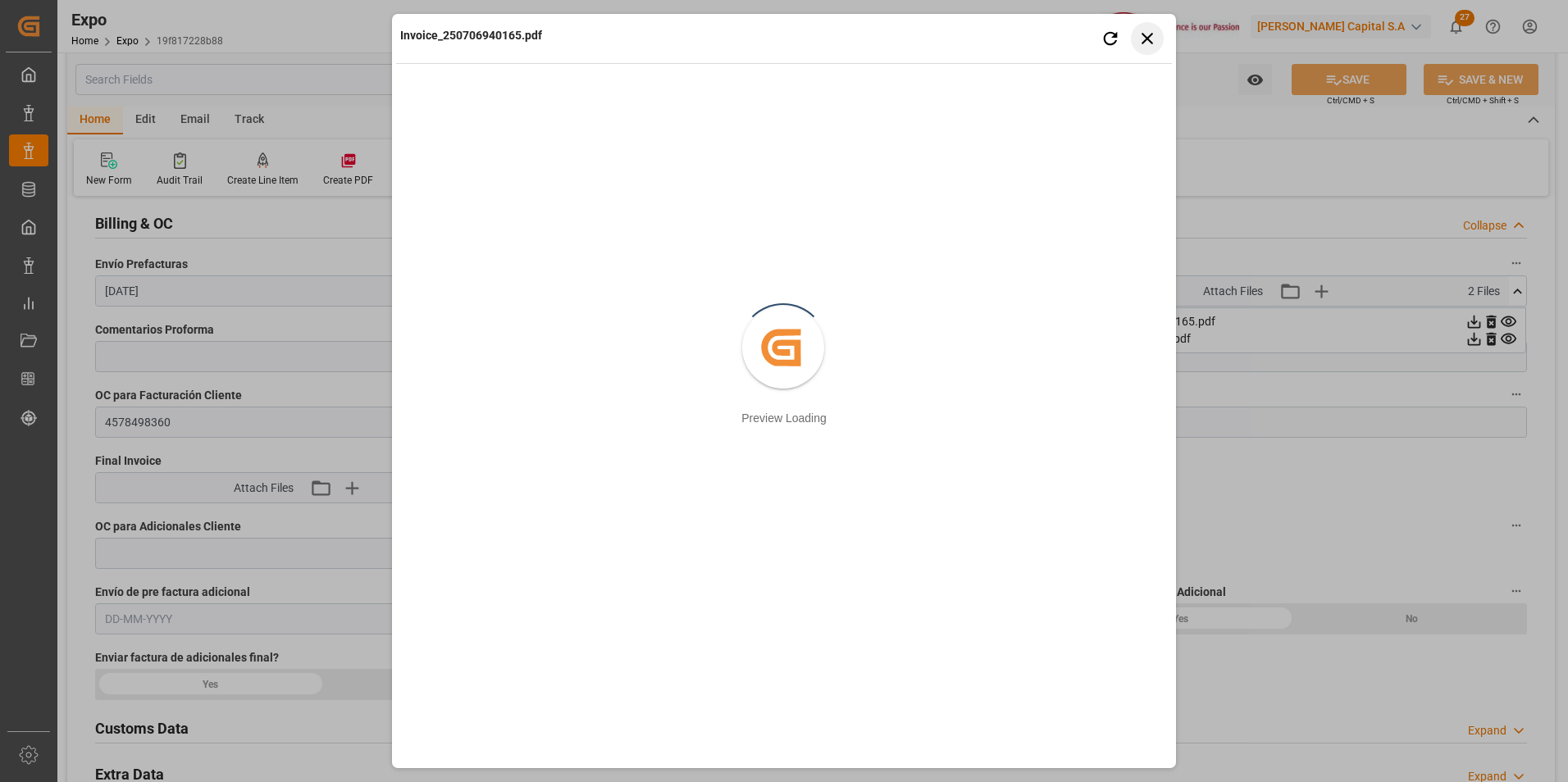
click at [1141, 40] on icon "button" at bounding box center [1147, 38] width 20 height 20
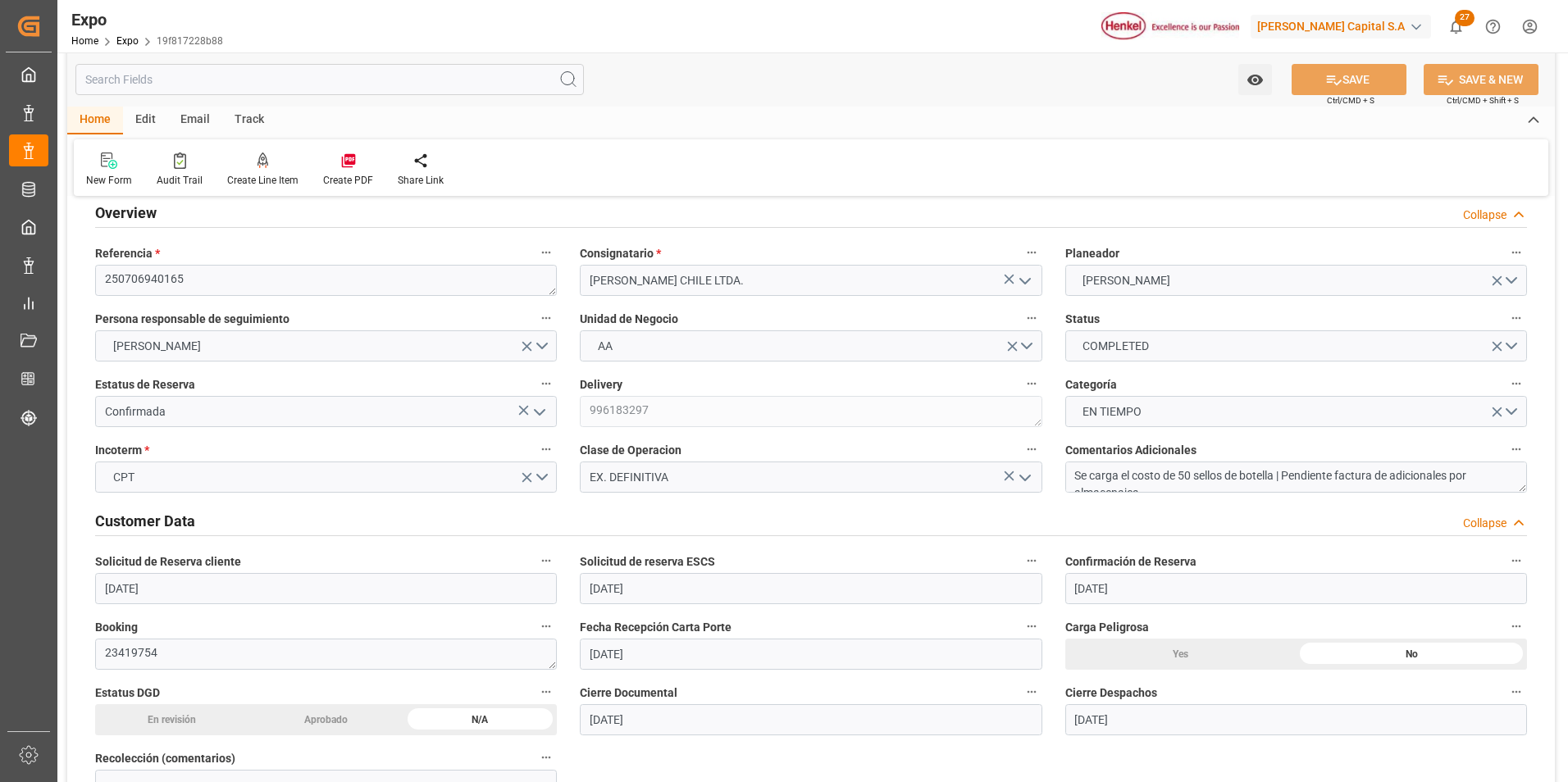
scroll to position [0, 0]
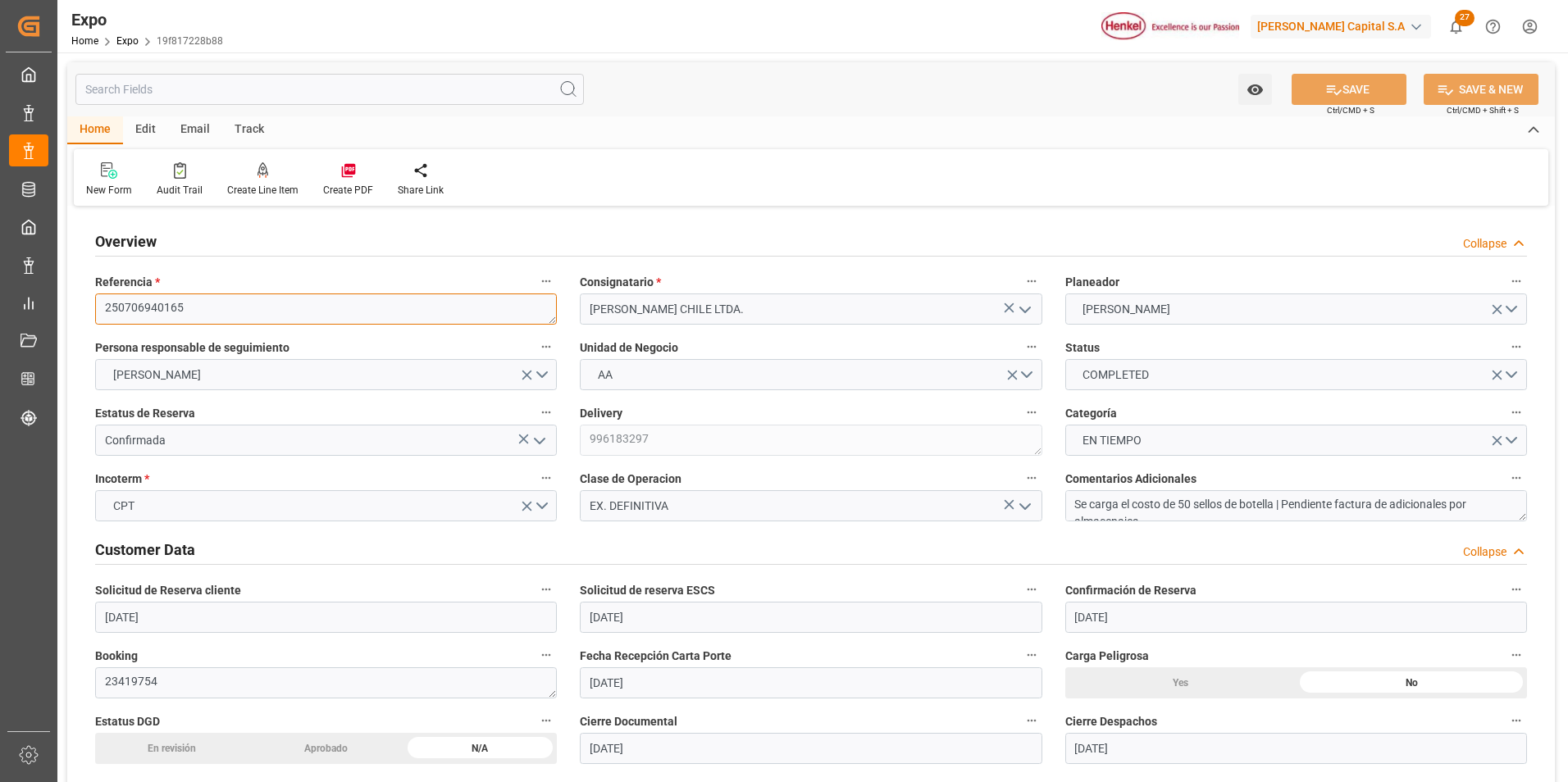
click at [141, 307] on textarea "250706940165" at bounding box center [326, 309] width 461 height 31
click at [140, 305] on textarea "250706940165" at bounding box center [326, 309] width 461 height 31
